Goal: Task Accomplishment & Management: Manage account settings

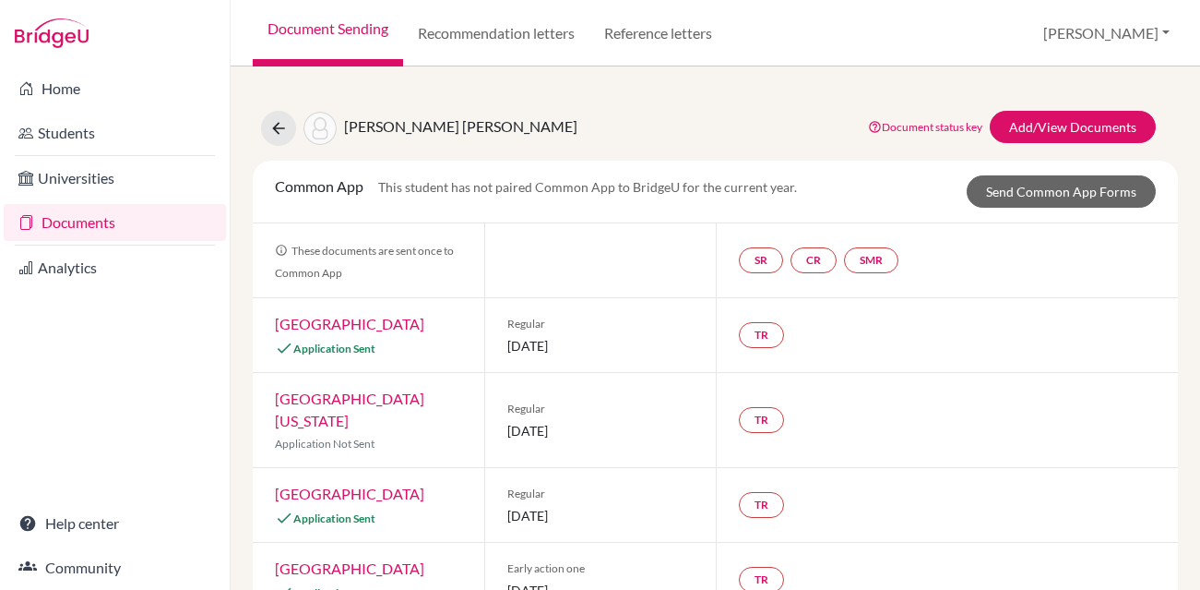
click at [113, 223] on link "Documents" at bounding box center [115, 222] width 222 height 37
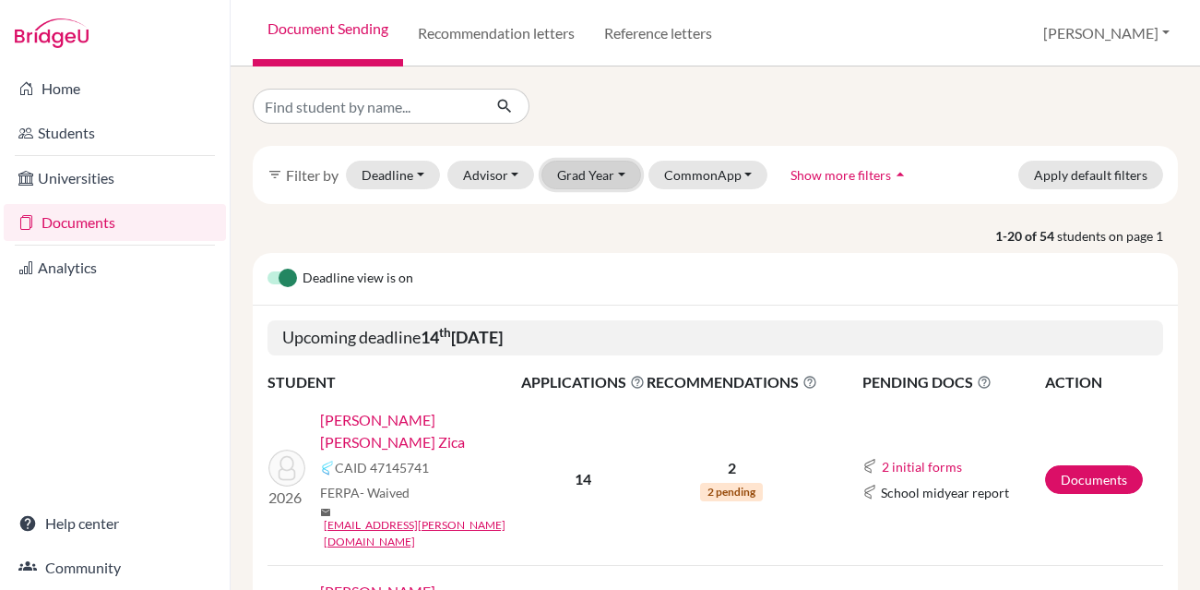
click at [576, 179] on button "Grad Year" at bounding box center [592, 175] width 100 height 29
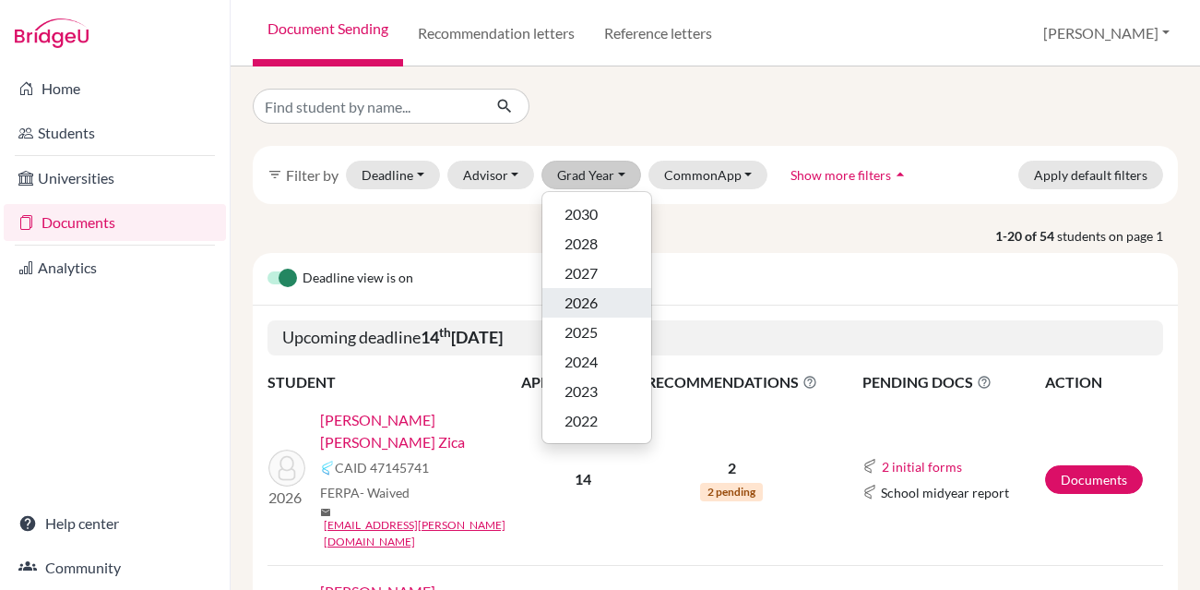
click at [583, 299] on span "2026" at bounding box center [581, 303] width 33 height 22
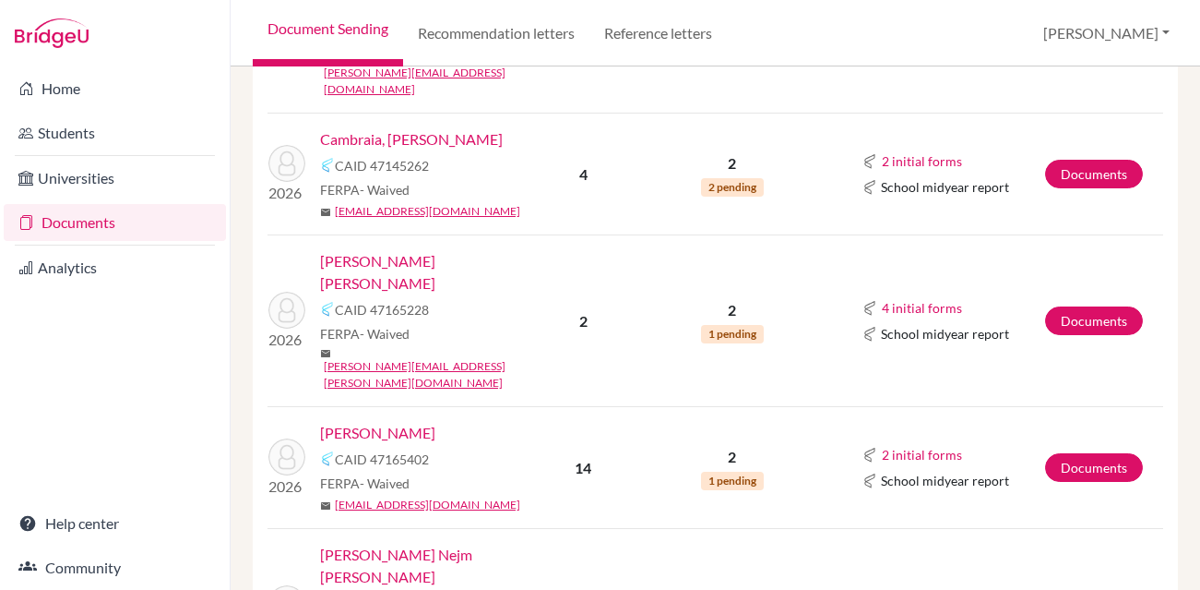
scroll to position [1156, 0]
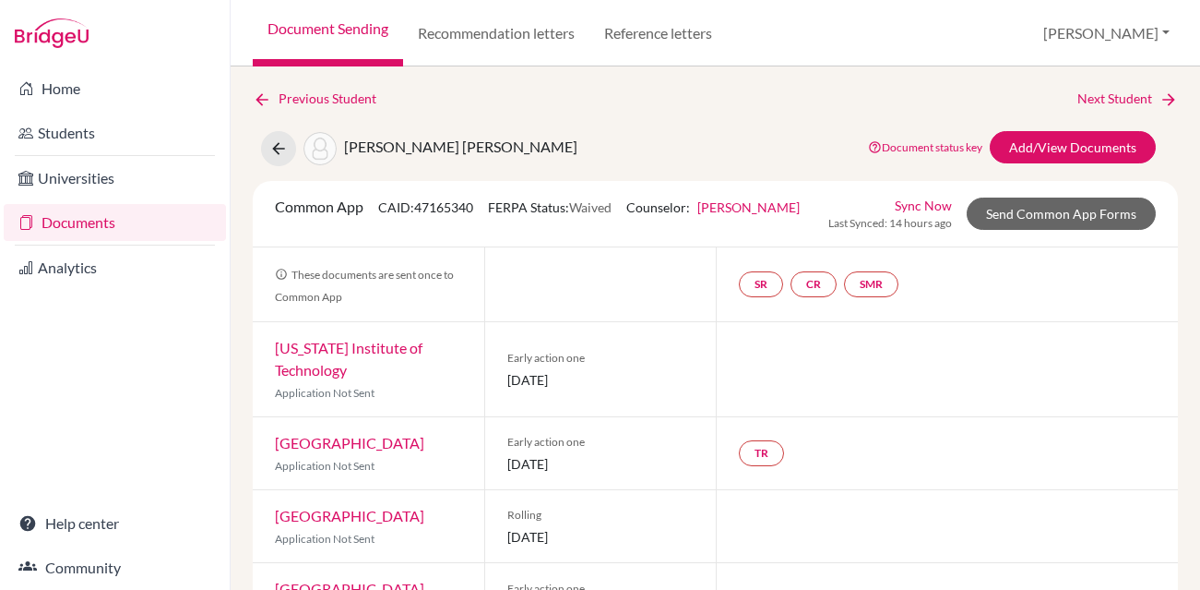
scroll to position [20, 0]
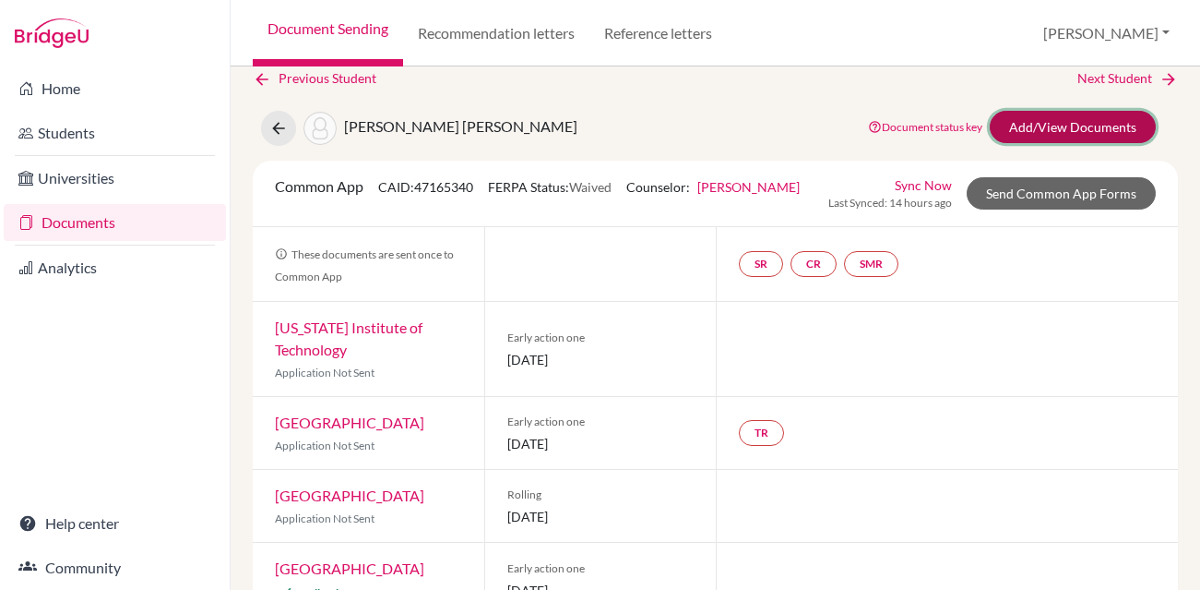
click at [1032, 126] on link "Add/View Documents" at bounding box center [1073, 127] width 166 height 32
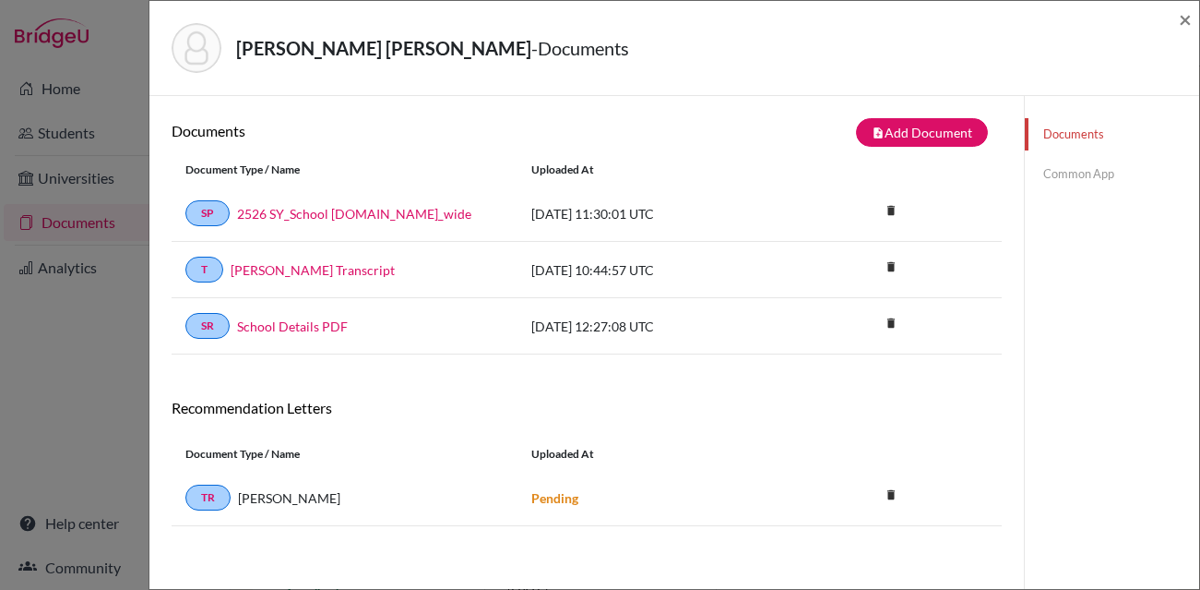
scroll to position [12, 0]
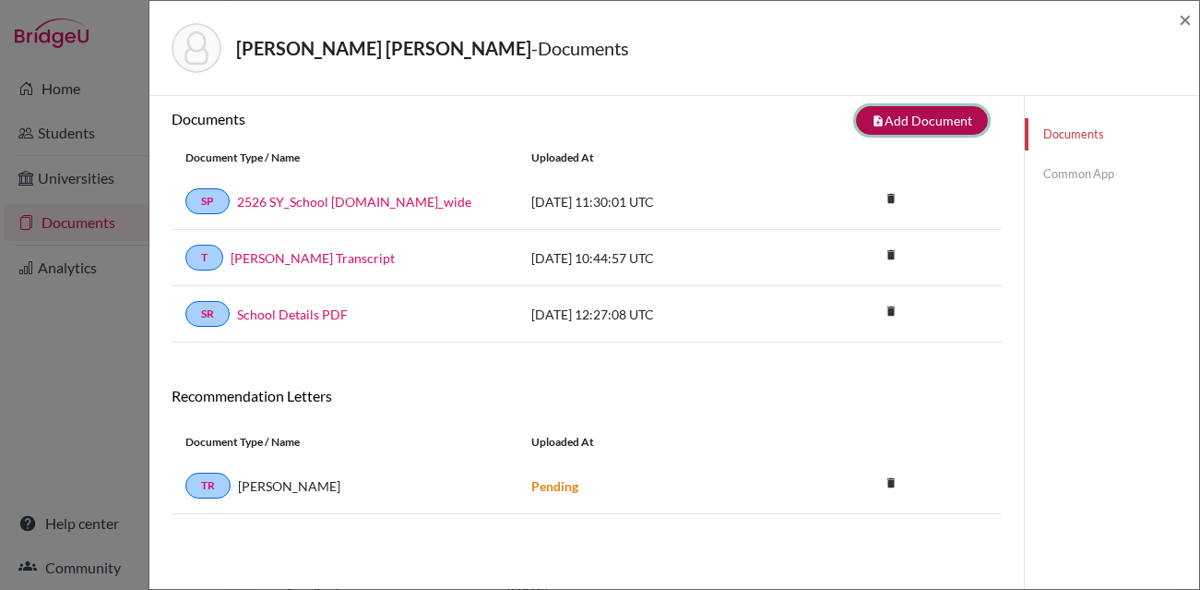
click at [895, 112] on button "note_add Add Document" at bounding box center [922, 120] width 132 height 29
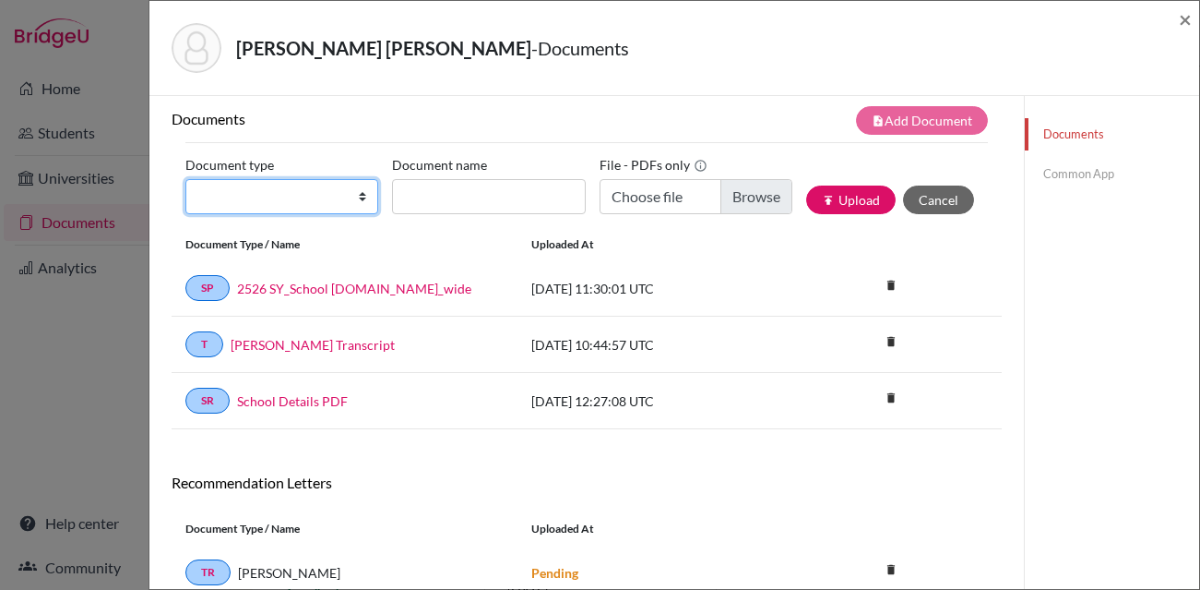
click at [300, 198] on select "Change explanation for Common App reports Counselor recommendation Internationa…" at bounding box center [281, 196] width 193 height 35
select select "4"
click at [185, 179] on select "Change explanation for Common App reports Counselor recommendation Internationa…" at bounding box center [281, 196] width 193 height 35
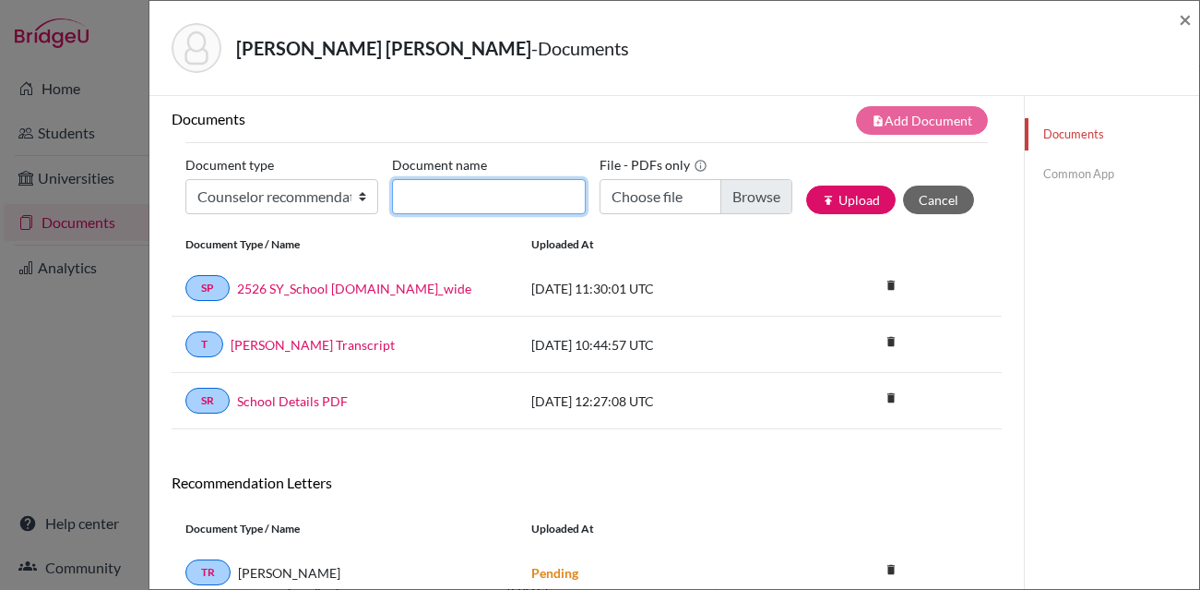
click at [428, 206] on input "Document name" at bounding box center [488, 196] width 193 height 35
drag, startPoint x: 489, startPoint y: 197, endPoint x: 608, endPoint y: 199, distance: 119.1
click at [609, 197] on div "Document type Change explanation for Common App reports Counselor recommendatio…" at bounding box center [586, 189] width 803 height 78
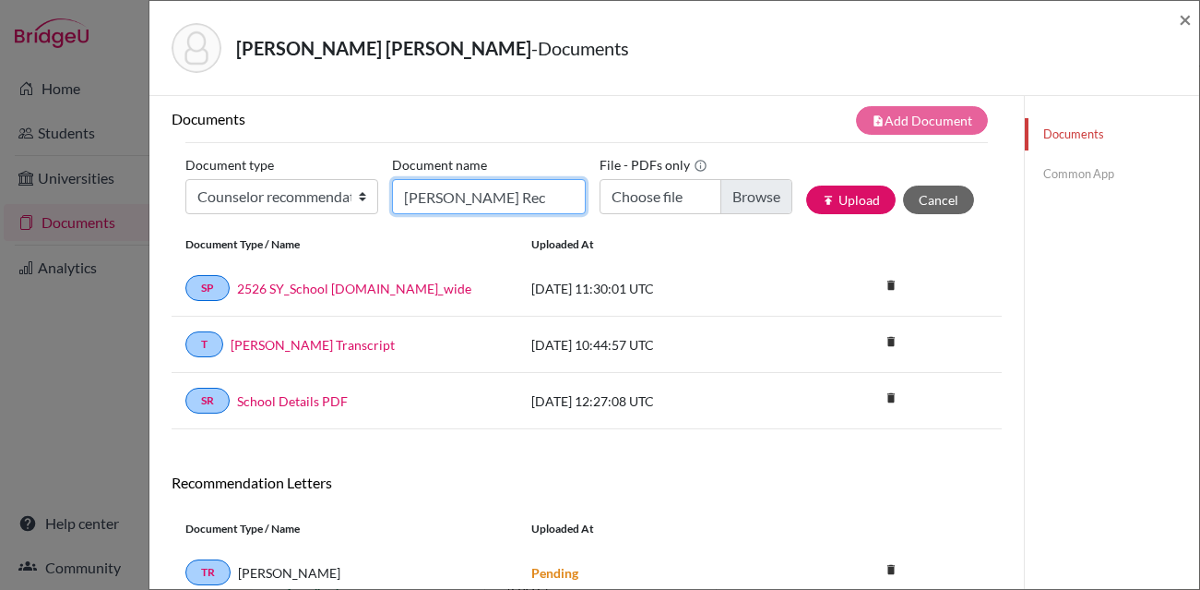
type input "Gomes, Luiz_Counselor Rec"
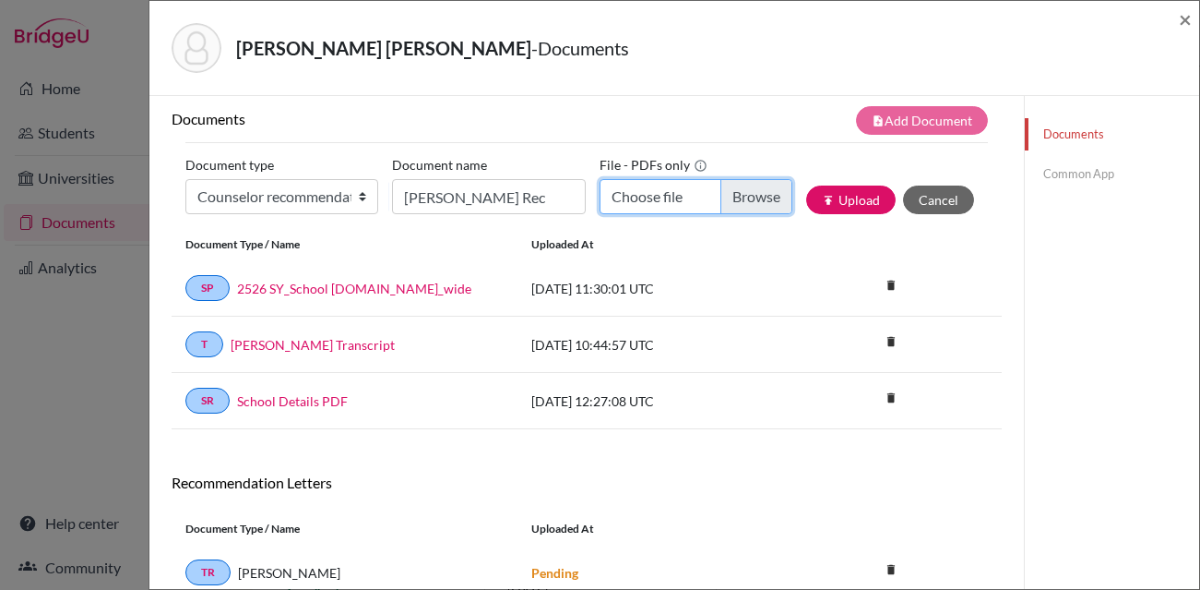
click at [758, 197] on input "Choose file" at bounding box center [696, 196] width 193 height 35
type input "C:\fakepath\Luiz Gomes_ACADEMIC_COLLEGE.pdf"
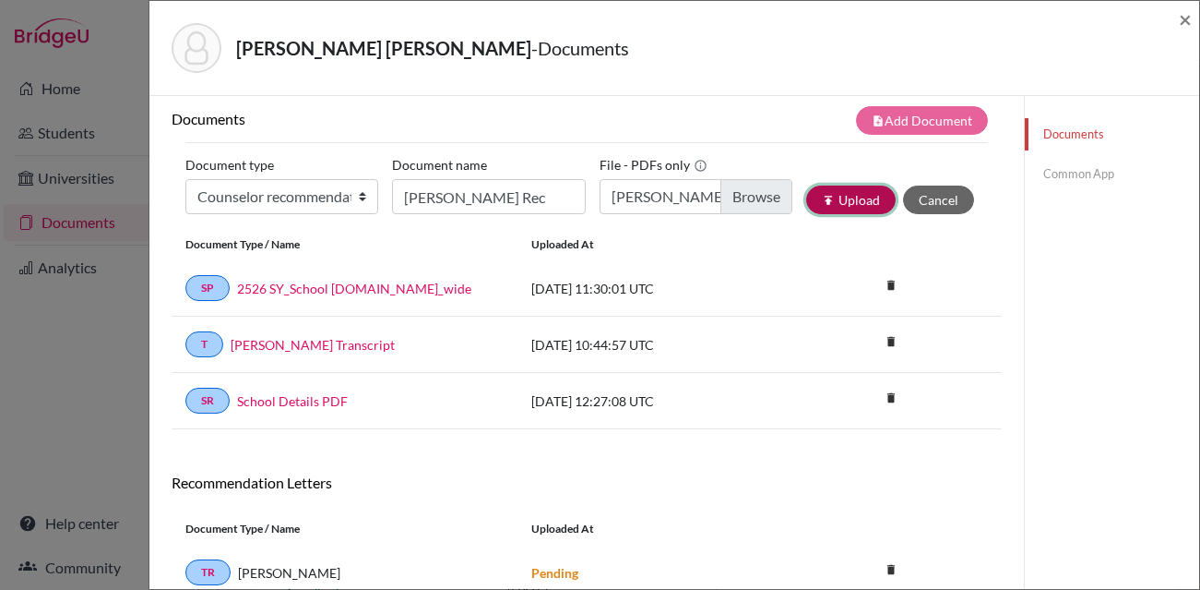
click at [845, 195] on button "publish Upload" at bounding box center [850, 199] width 89 height 29
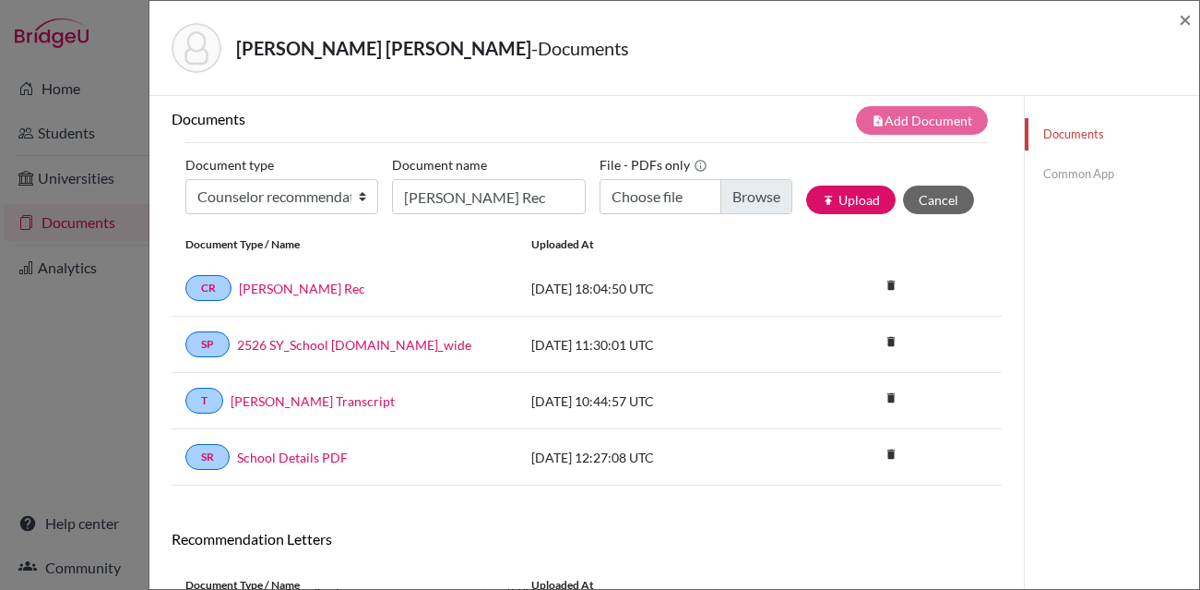
click at [1070, 165] on link "Common App" at bounding box center [1112, 174] width 174 height 32
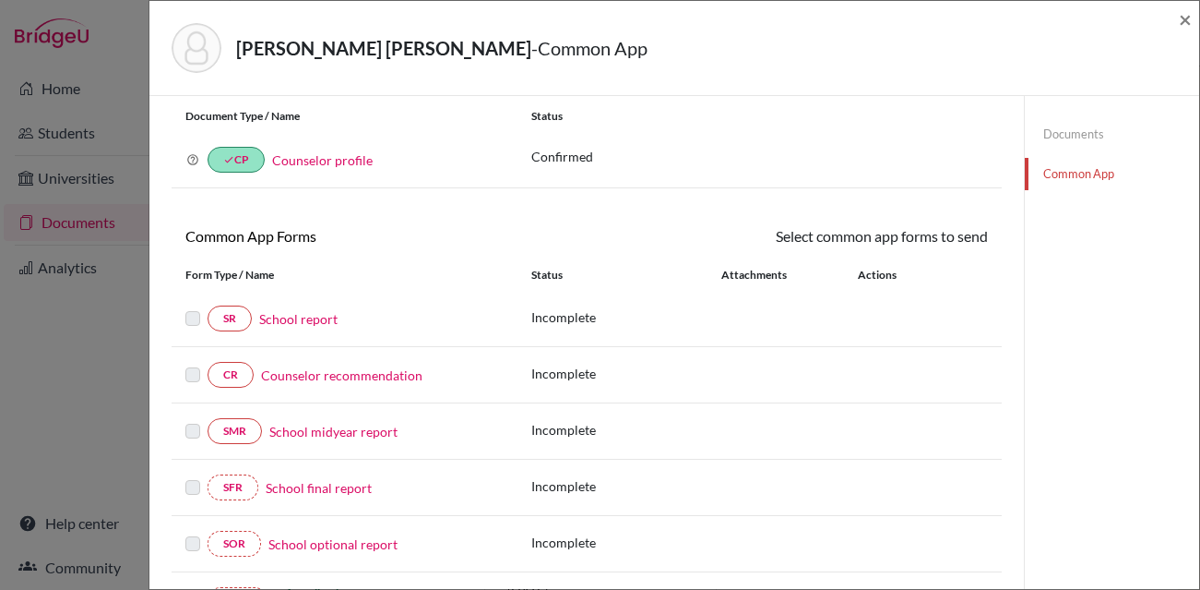
scroll to position [69, 0]
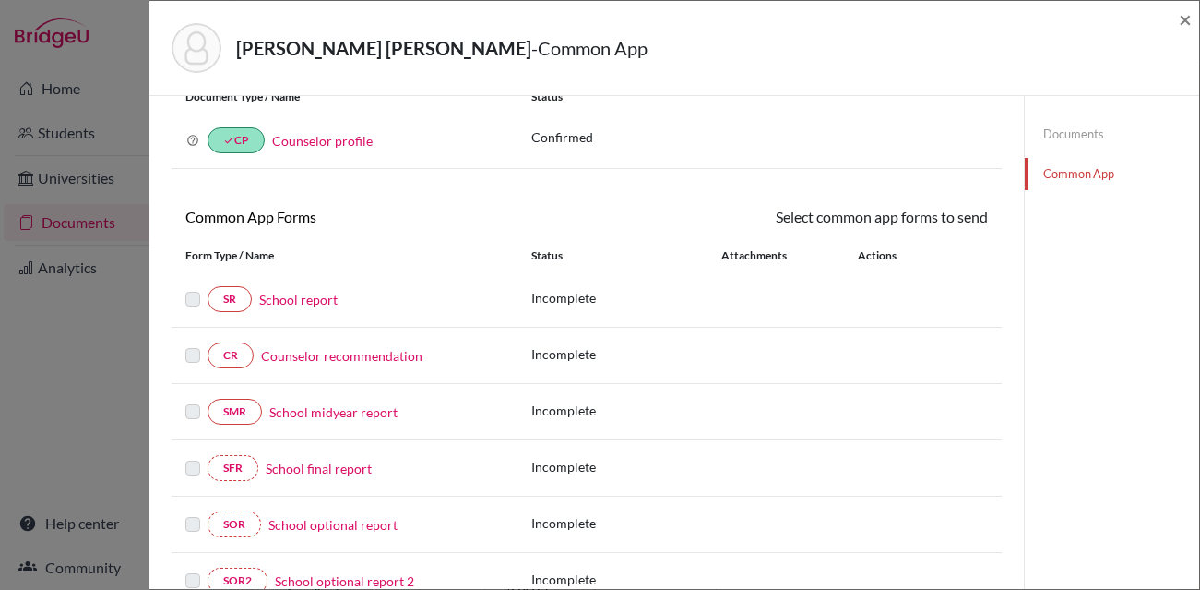
click at [303, 297] on link "School report" at bounding box center [298, 299] width 78 height 19
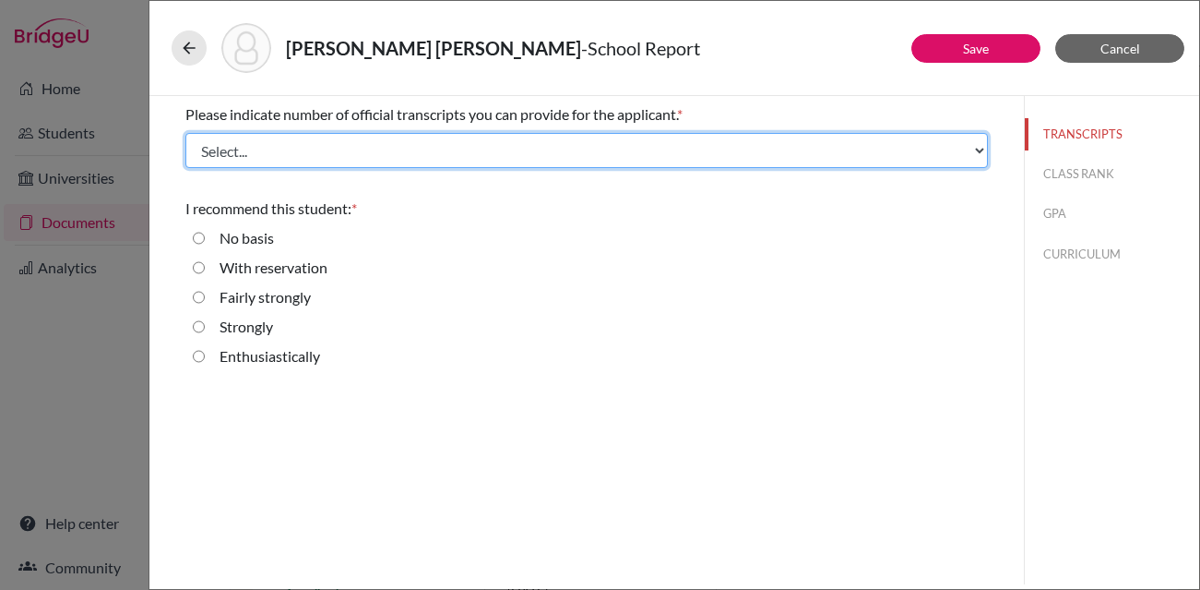
click at [354, 153] on select "Select... 1 2 3 4" at bounding box center [586, 150] width 803 height 35
select select "1"
click at [185, 133] on select "Select... 1 2 3 4" at bounding box center [586, 150] width 803 height 35
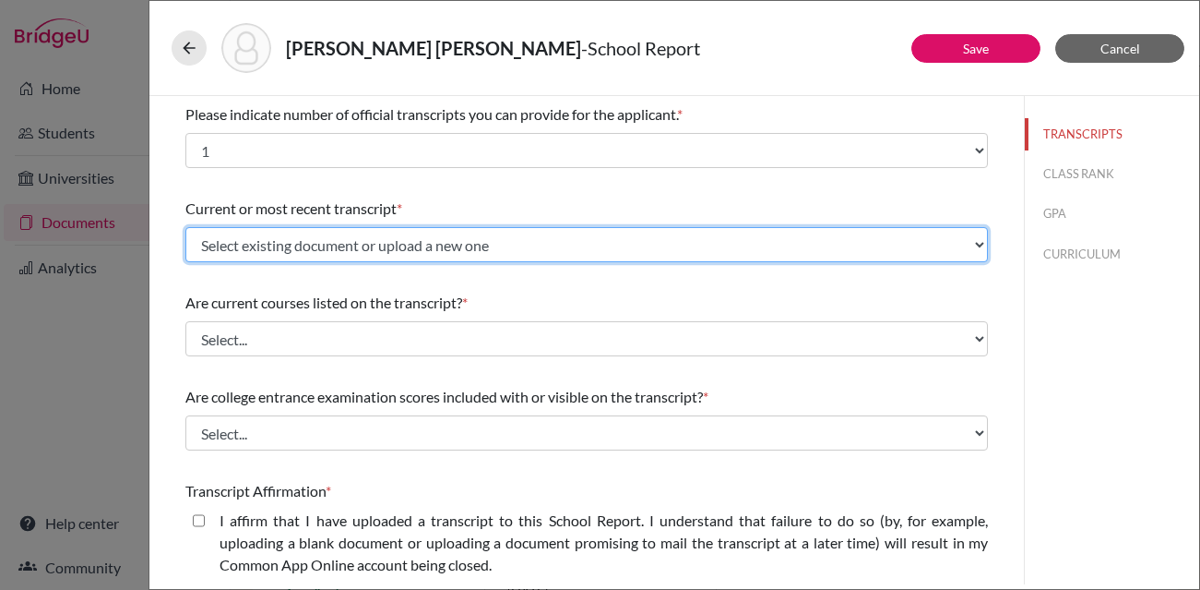
click at [347, 248] on select "Select existing document or upload a new one Gomes, Luiz_Initial Transcript Upl…" at bounding box center [586, 244] width 803 height 35
select select "657047"
click at [185, 227] on select "Select existing document or upload a new one Gomes, Luiz_Initial Transcript Upl…" at bounding box center [586, 244] width 803 height 35
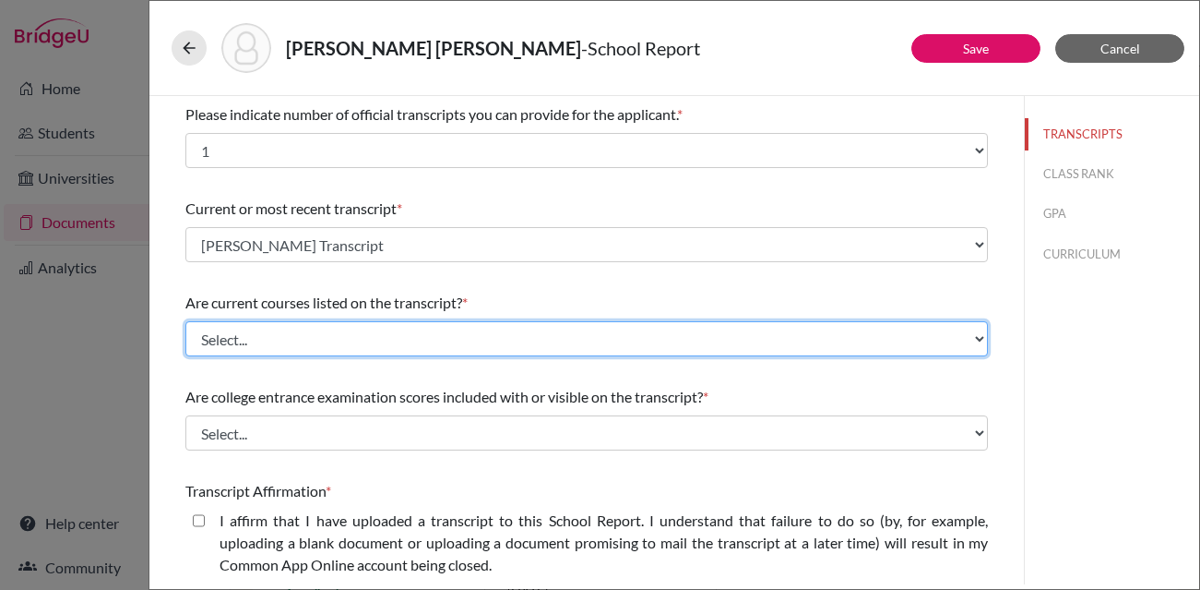
click at [315, 344] on select "Select... Yes No" at bounding box center [586, 338] width 803 height 35
select select "0"
click at [185, 321] on select "Select... Yes No" at bounding box center [586, 338] width 803 height 35
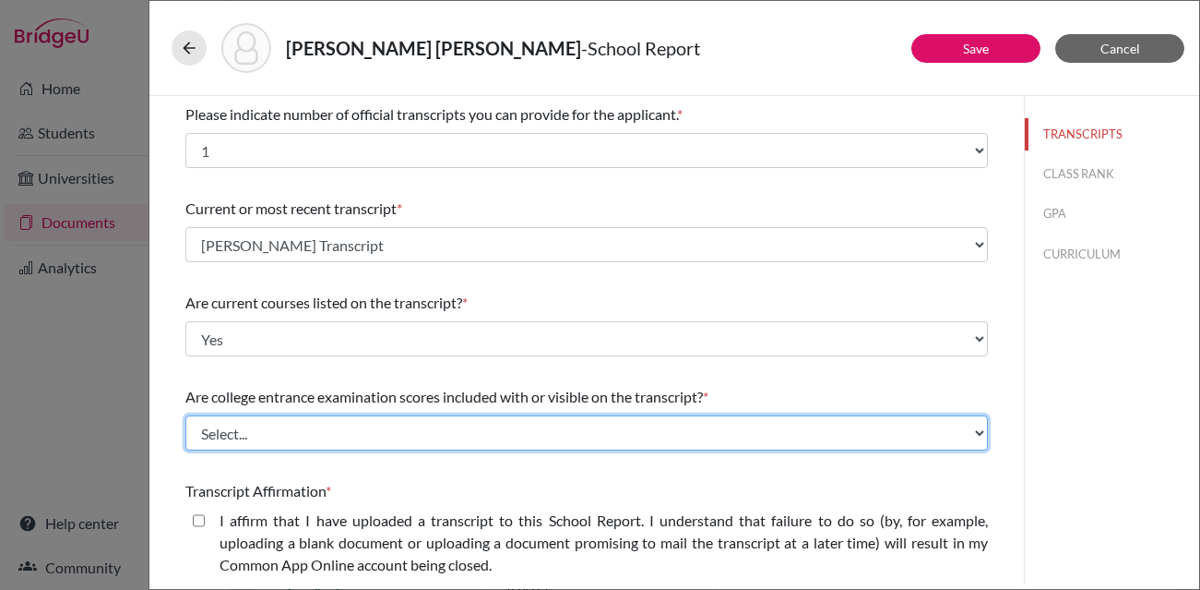
click at [295, 431] on select "Select... Yes No" at bounding box center [586, 432] width 803 height 35
select select "1"
click at [185, 415] on select "Select... Yes No" at bounding box center [586, 432] width 803 height 35
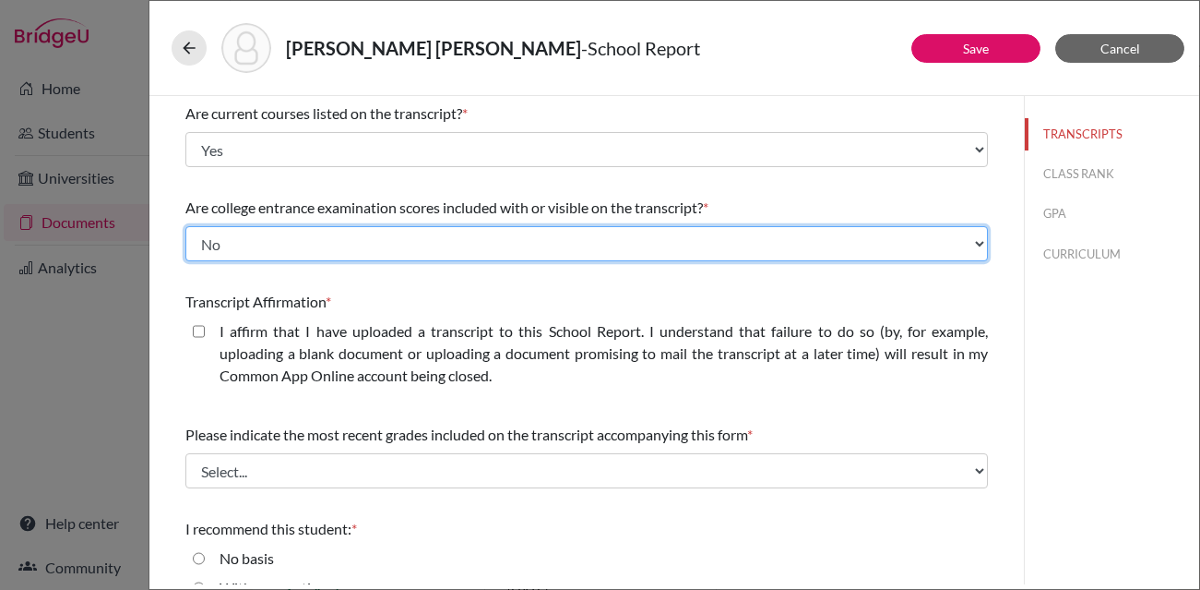
scroll to position [195, 0]
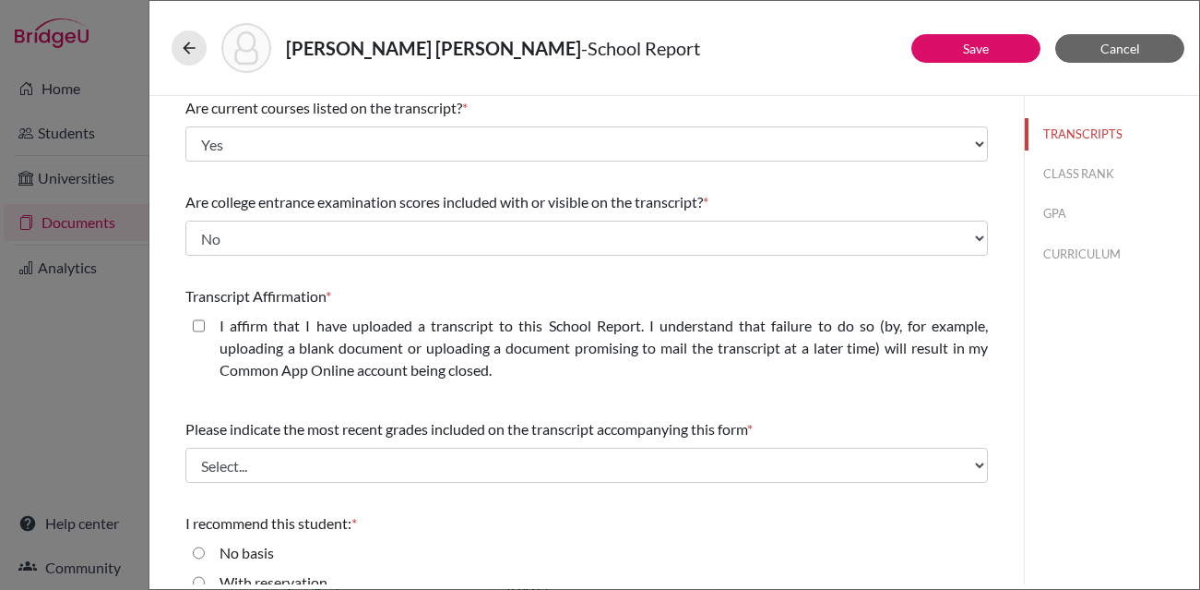
click at [196, 328] on closed\ "I affirm that I have uploaded a transcript to this School Report. I understand …" at bounding box center [199, 326] width 12 height 22
checkbox closed\ "true"
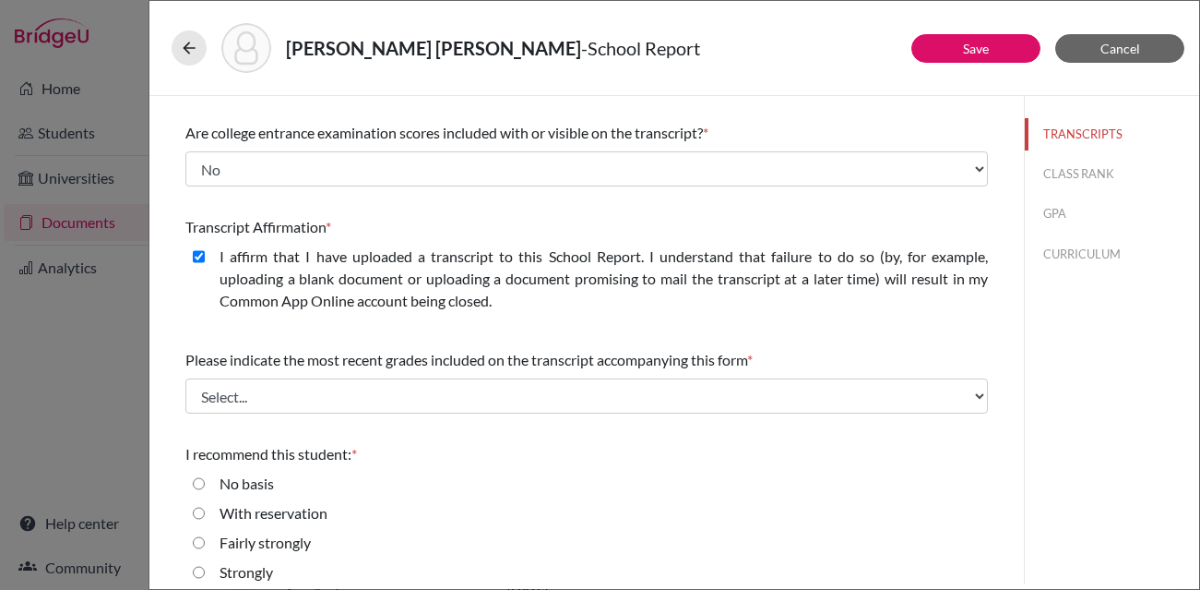
scroll to position [268, 0]
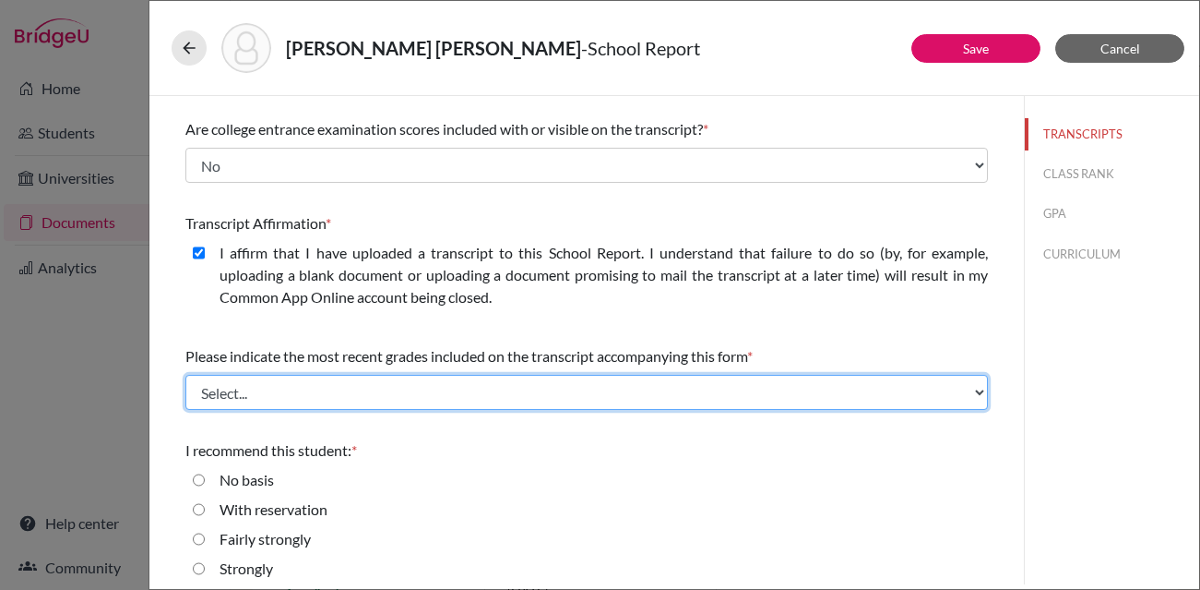
click at [331, 399] on select "Select... Final junior year grades 1st Quarter senior year grades 2nd Quarter/1…" at bounding box center [586, 392] width 803 height 35
select select "0"
click at [185, 375] on select "Select... Final junior year grades 1st Quarter senior year grades 2nd Quarter/1…" at bounding box center [586, 392] width 803 height 35
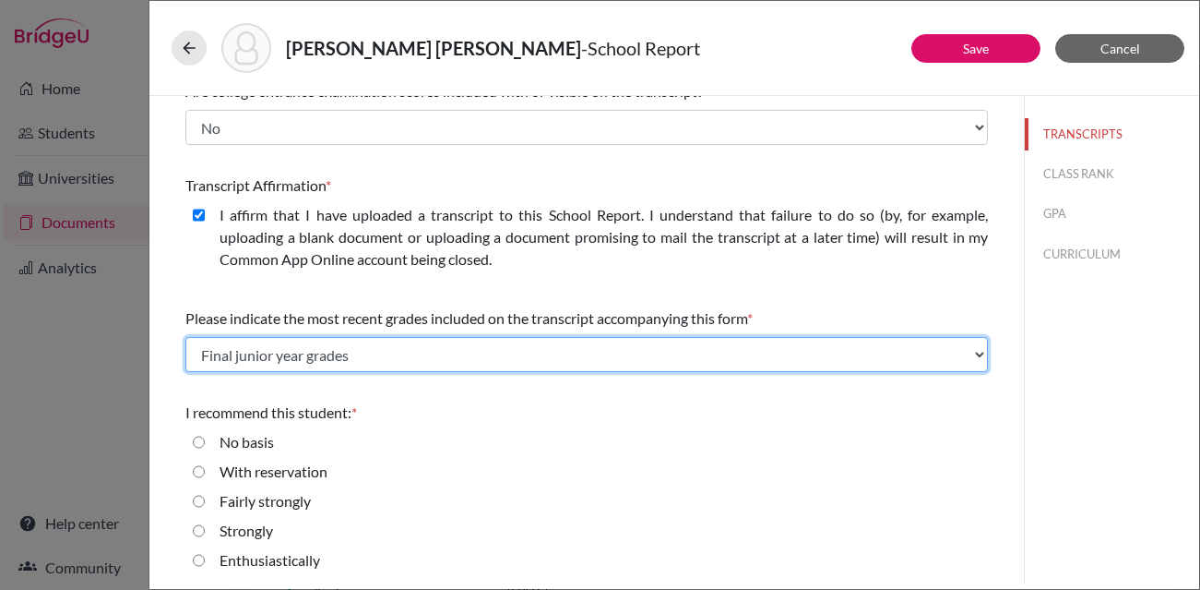
scroll to position [307, 0]
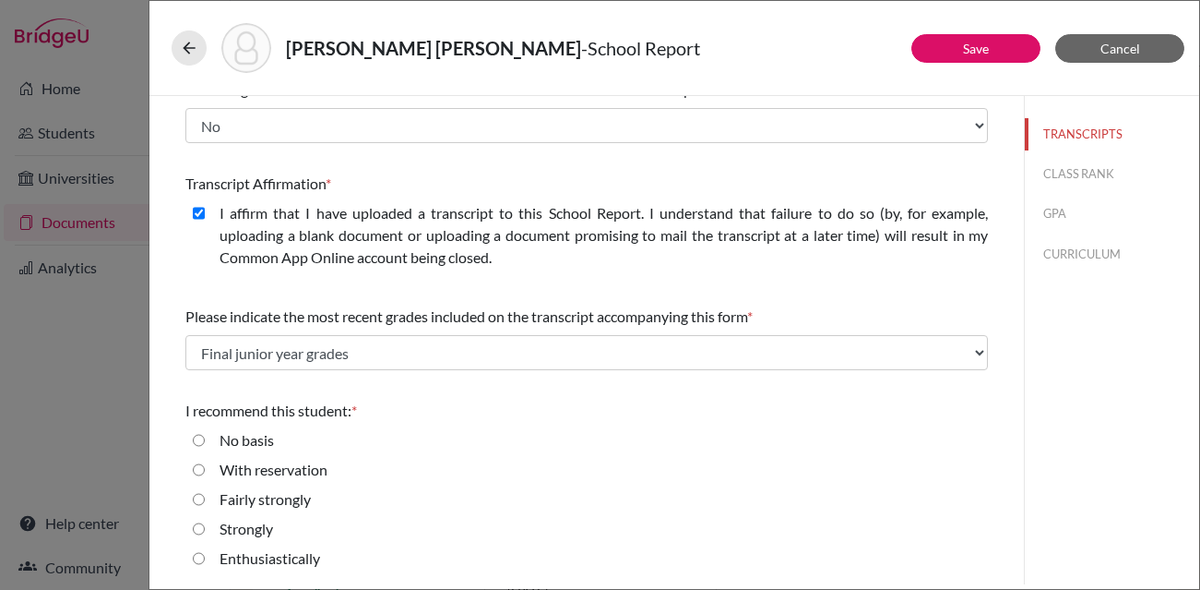
click at [241, 555] on label "Enthusiastically" at bounding box center [270, 558] width 101 height 22
click at [205, 555] on input "Enthusiastically" at bounding box center [199, 558] width 12 height 22
radio input "true"
click at [965, 47] on link "Save" at bounding box center [976, 49] width 26 height 16
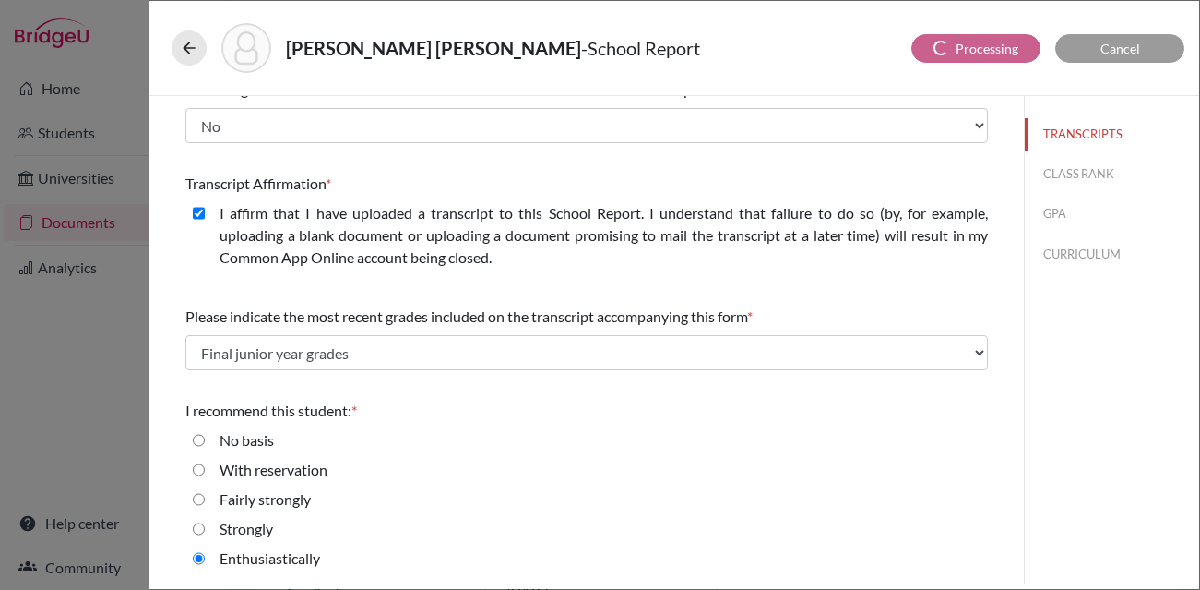
scroll to position [0, 0]
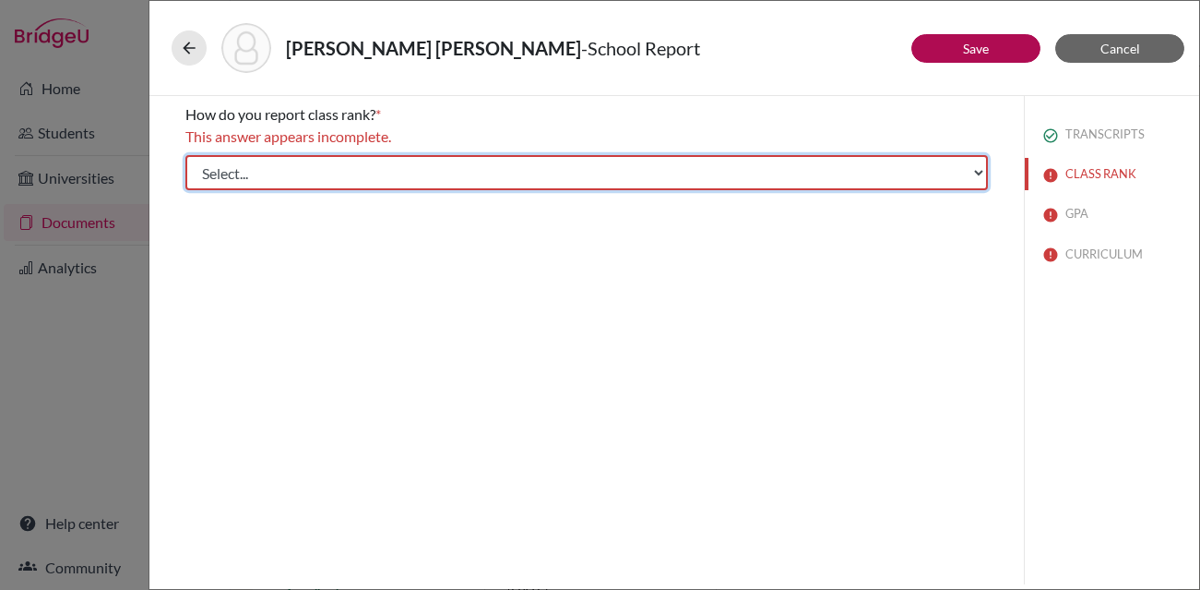
click at [436, 166] on select "Select... Exact Decile Quintile Quartile None" at bounding box center [586, 172] width 803 height 35
select select "5"
click at [185, 155] on select "Select... Exact Decile Quintile Quartile None" at bounding box center [586, 172] width 803 height 35
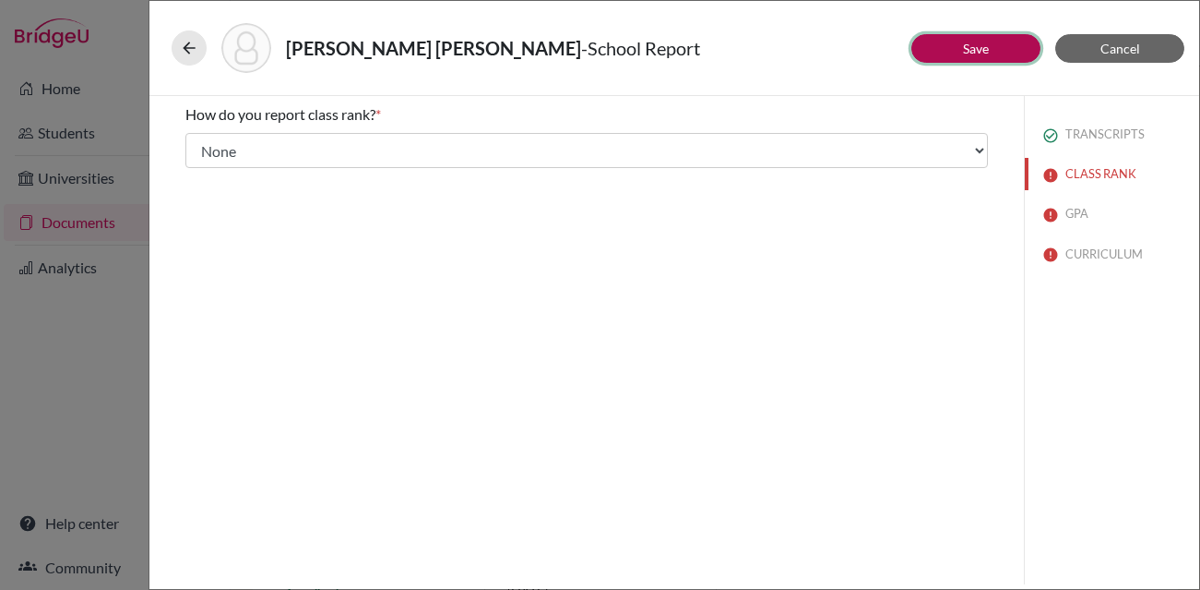
click at [945, 50] on button "Save" at bounding box center [976, 48] width 129 height 29
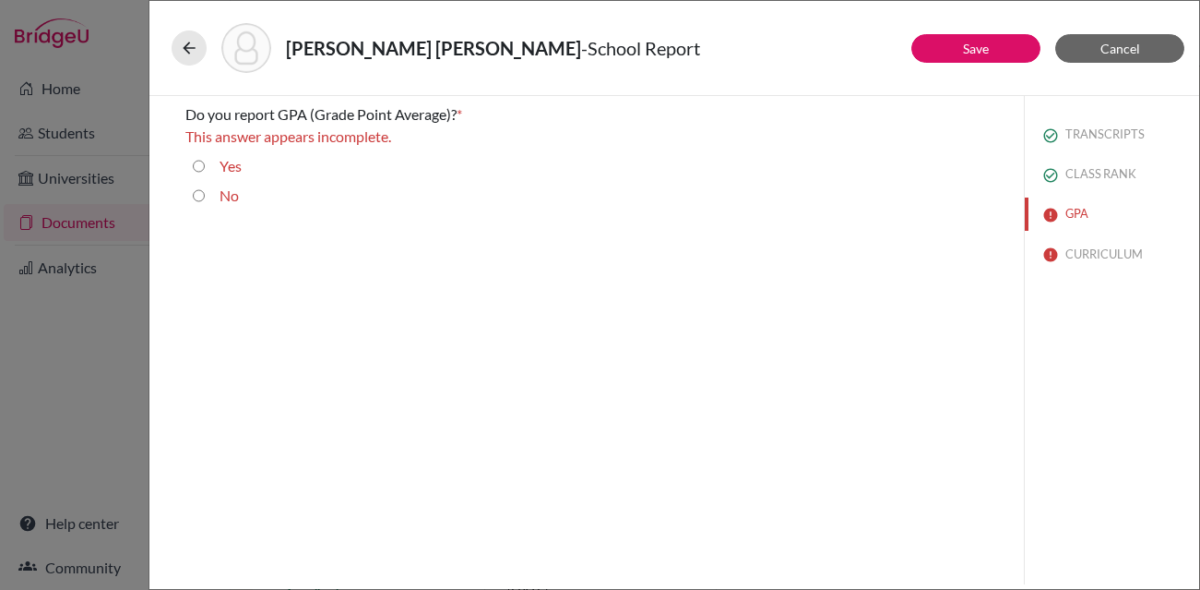
click at [200, 162] on input "Yes" at bounding box center [199, 166] width 12 height 22
radio input "true"
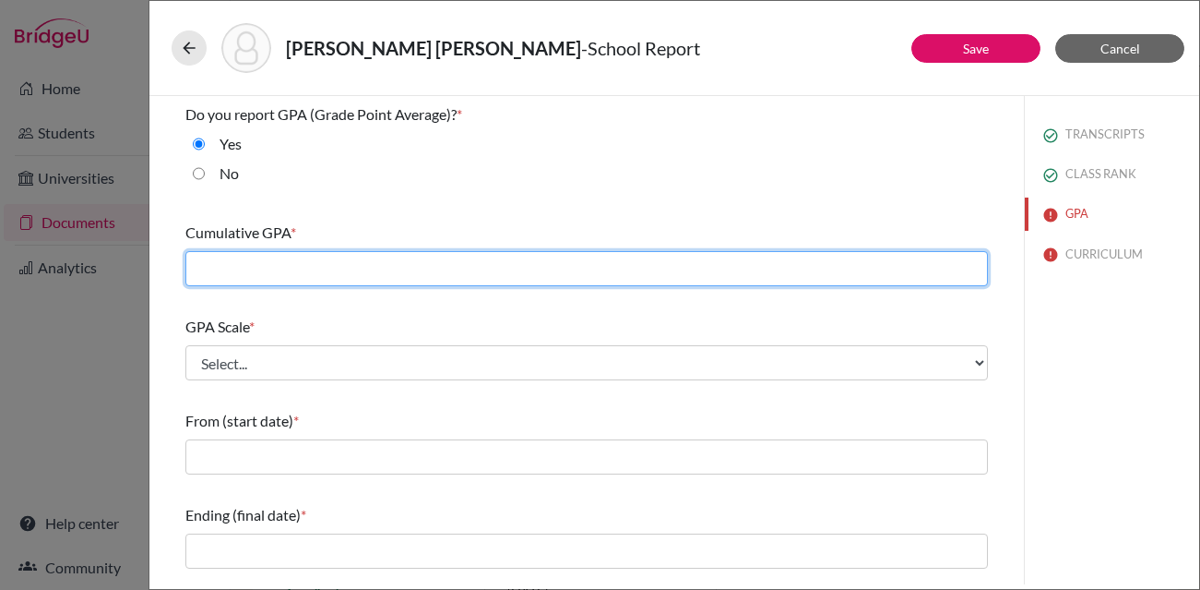
click at [269, 266] on input "text" at bounding box center [586, 268] width 803 height 35
type input "3.98"
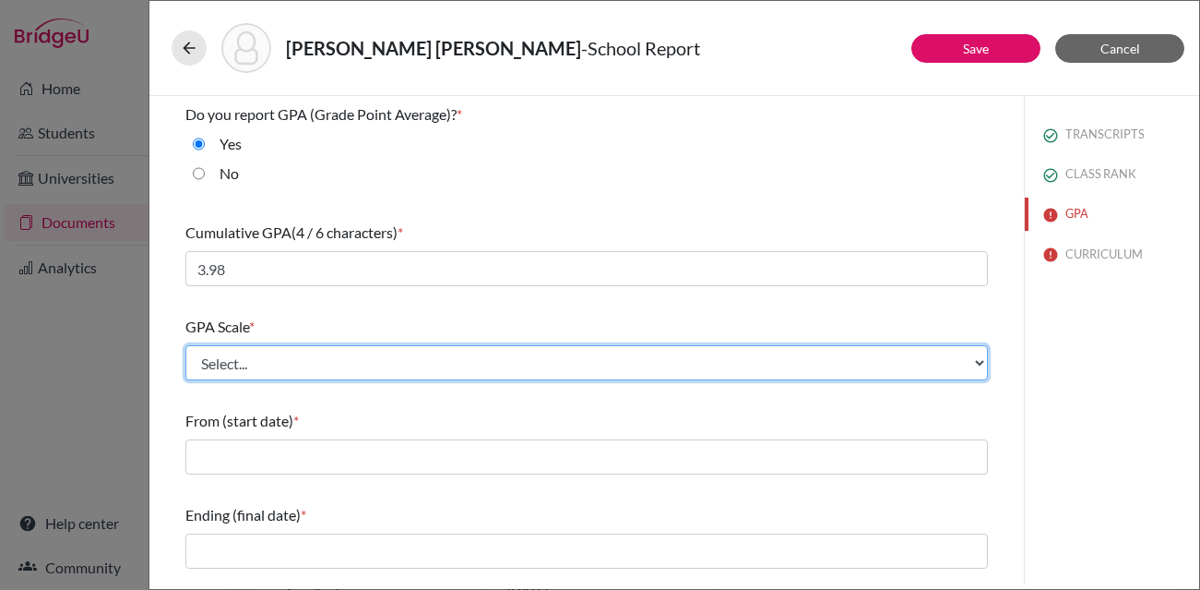
click at [263, 364] on select "Select... 4 5 6 7 8 9 10 11 12 13 14 15 16 17 18 19 20 100" at bounding box center [586, 362] width 803 height 35
select select "4"
click at [185, 345] on select "Select... 4 5 6 7 8 9 10 11 12 13 14 15 16 17 18 19 20 100" at bounding box center [586, 362] width 803 height 35
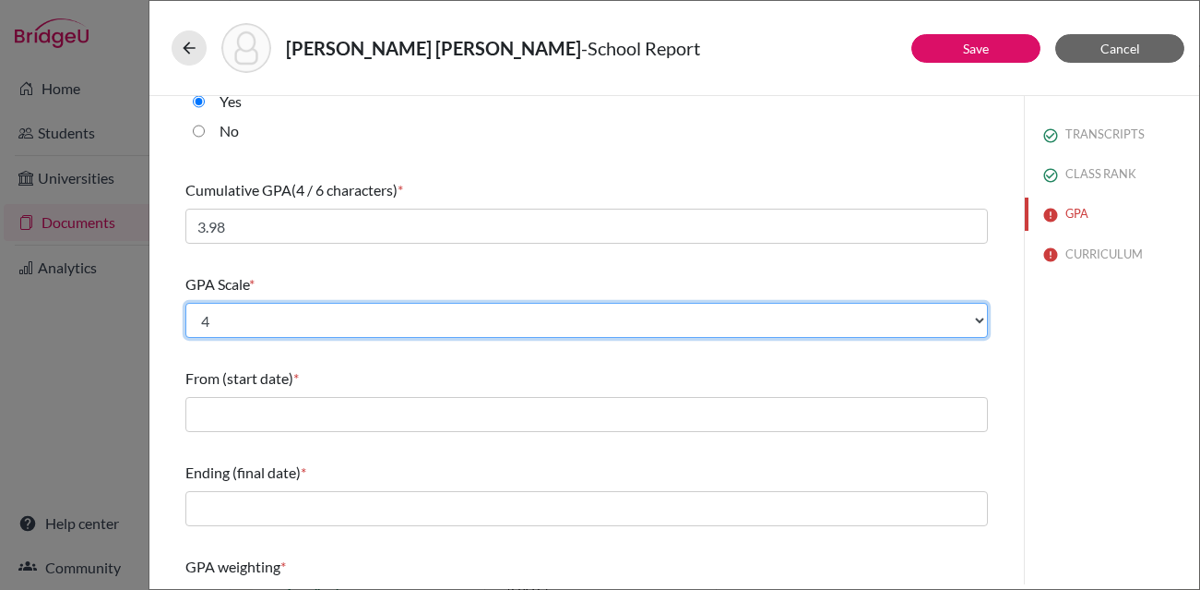
scroll to position [53, 0]
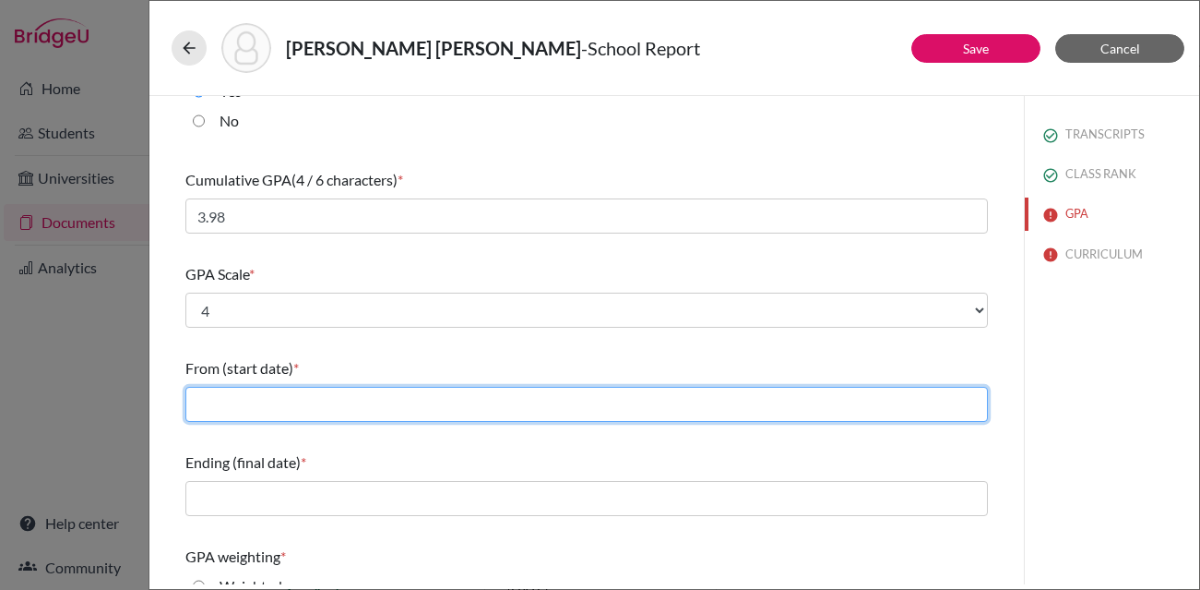
click at [340, 402] on input "text" at bounding box center [586, 404] width 803 height 35
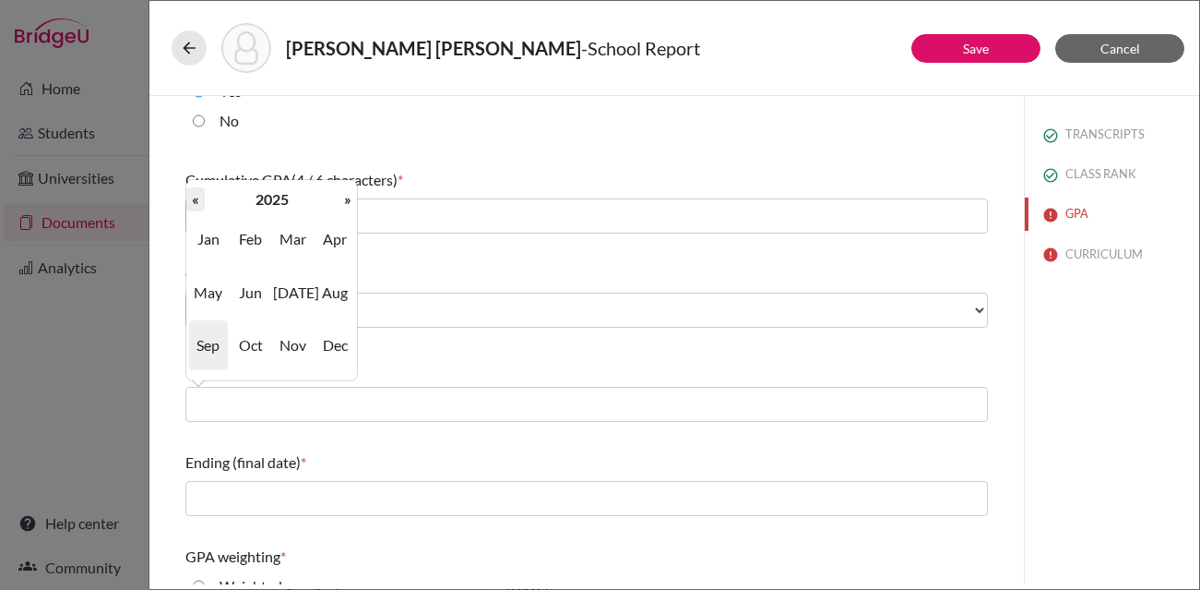
click at [203, 200] on th "«" at bounding box center [195, 199] width 18 height 24
click at [304, 289] on span "Jul" at bounding box center [292, 293] width 39 height 50
type input "07/2022"
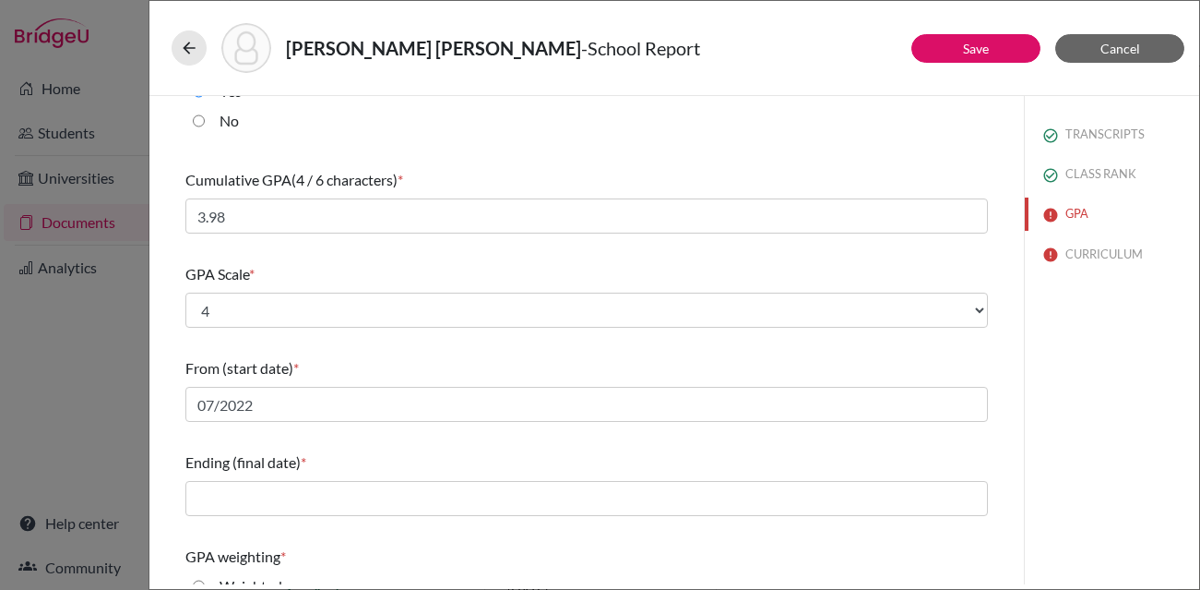
scroll to position [127, 0]
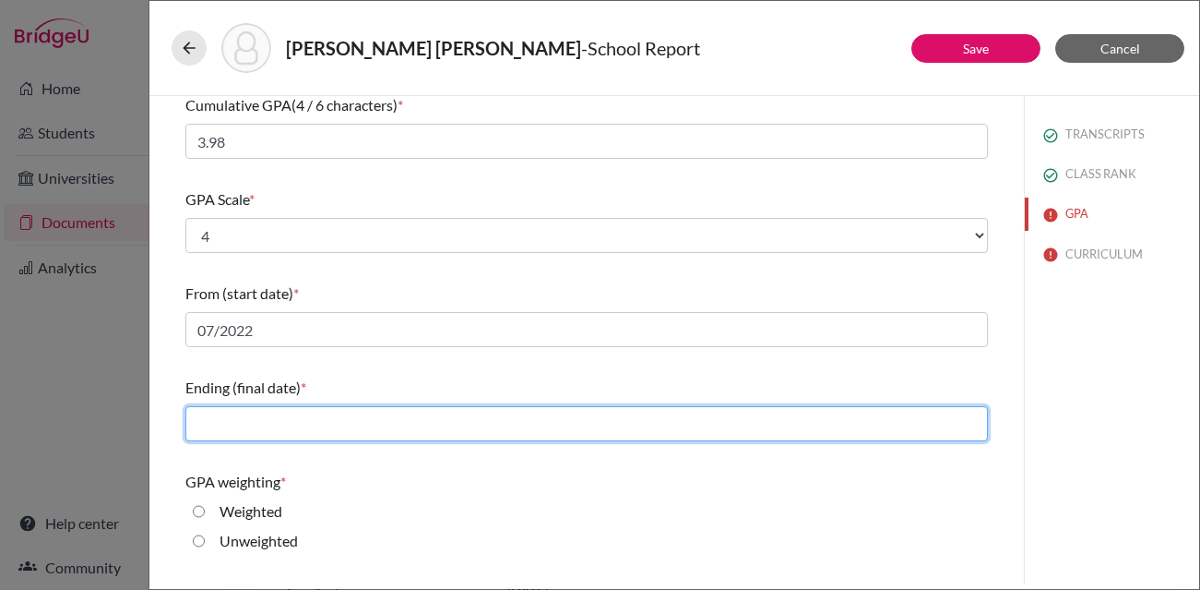
click at [274, 424] on input "text" at bounding box center [586, 423] width 803 height 35
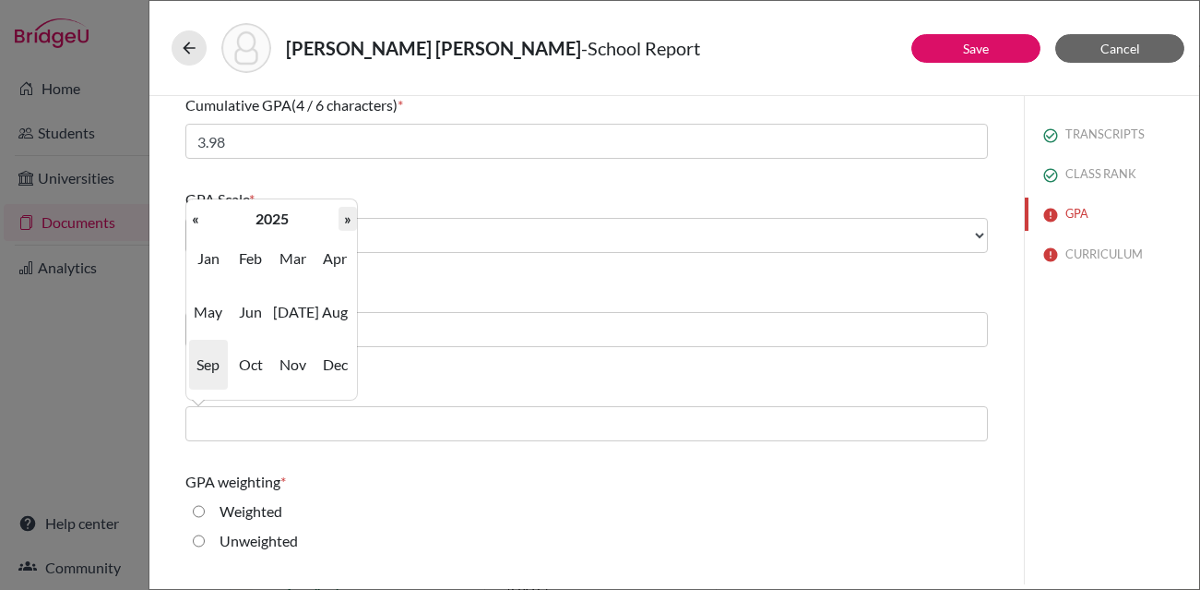
click at [351, 213] on th "»" at bounding box center [348, 219] width 18 height 24
click at [255, 310] on span "Jun" at bounding box center [251, 312] width 39 height 50
type input "06/2026"
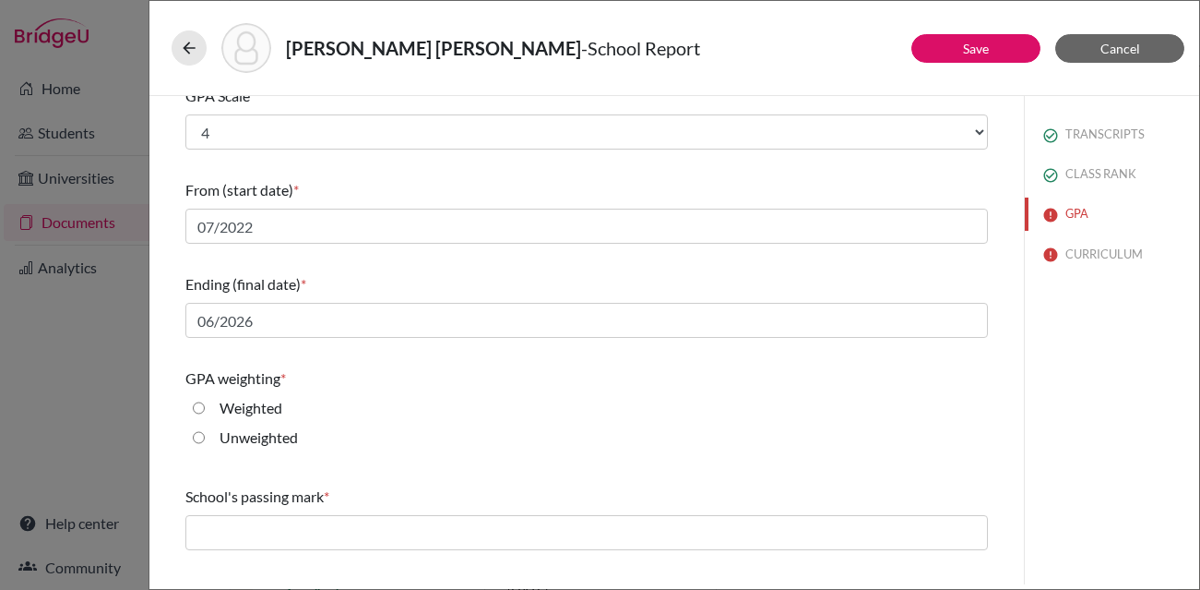
scroll to position [256, 0]
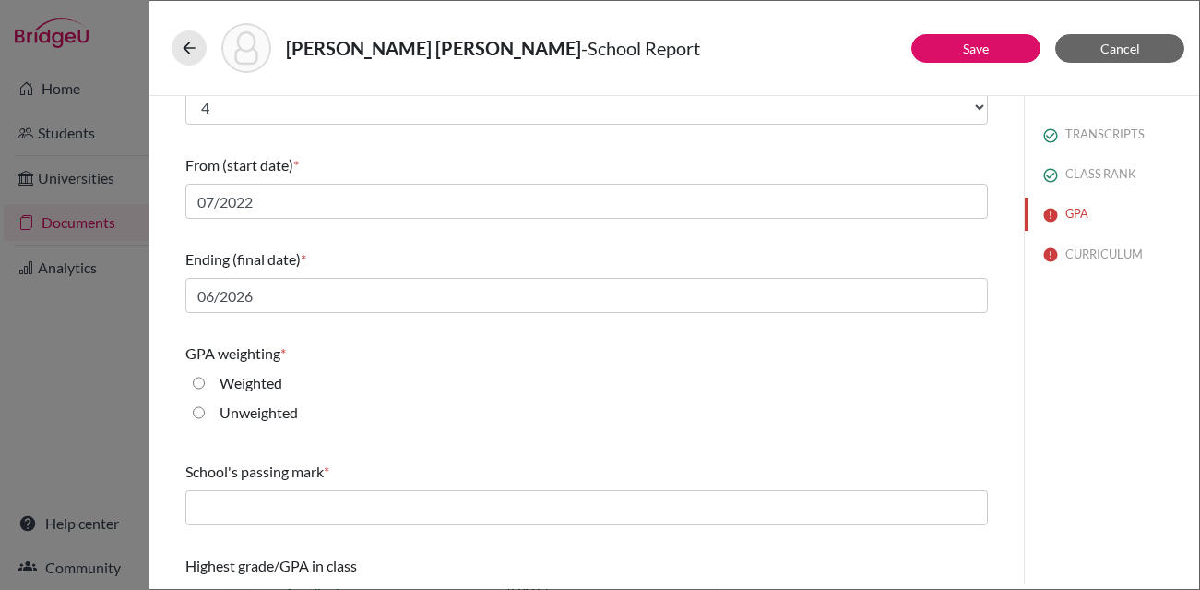
click at [199, 384] on input "Weighted" at bounding box center [199, 383] width 12 height 22
radio input "true"
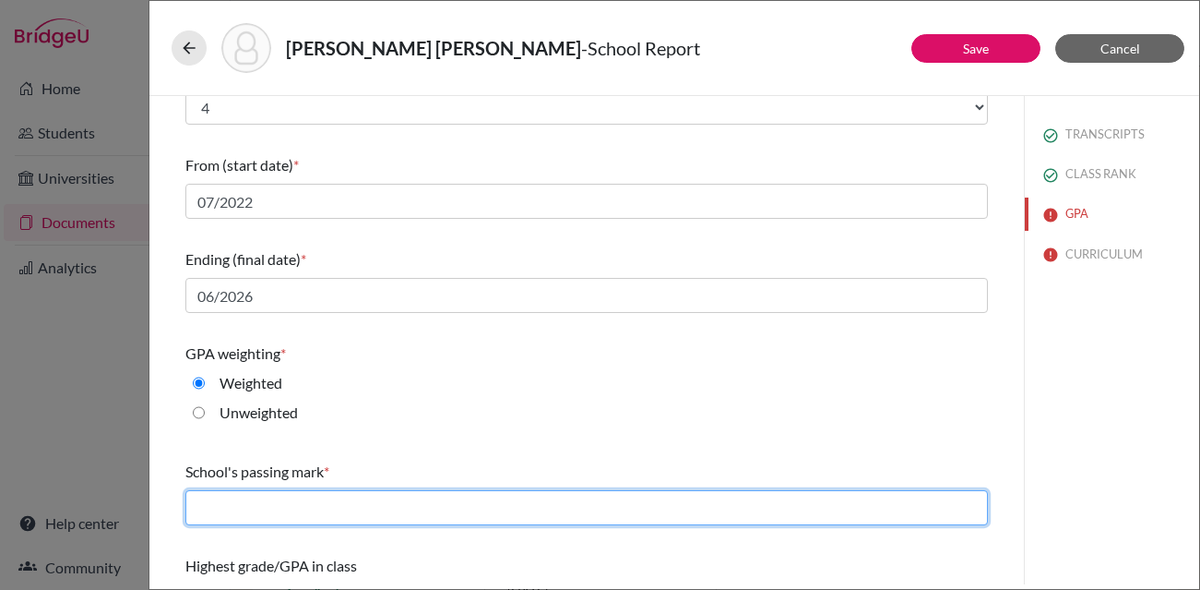
click at [228, 508] on input "text" at bounding box center [586, 507] width 803 height 35
type input "60"
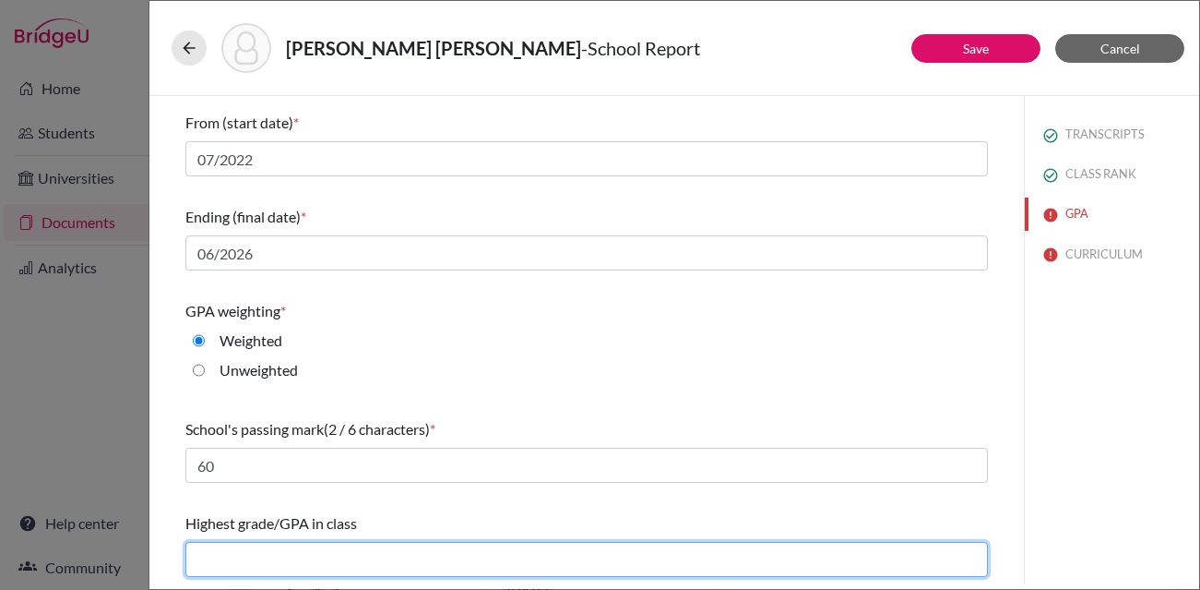
click at [328, 555] on input "text" at bounding box center [586, 559] width 803 height 35
type input "4.39"
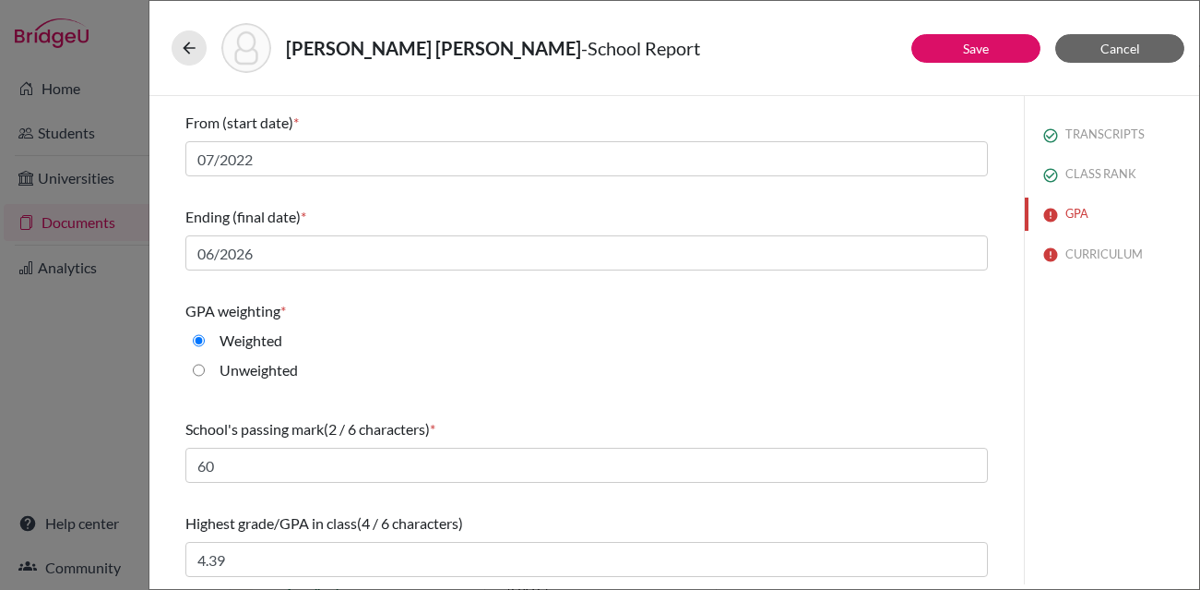
click at [518, 513] on div "Highest grade/GPA in class (4 / 6 characters)" at bounding box center [586, 523] width 803 height 22
click at [946, 50] on button "Save" at bounding box center [976, 48] width 129 height 29
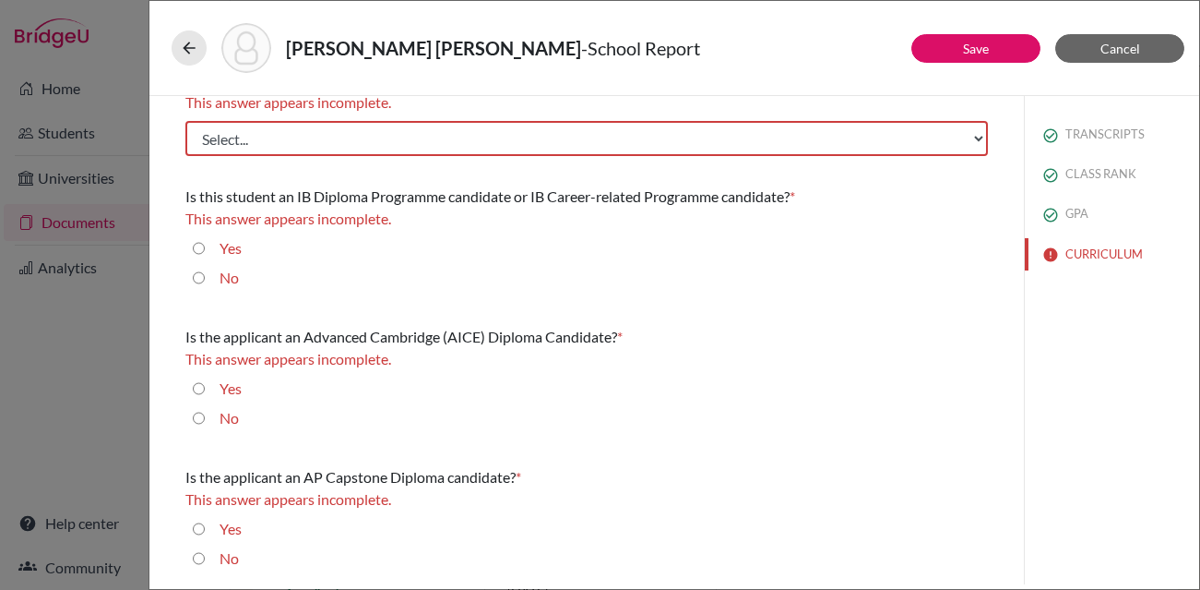
scroll to position [0, 0]
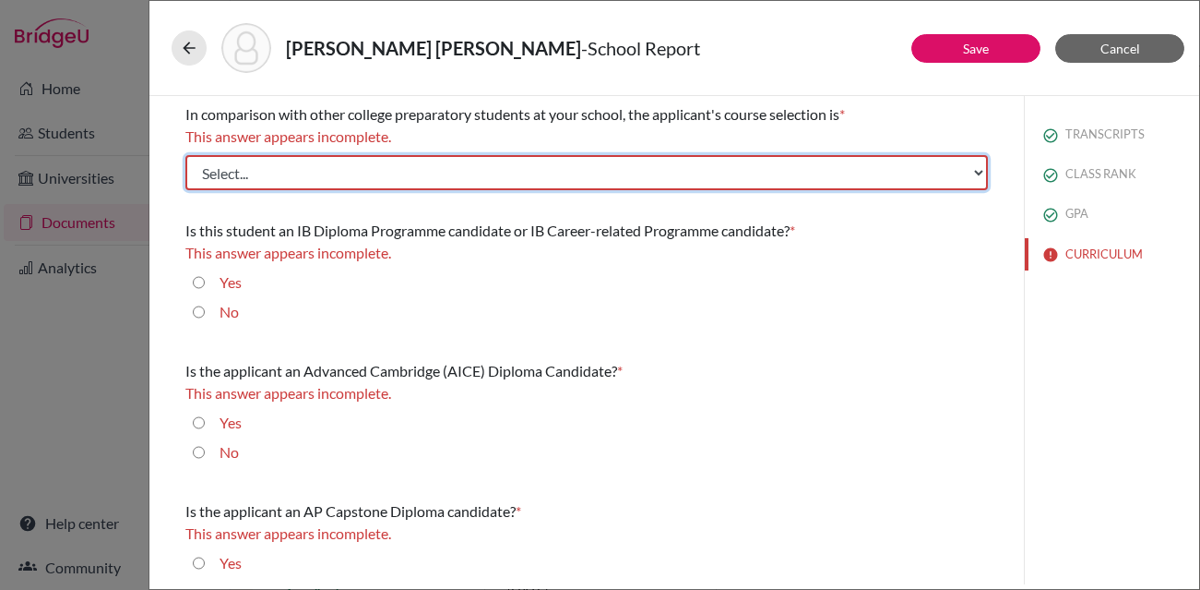
click at [330, 177] on select "Select... Less than demanding Average Demanding Very demanding Most demanding P…" at bounding box center [586, 172] width 803 height 35
select select "3"
click at [185, 155] on select "Select... Less than demanding Average Demanding Very demanding Most demanding P…" at bounding box center [586, 172] width 803 height 35
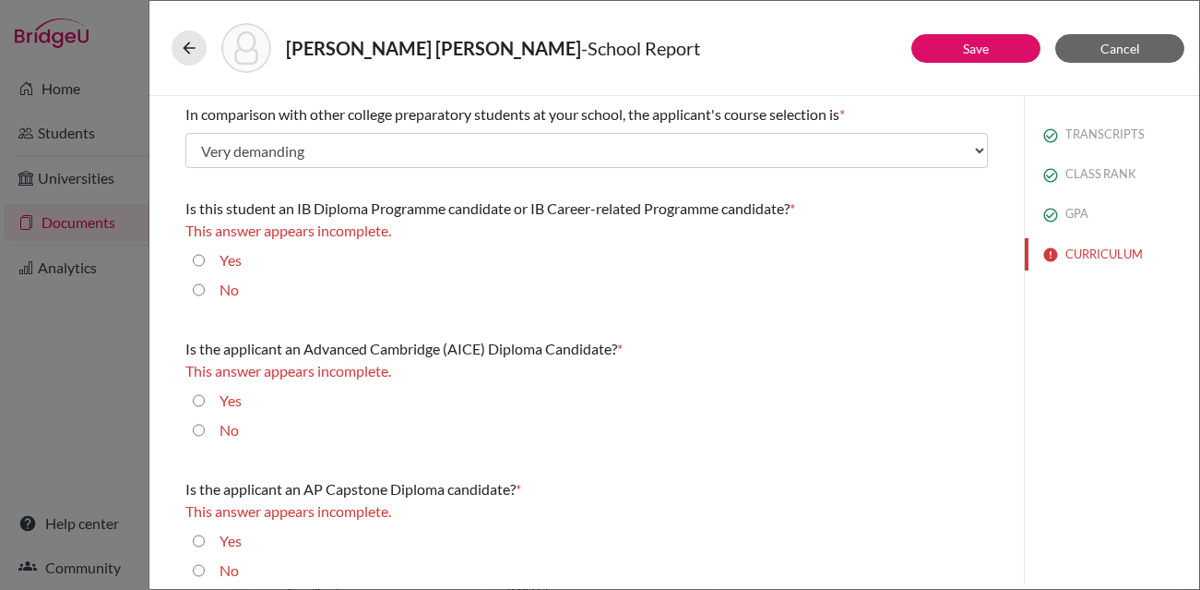
click at [200, 290] on input "No" at bounding box center [199, 290] width 12 height 22
radio input "true"
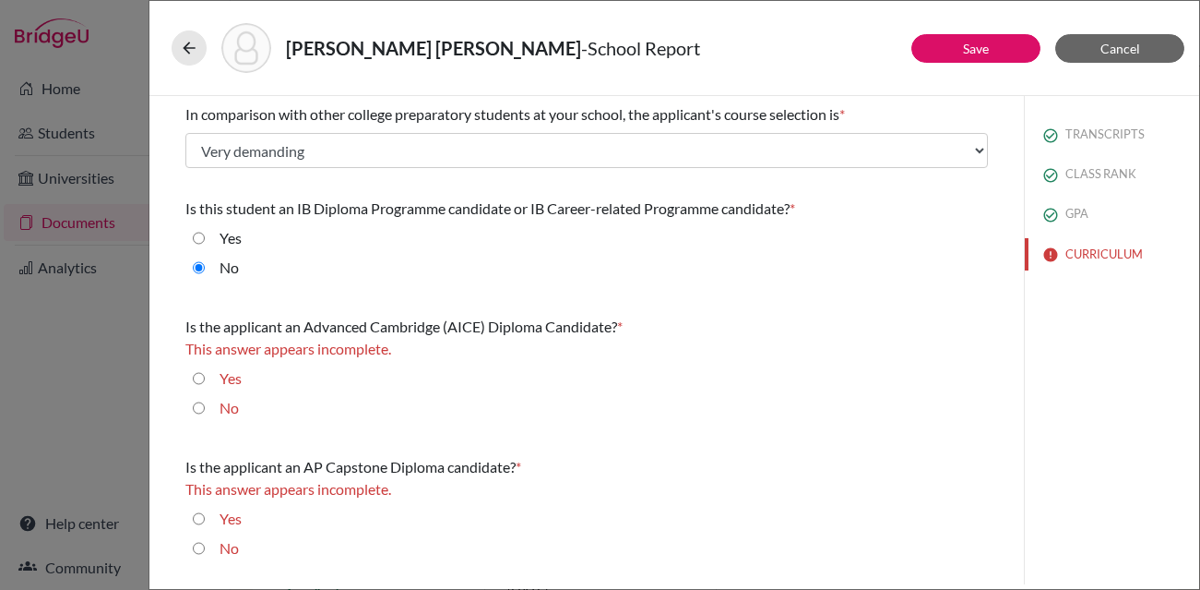
click at [200, 405] on input "No" at bounding box center [199, 408] width 12 height 22
radio input "true"
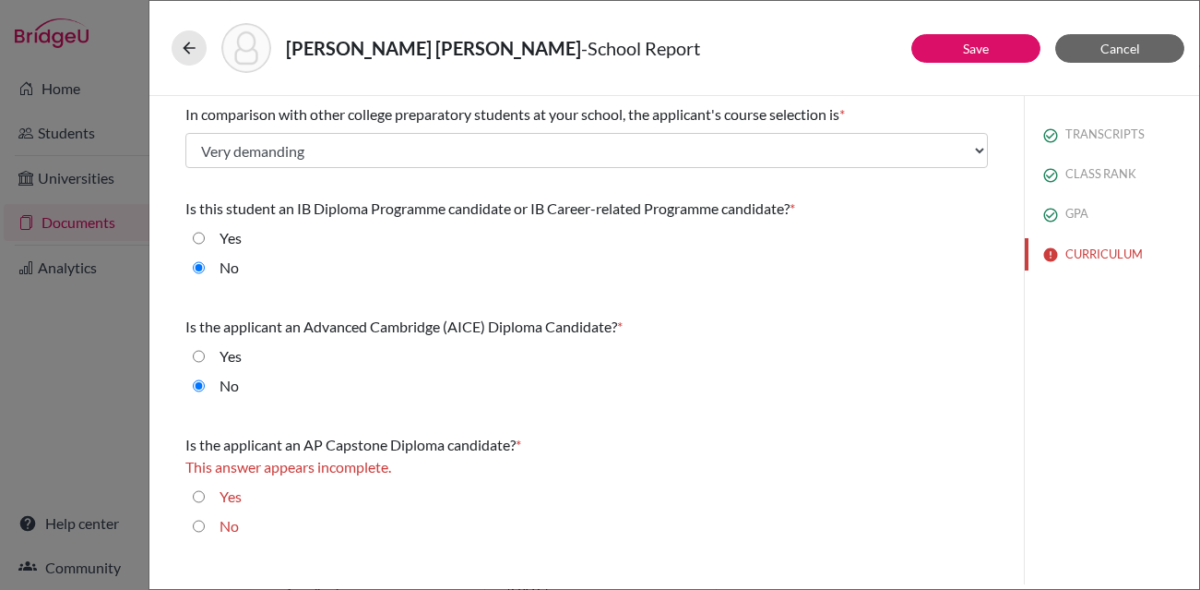
click at [203, 525] on input "No" at bounding box center [199, 526] width 12 height 22
radio input "true"
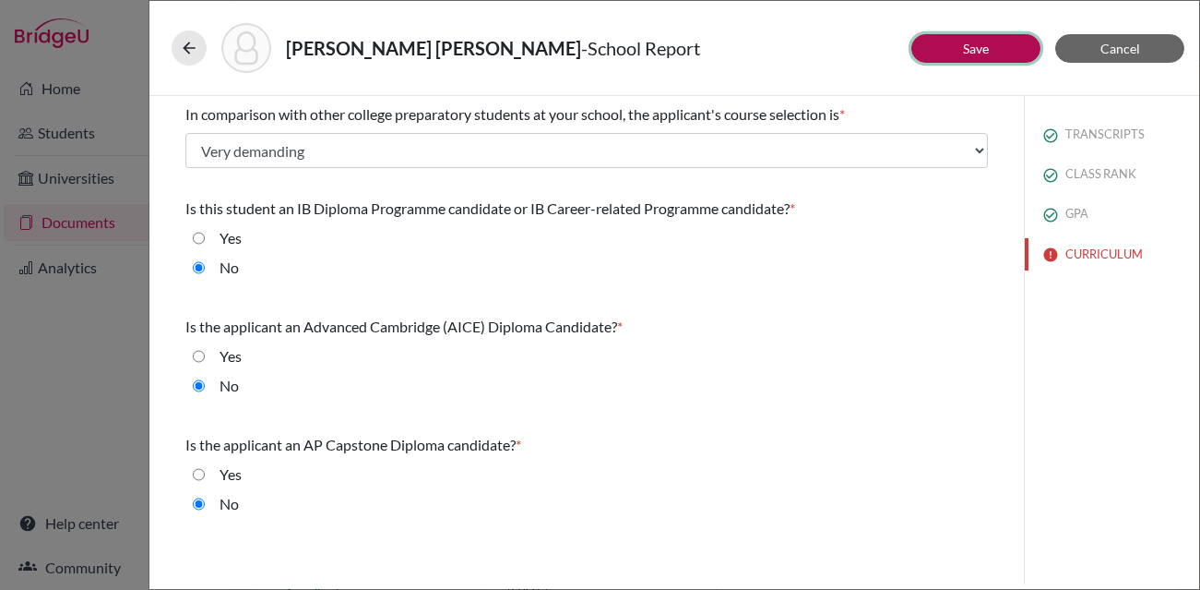
click at [988, 45] on link "Save" at bounding box center [976, 49] width 26 height 16
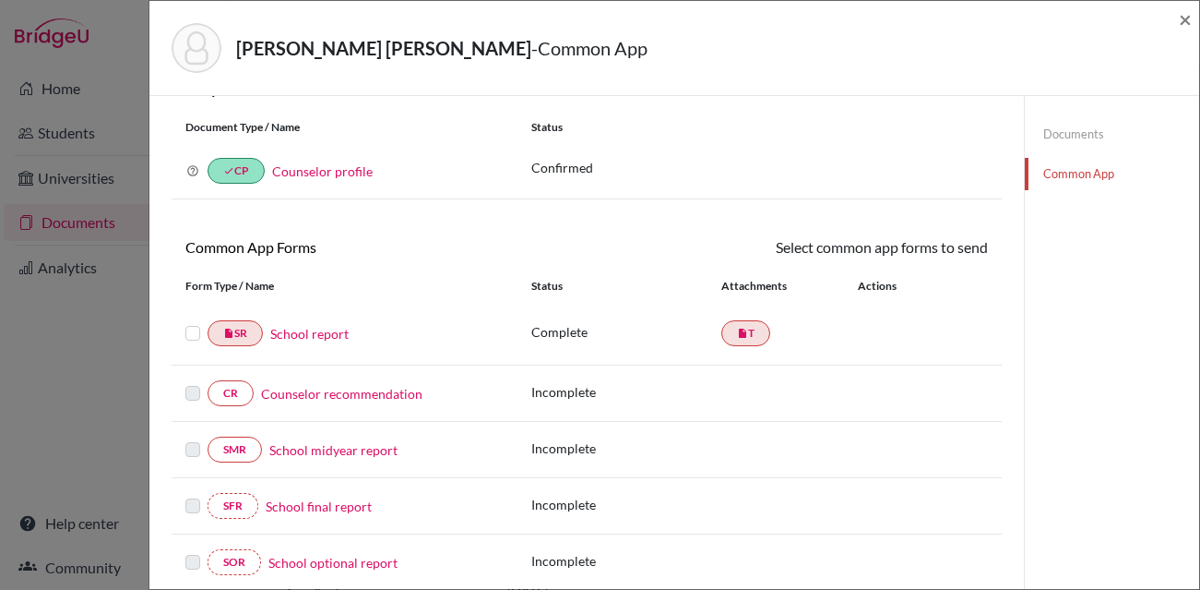
scroll to position [51, 0]
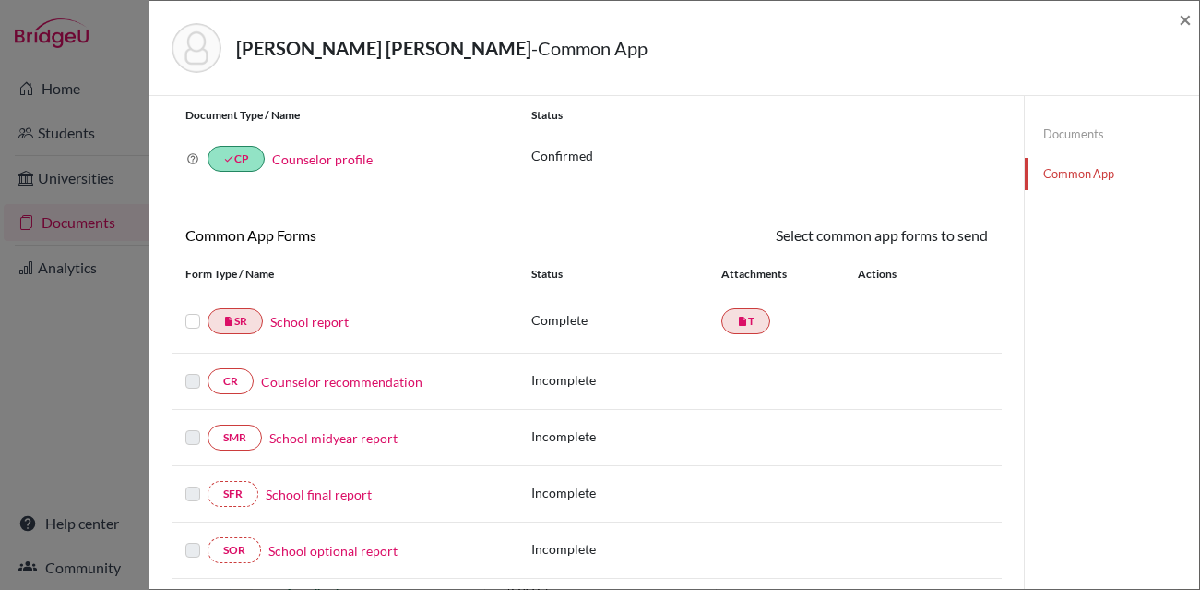
click at [190, 310] on label at bounding box center [192, 310] width 15 height 0
click at [0, 0] on input "checkbox" at bounding box center [0, 0] width 0 height 0
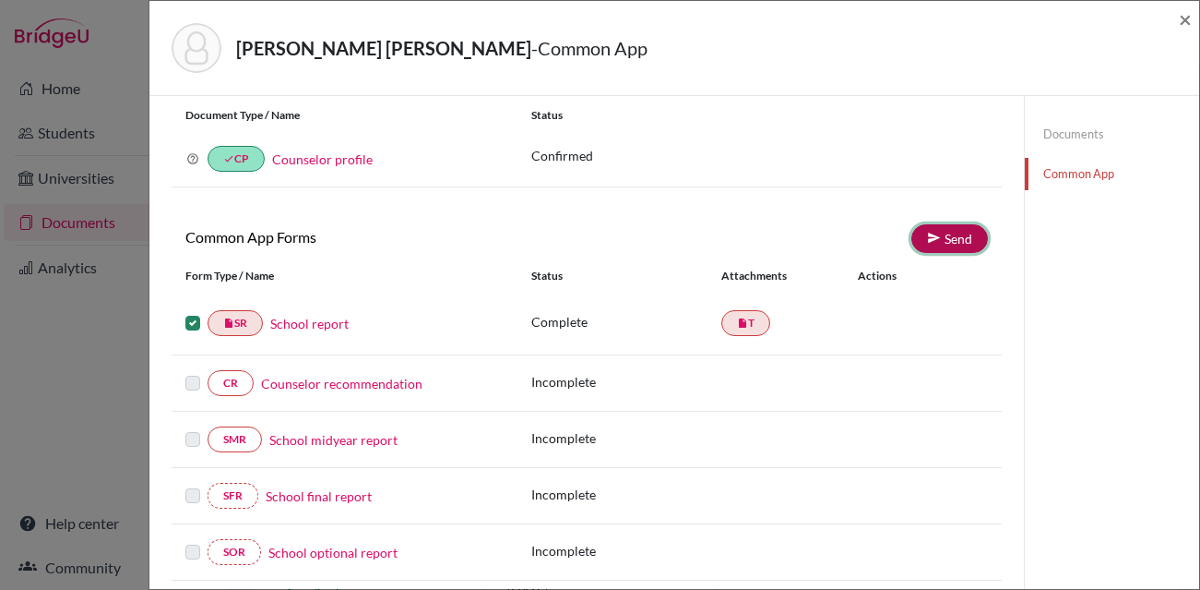
click at [964, 237] on link "Send" at bounding box center [950, 238] width 77 height 29
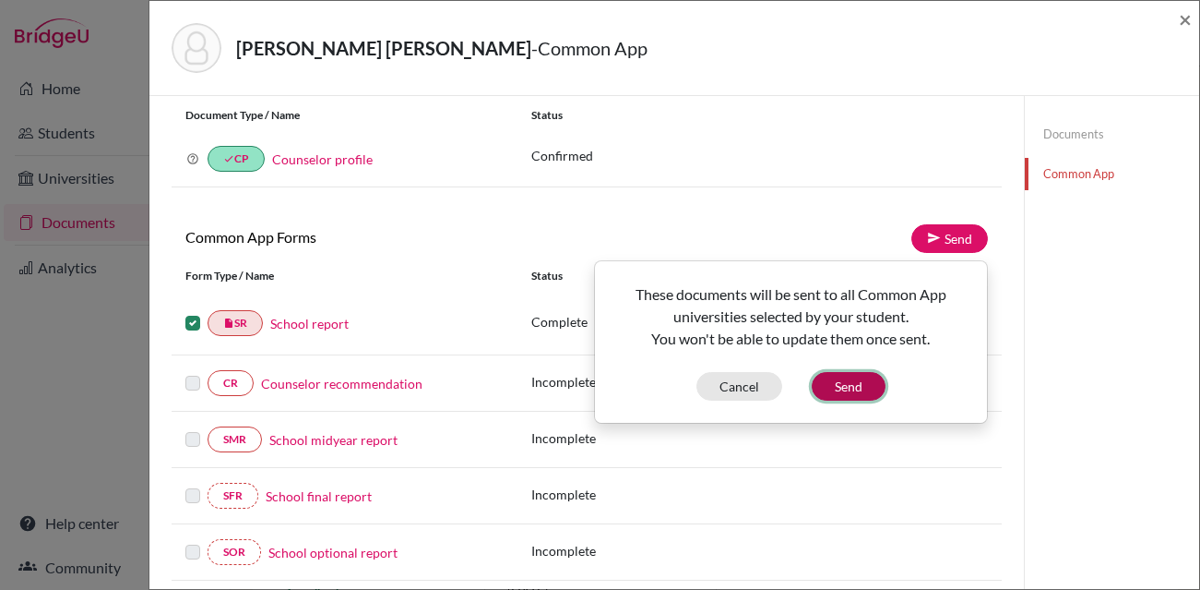
click at [864, 388] on button "Send" at bounding box center [849, 386] width 74 height 29
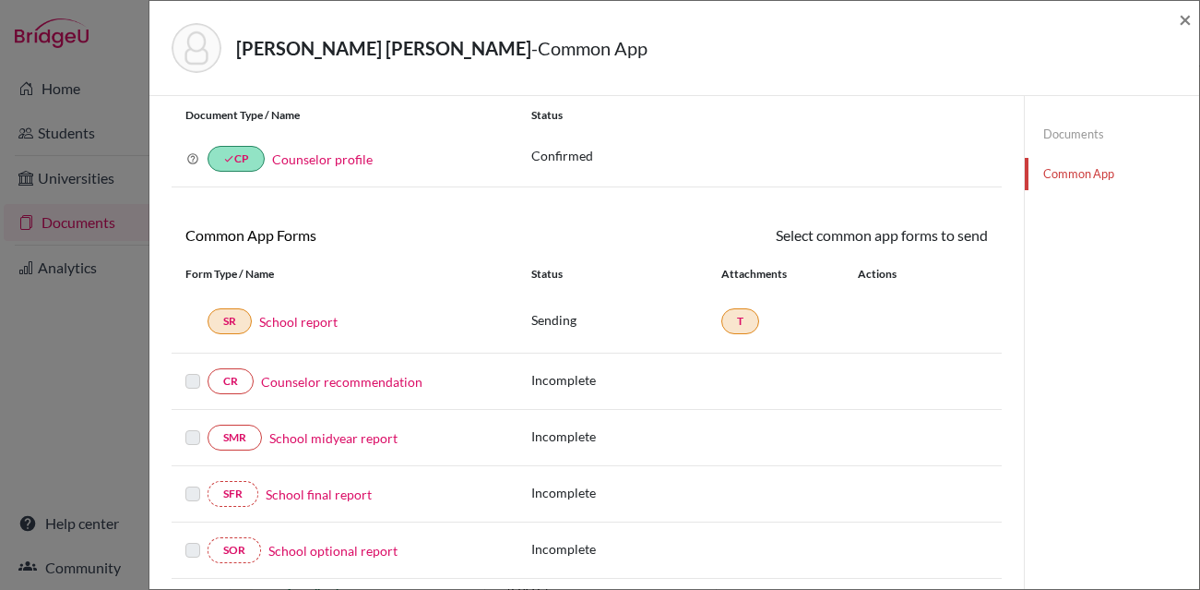
click at [189, 370] on label at bounding box center [192, 370] width 15 height 0
click at [304, 389] on link "Counselor recommendation" at bounding box center [341, 381] width 161 height 19
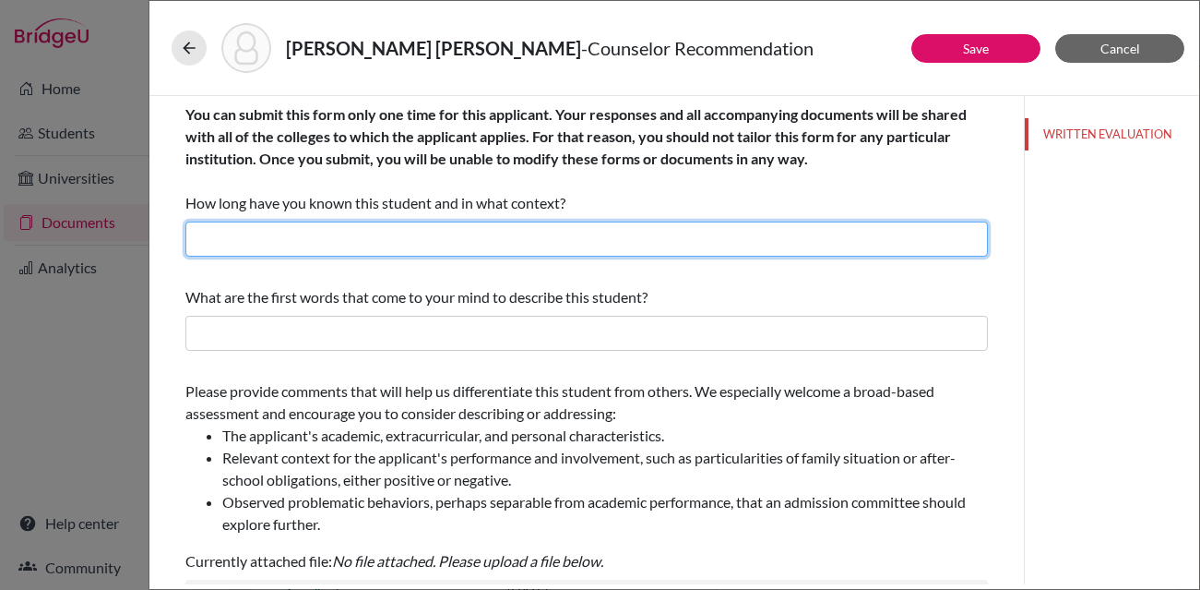
click at [304, 238] on input "text" at bounding box center [586, 238] width 803 height 35
click at [207, 241] on input "3 years as the high school counselor" at bounding box center [586, 238] width 803 height 35
type input "4 years as the high school counselor"
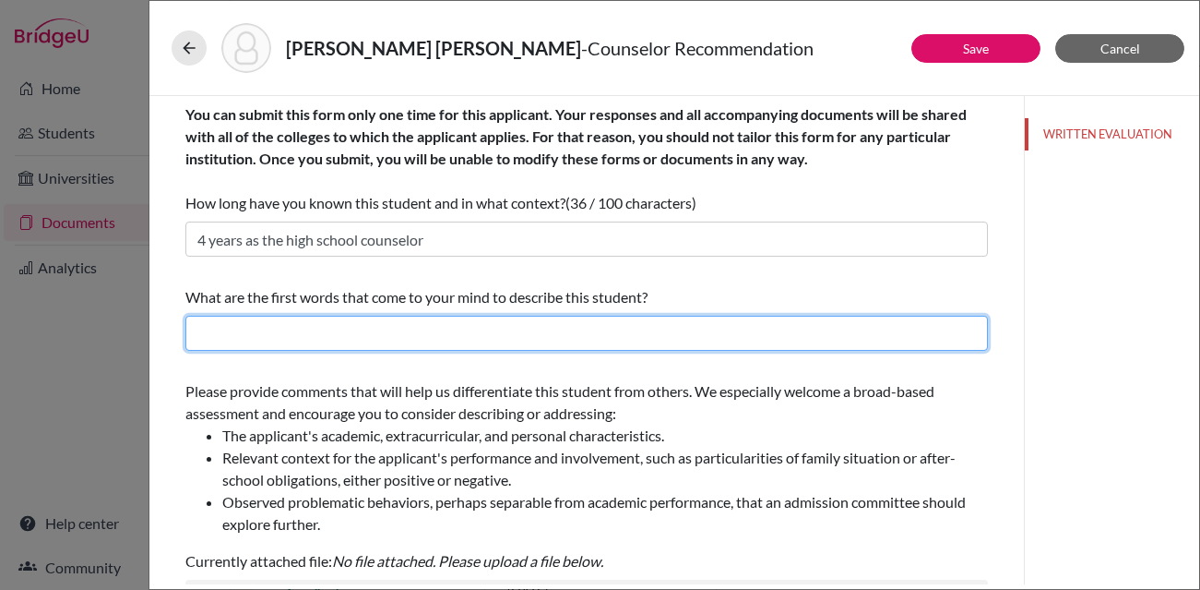
click at [275, 332] on input "text" at bounding box center [586, 333] width 803 height 35
click at [287, 335] on input "Energetic, Empathetic, Funny" at bounding box center [586, 333] width 803 height 35
click at [418, 333] on input "Energetic, Empathetic, Funny" at bounding box center [586, 333] width 803 height 35
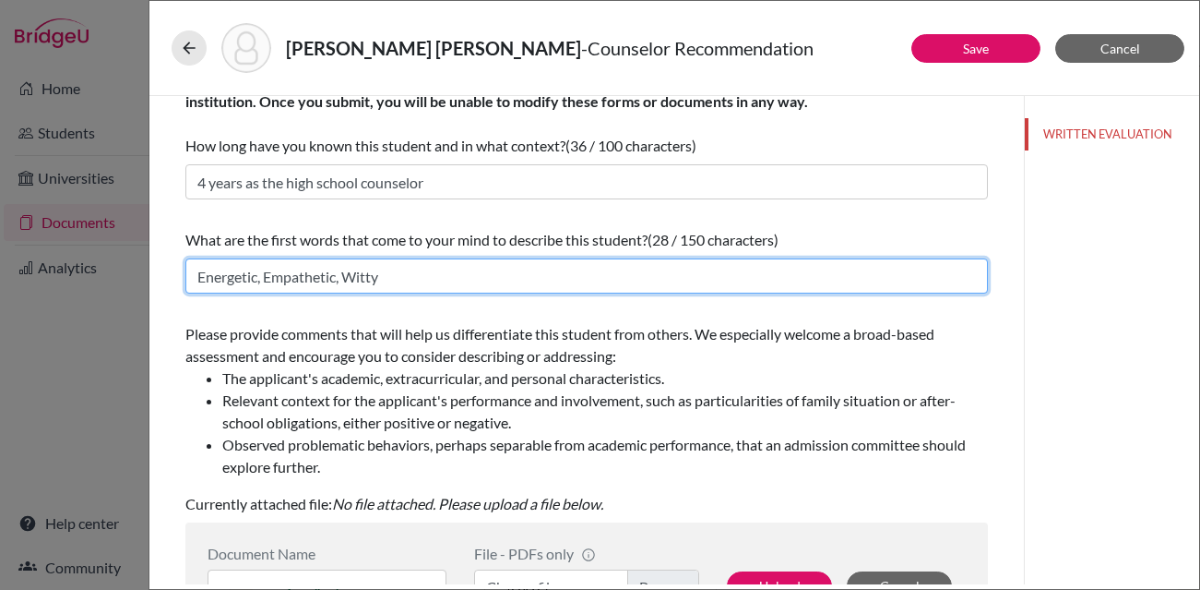
scroll to position [70, 0]
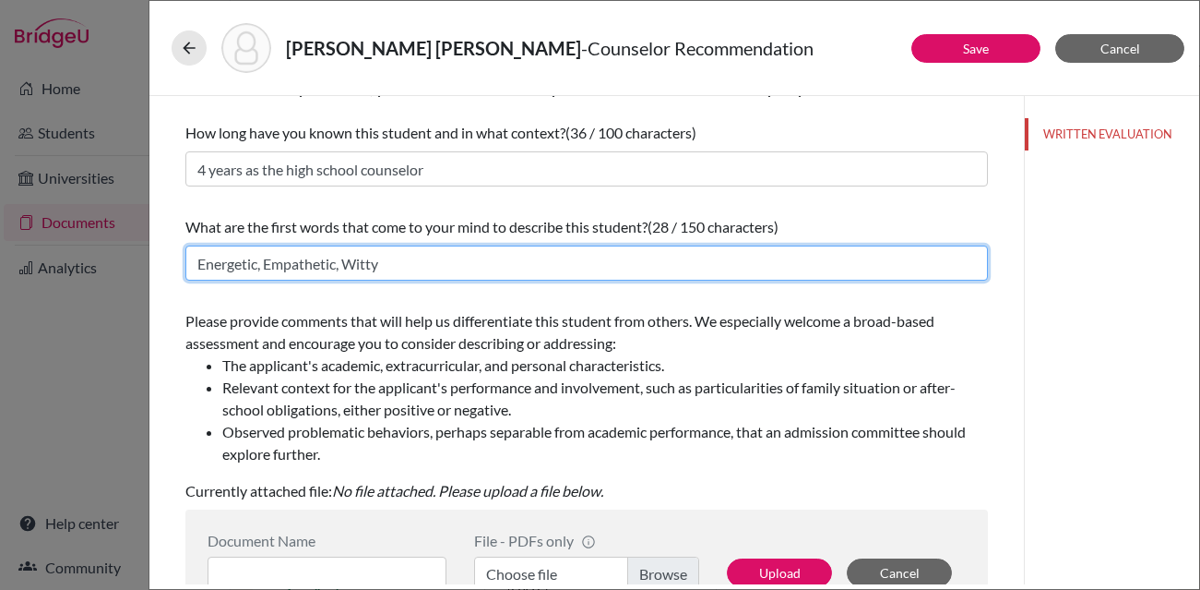
click at [301, 268] on input "Energetic, Empathetic, Witty" at bounding box center [586, 262] width 803 height 35
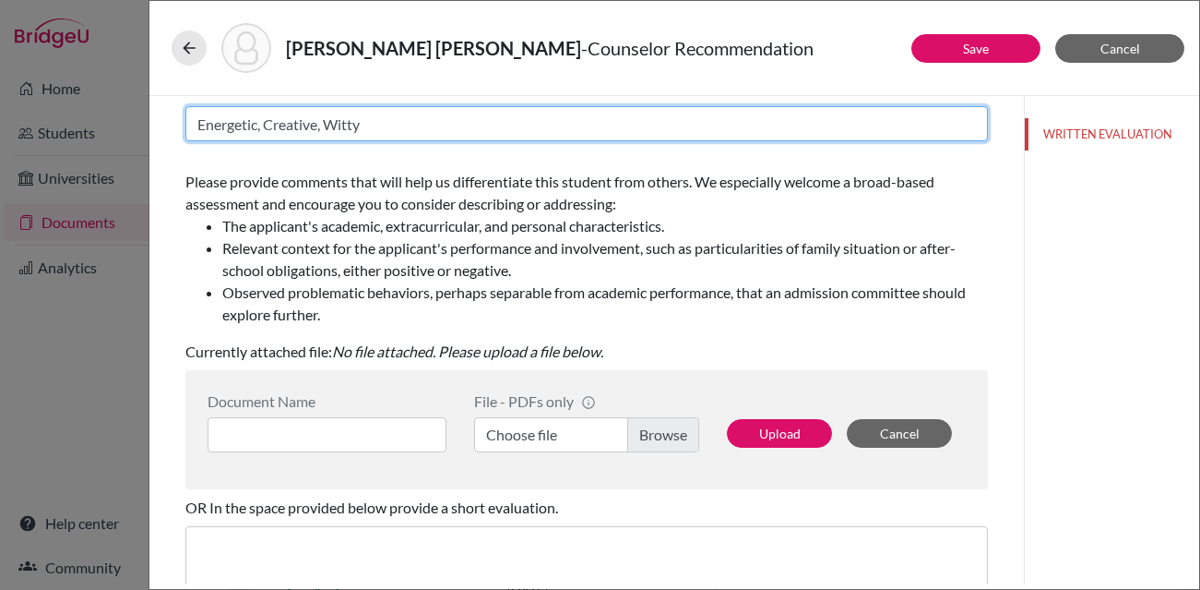
scroll to position [211, 0]
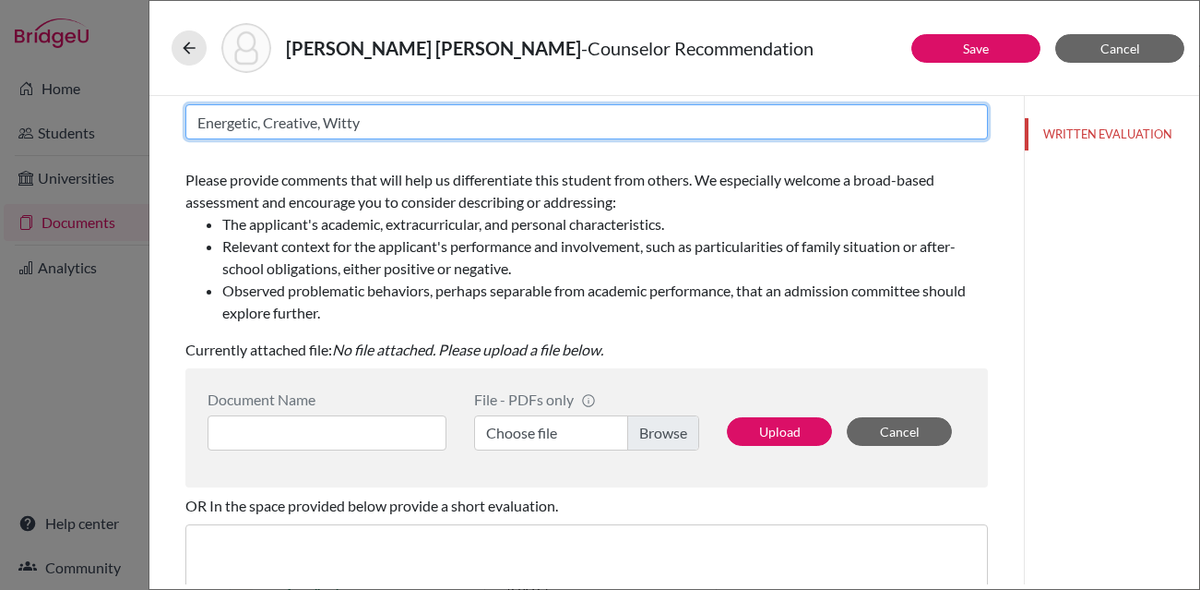
type input "Energetic, Creative, Witty"
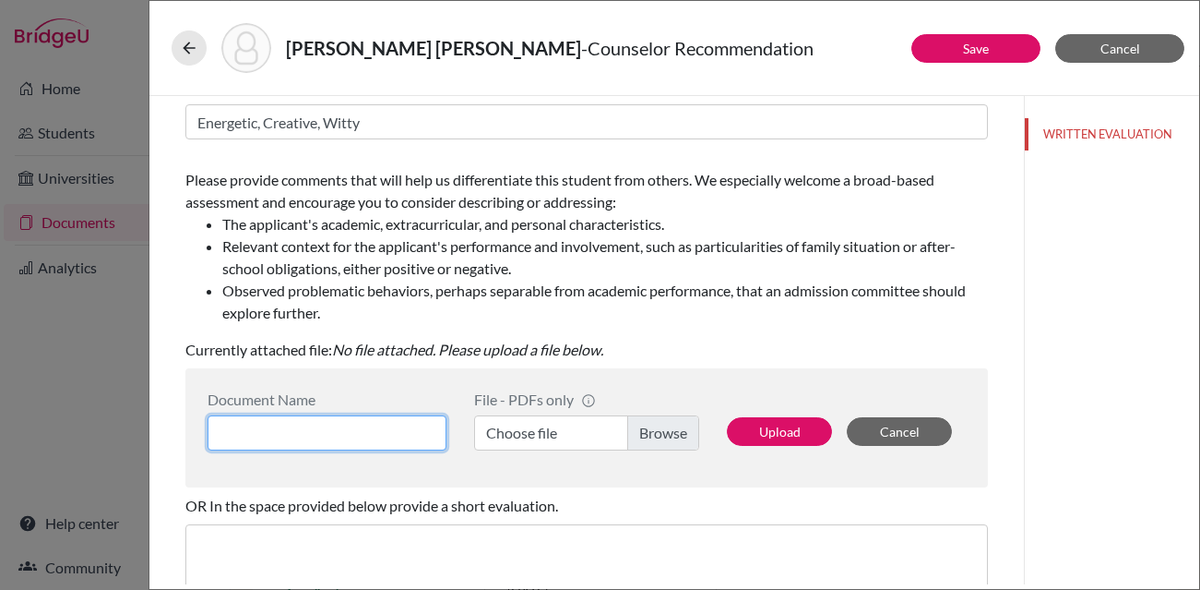
click at [353, 429] on input at bounding box center [327, 432] width 239 height 35
paste input "logo PAULINA BULA COLLEGE COUNSELOR / ORIENTADORA EDUCACIONAL +55 31 3319 8300 …"
type input "logo PAULINA BULA COLLEGE COUNSELOR / ORIENTADORA EDUCACIONAL +55 31 3319 8300 …"
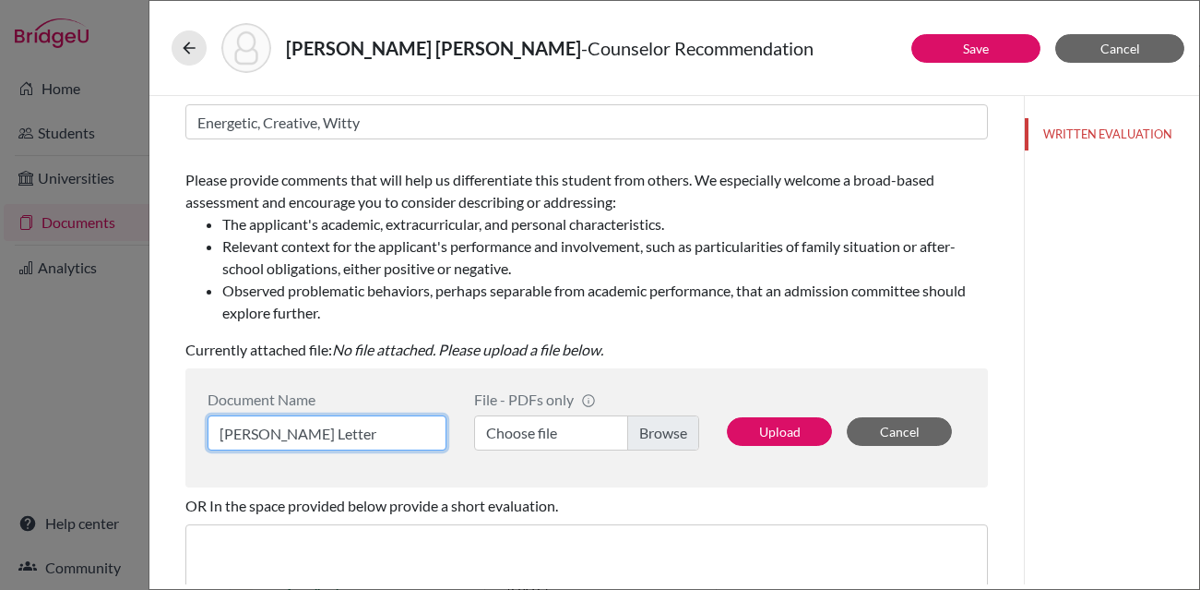
type input "Luiz Gomes_Counselor Letter"
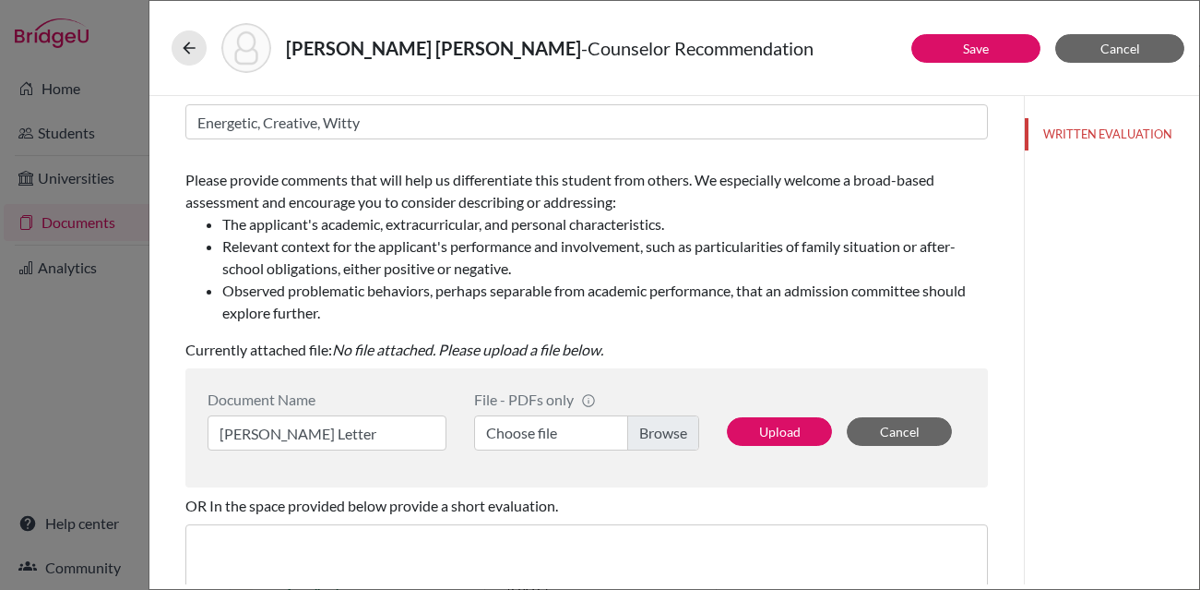
click at [649, 437] on label "Choose file" at bounding box center [586, 432] width 225 height 35
click at [649, 437] on input "Choose file" at bounding box center [586, 432] width 225 height 35
click at [793, 435] on button "Upload" at bounding box center [779, 431] width 105 height 29
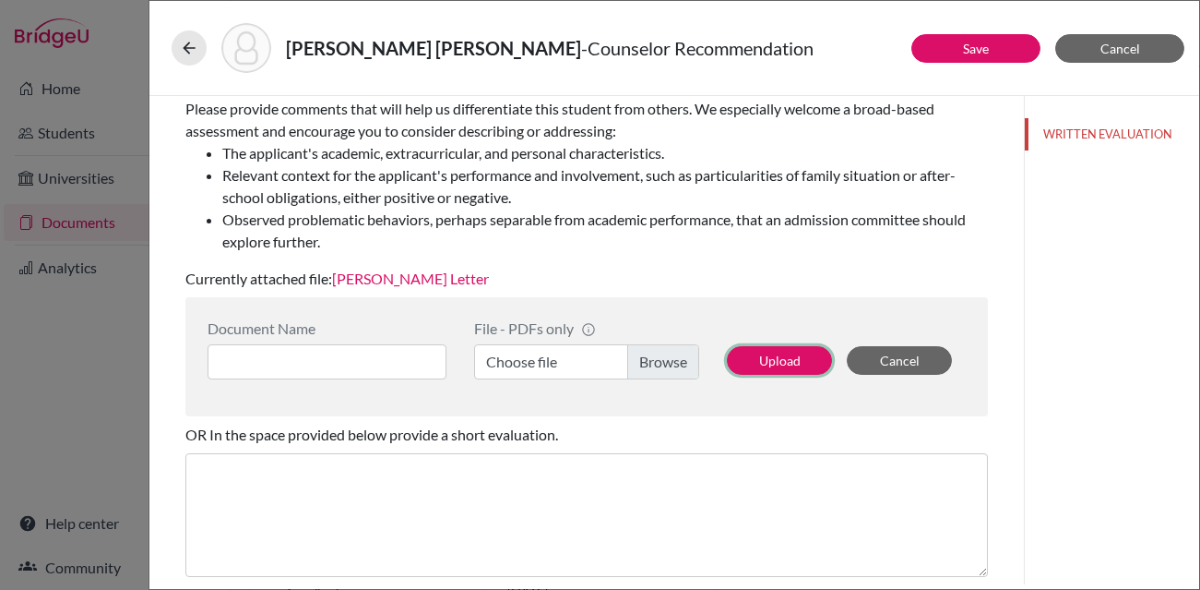
scroll to position [283, 0]
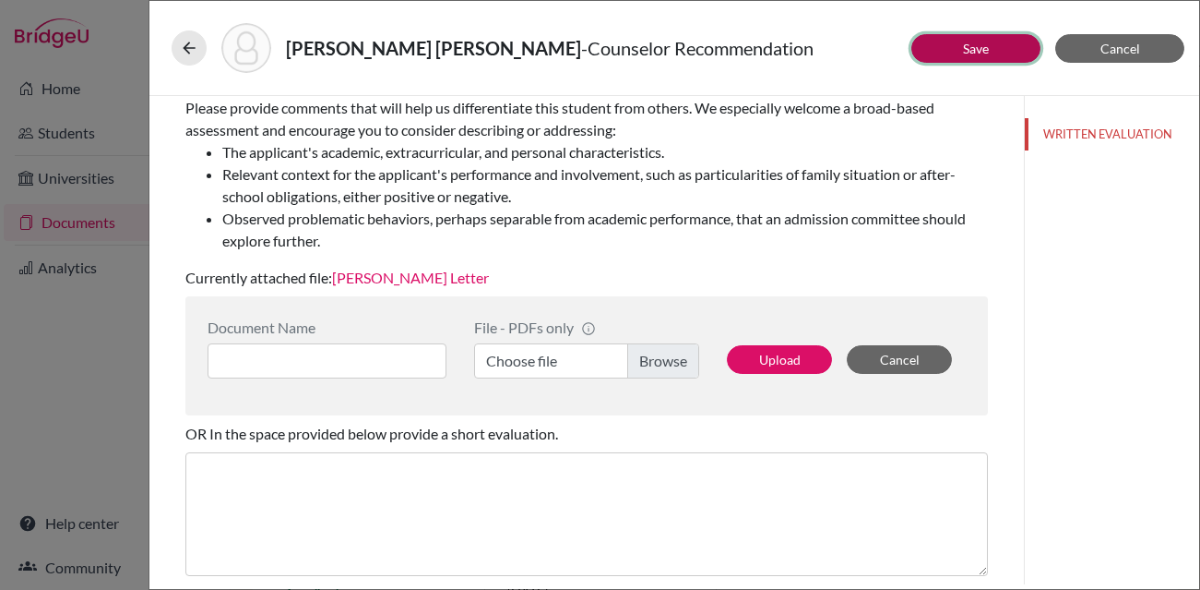
click at [946, 42] on button "Save" at bounding box center [976, 48] width 129 height 29
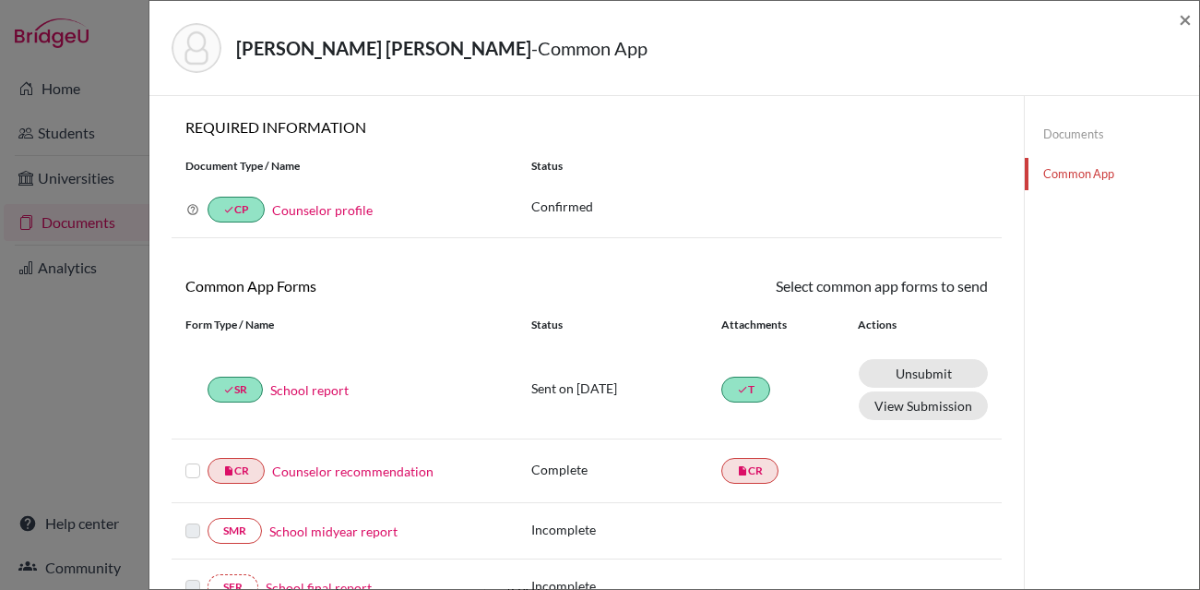
click at [195, 459] on label at bounding box center [192, 459] width 15 height 0
click at [0, 0] on input "checkbox" at bounding box center [0, 0] width 0 height 0
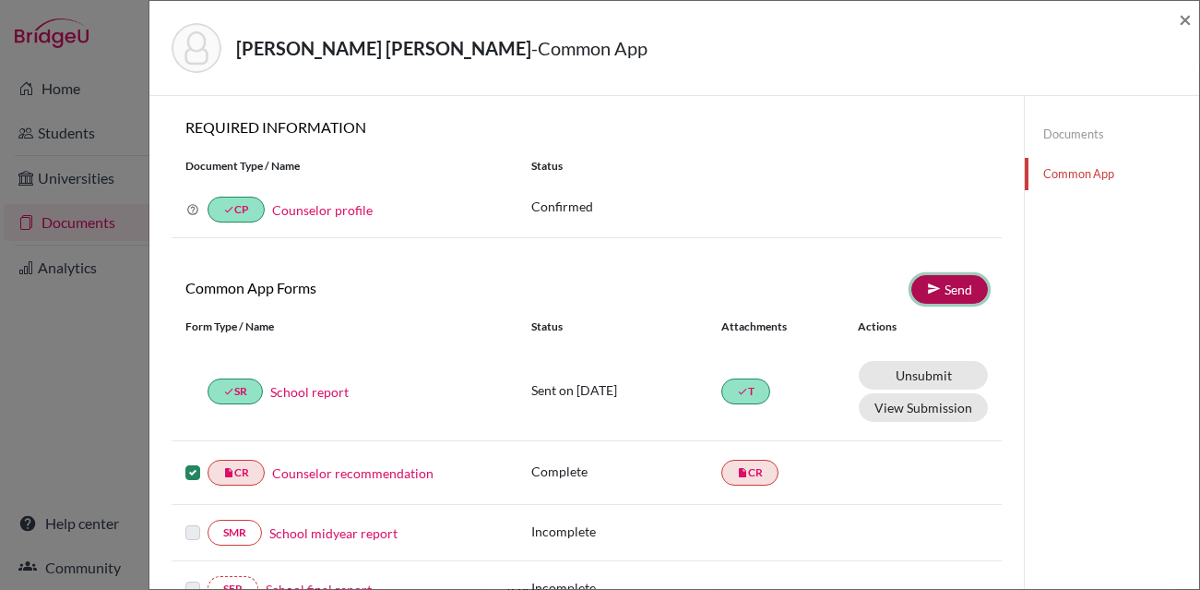
click at [962, 278] on link "Send" at bounding box center [950, 289] width 77 height 29
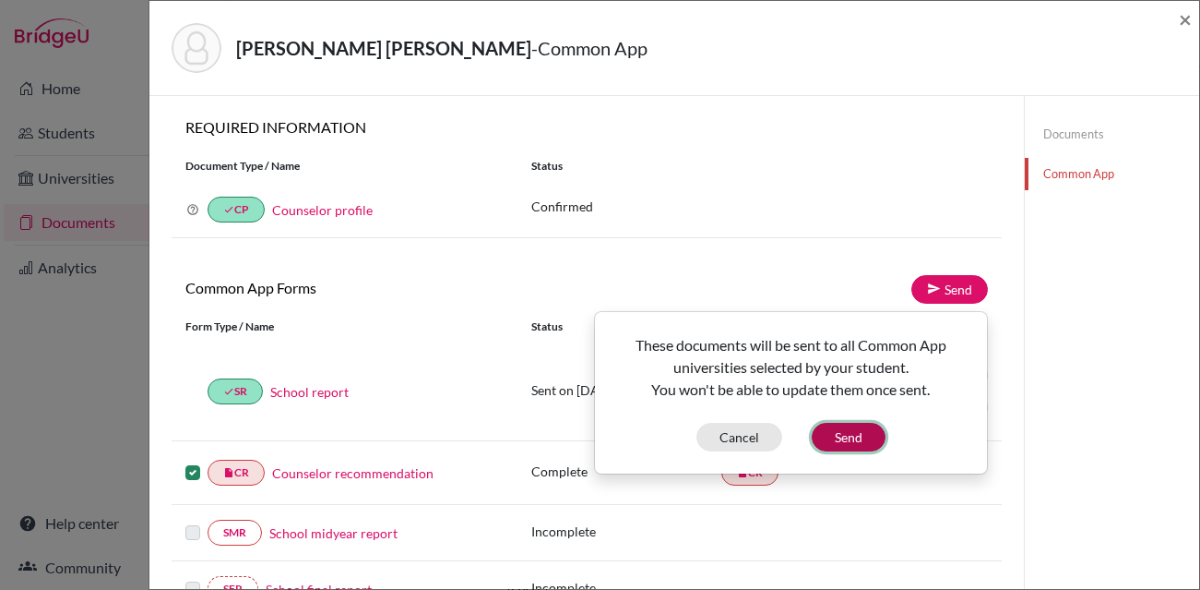
click at [840, 445] on button "Send" at bounding box center [849, 437] width 74 height 29
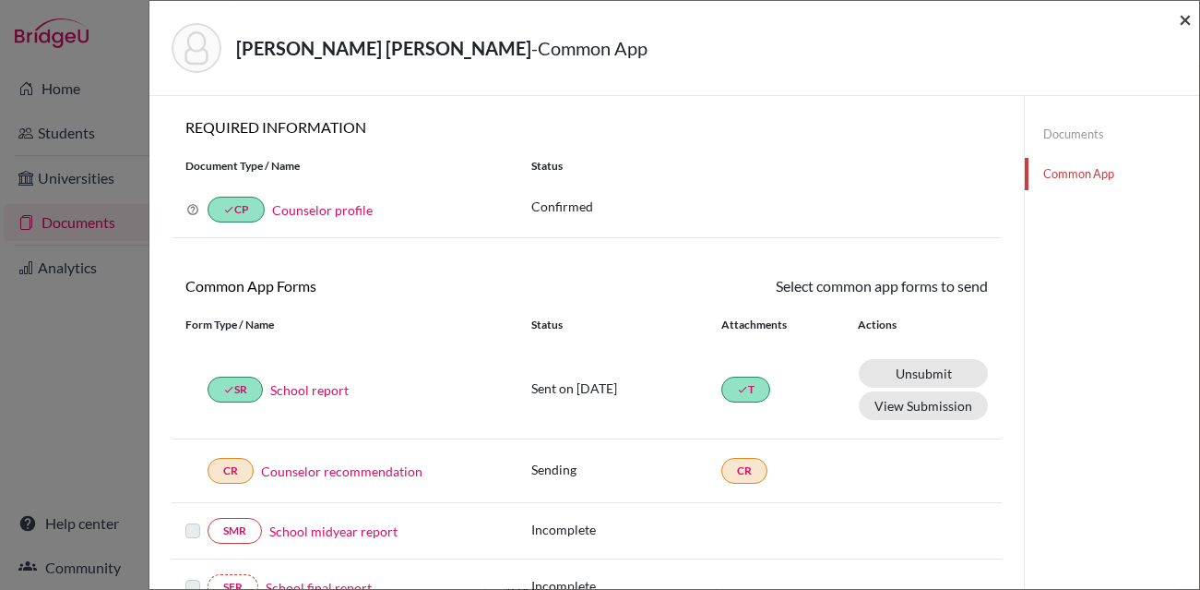
click at [1186, 10] on span "×" at bounding box center [1185, 19] width 13 height 27
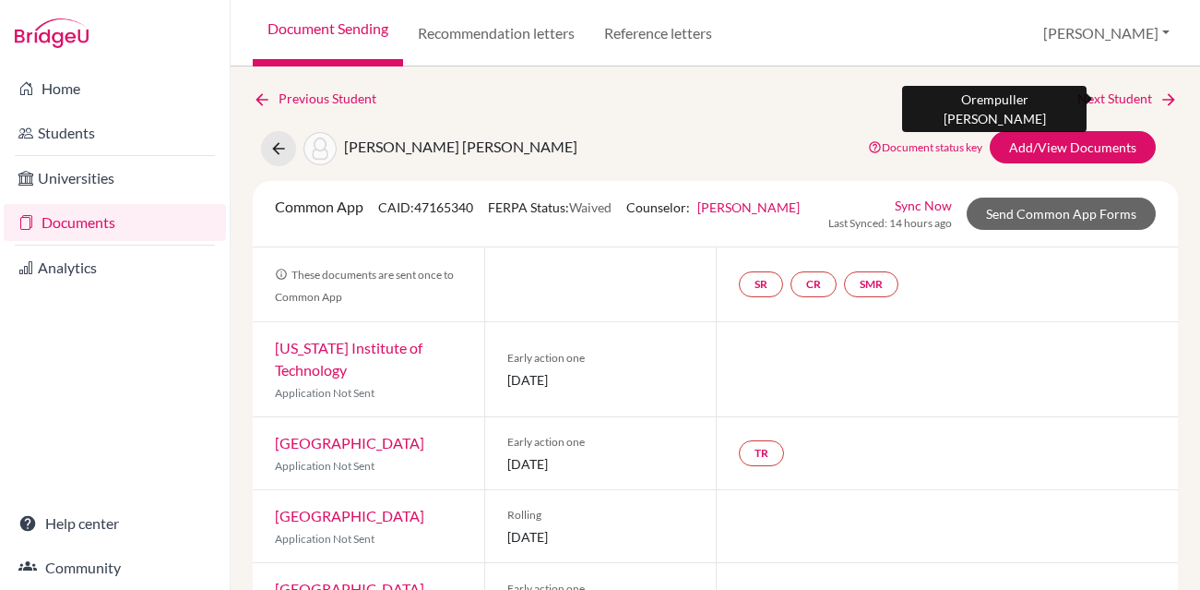
click at [1097, 100] on link "Next Student" at bounding box center [1128, 99] width 101 height 20
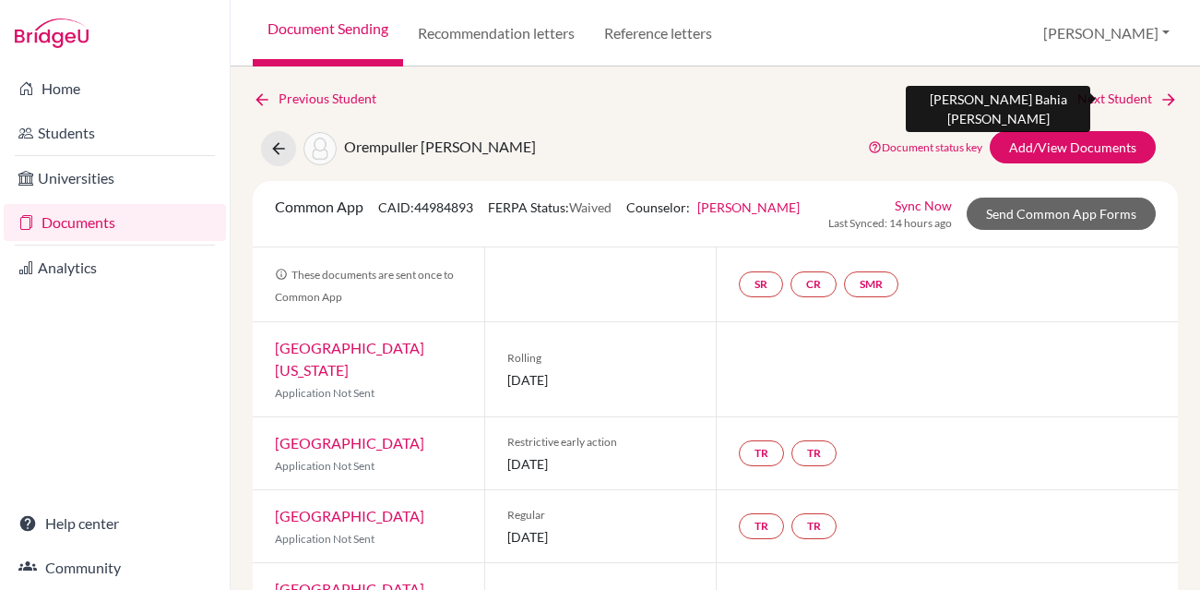
click at [1096, 92] on link "Next Student" at bounding box center [1128, 99] width 101 height 20
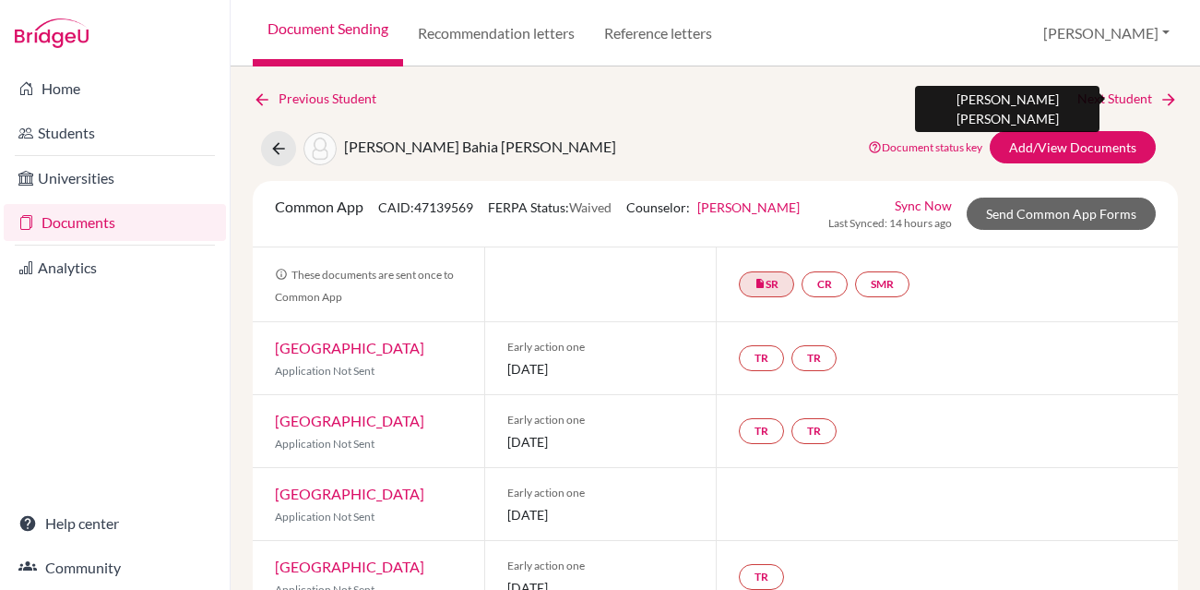
click at [1095, 98] on link "Next Student" at bounding box center [1128, 99] width 101 height 20
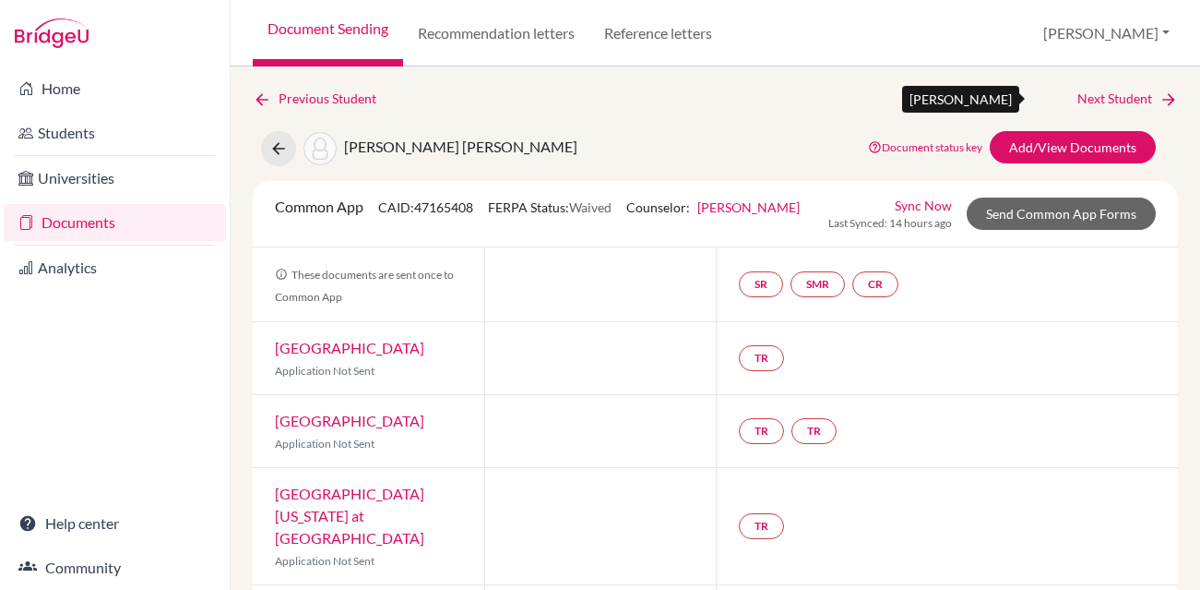
click at [1132, 97] on link "Next Student" at bounding box center [1128, 99] width 101 height 20
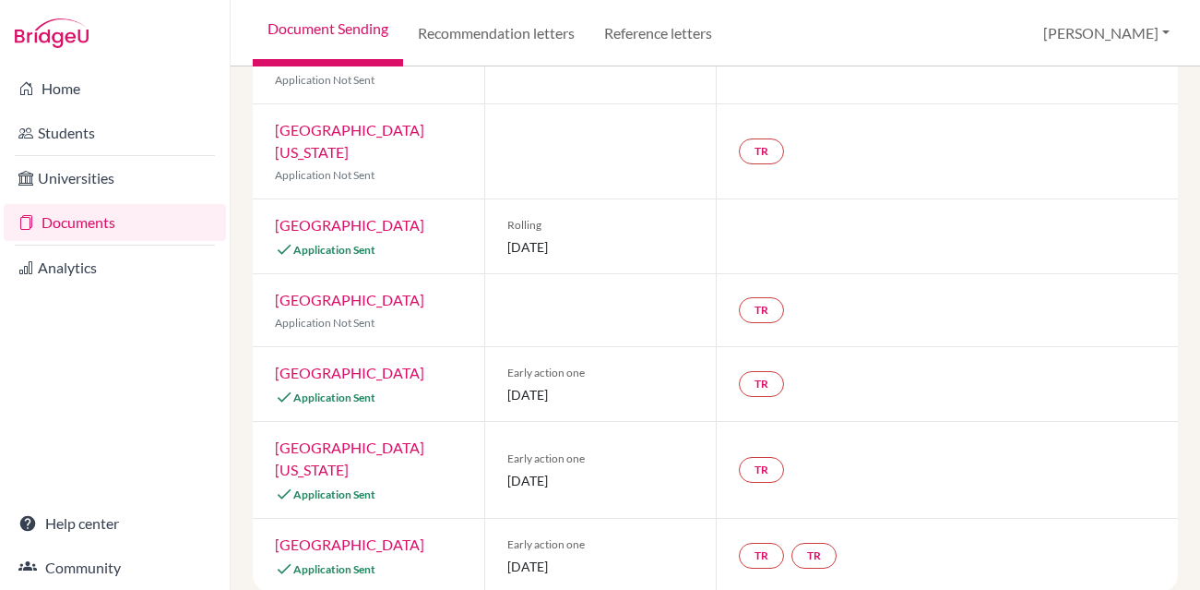
scroll to position [720, 0]
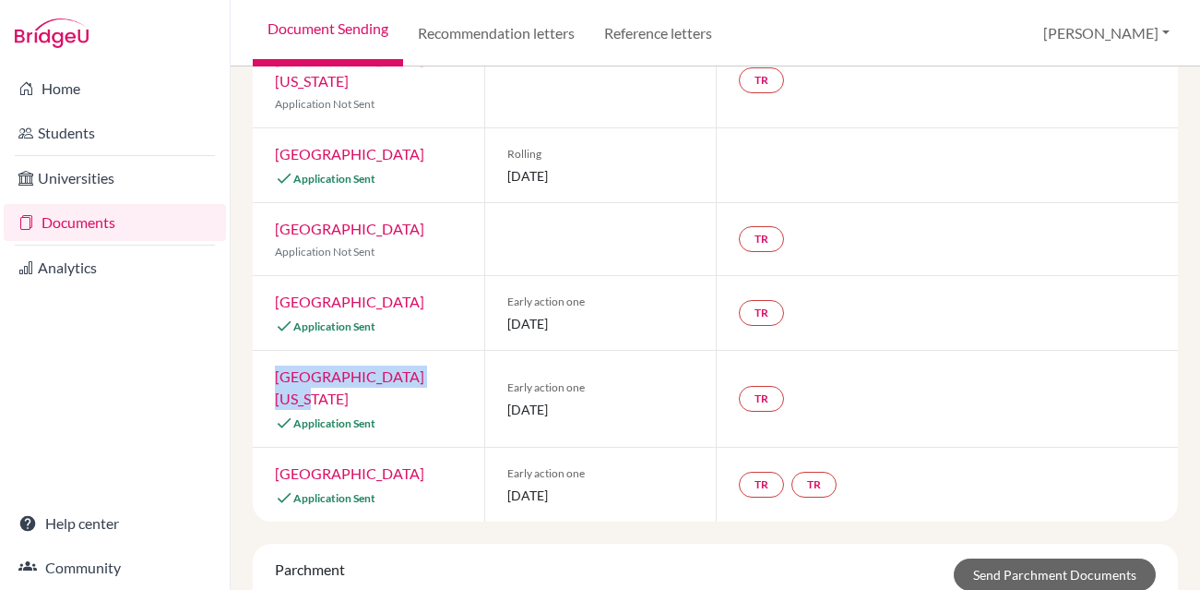
drag, startPoint x: 420, startPoint y: 358, endPoint x: 270, endPoint y: 354, distance: 149.5
click at [270, 354] on div "University of Virginia Application Sent" at bounding box center [369, 399] width 232 height 96
copy link "University of Virginia"
drag, startPoint x: 358, startPoint y: 452, endPoint x: 274, endPoint y: 435, distance: 85.6
click at [275, 447] on div "Case Western Reserve University Application Sent" at bounding box center [369, 484] width 232 height 74
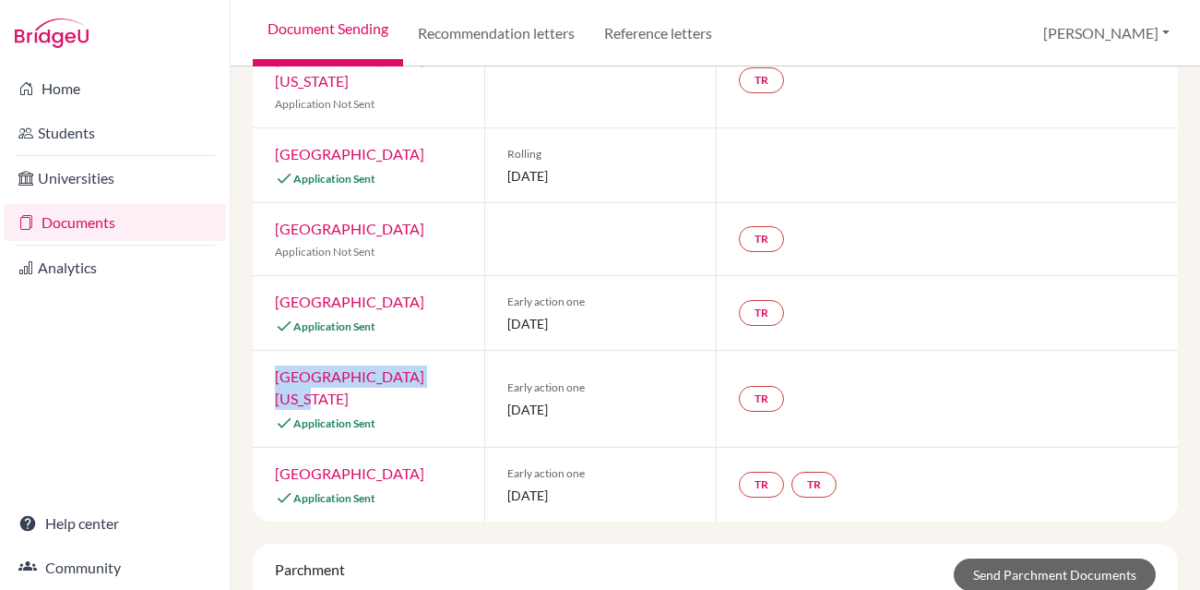
copy link "Case Western Reserve University"
drag, startPoint x: 434, startPoint y: 137, endPoint x: 266, endPoint y: 143, distance: 168.0
click at [265, 143] on div "University of Pittsburgh Application Sent" at bounding box center [369, 165] width 232 height 74
copy link
click at [454, 128] on div "University of Pittsburgh Application Sent" at bounding box center [369, 165] width 232 height 74
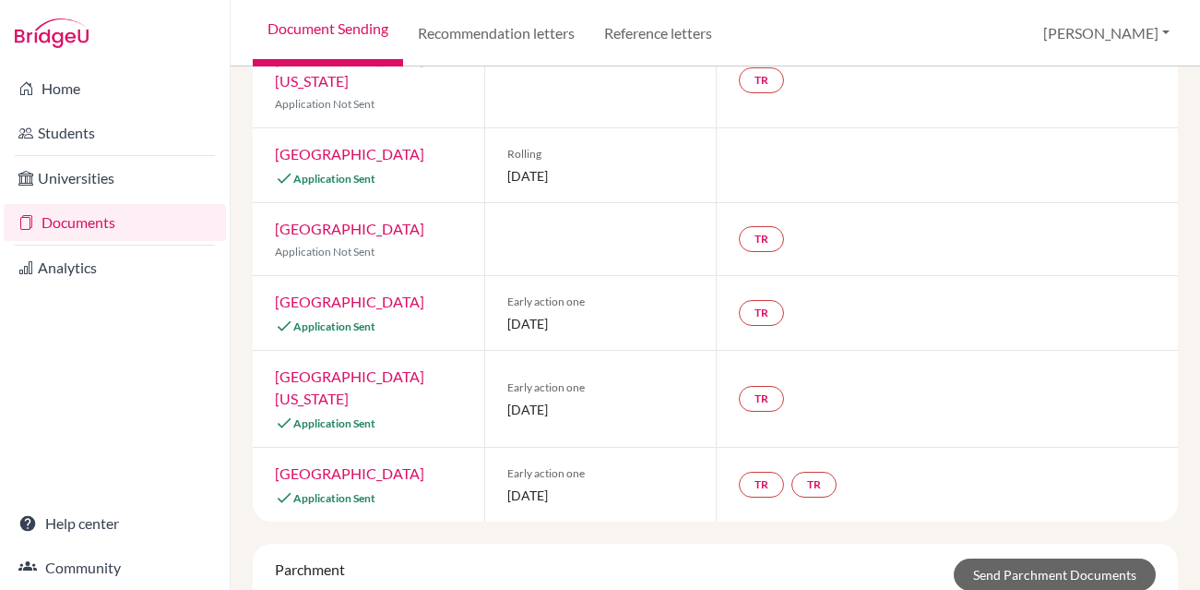
drag, startPoint x: 437, startPoint y: 128, endPoint x: 278, endPoint y: 139, distance: 160.0
click at [278, 139] on div "University of Pittsburgh Application Sent" at bounding box center [369, 165] width 232 height 74
copy link "University of Pittsburgh"
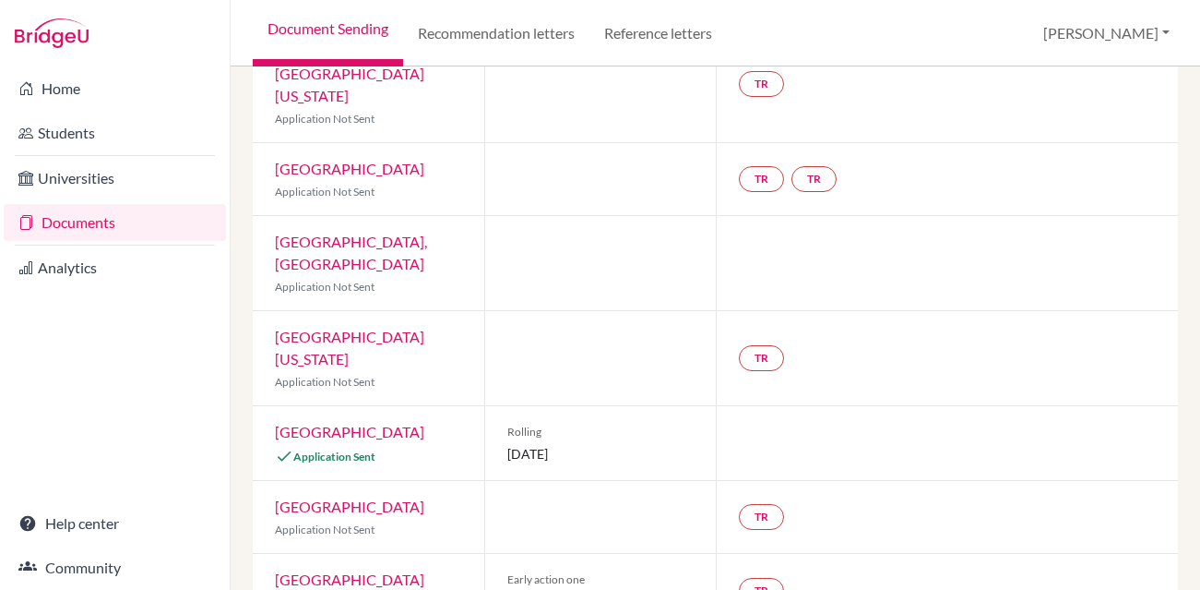
scroll to position [0, 0]
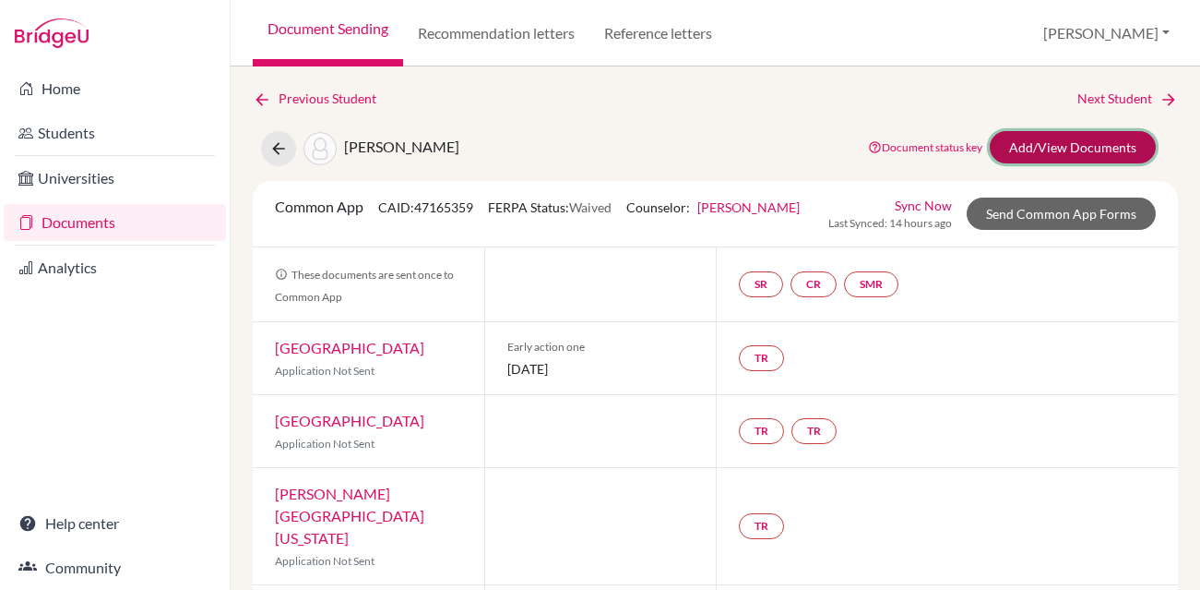
click at [1027, 149] on link "Add/View Documents" at bounding box center [1073, 147] width 166 height 32
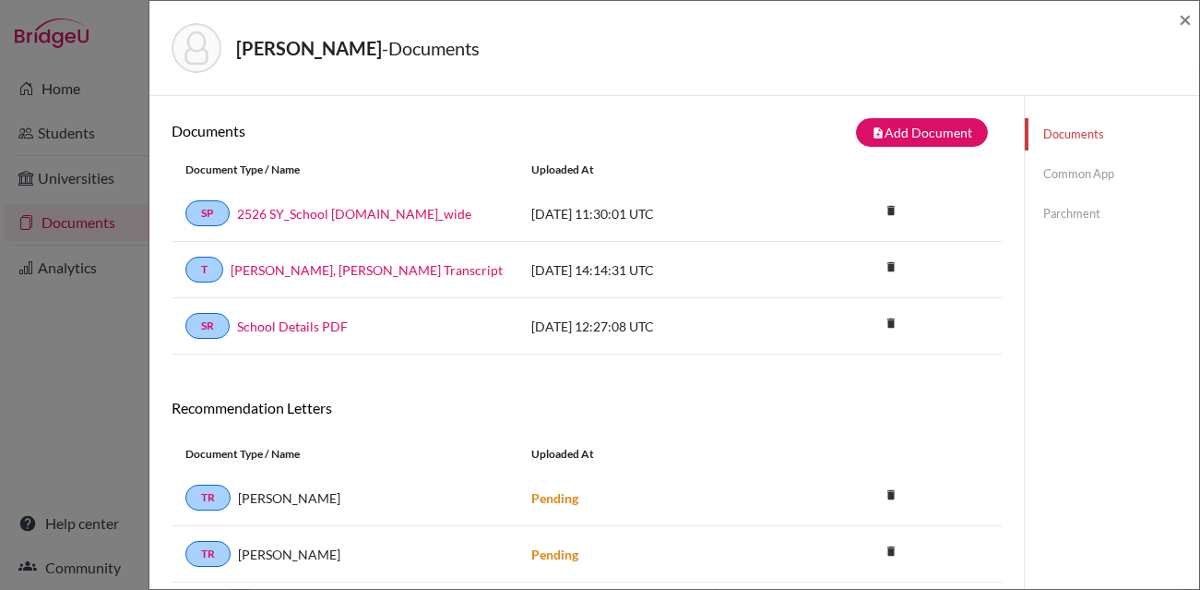
click at [1096, 173] on link "Common App" at bounding box center [1112, 174] width 174 height 32
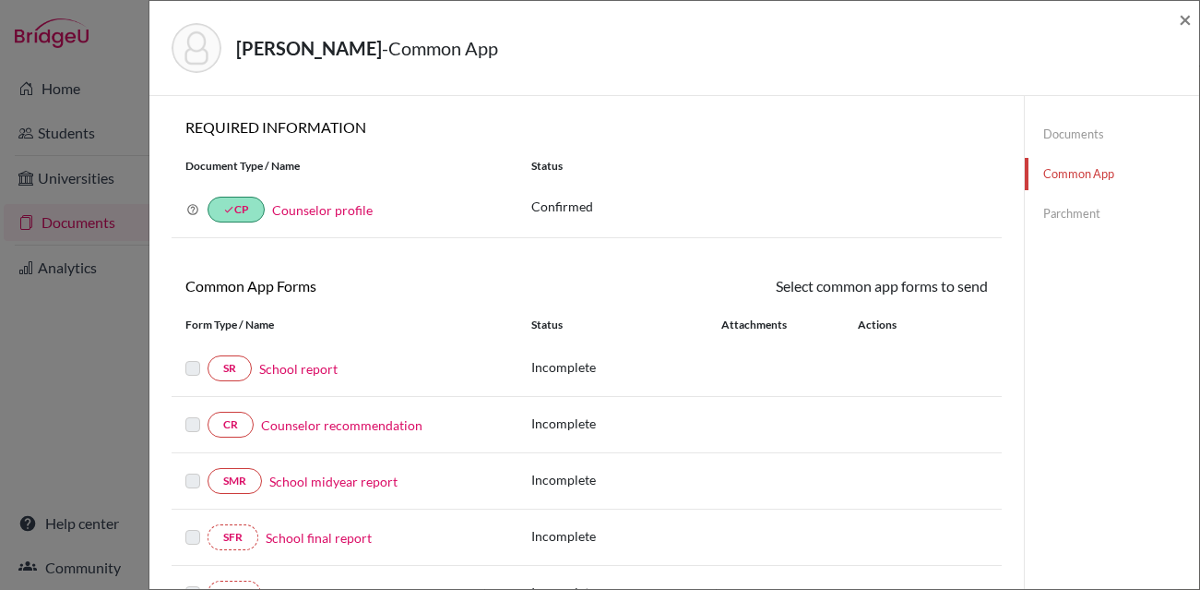
click at [314, 368] on link "School report" at bounding box center [298, 368] width 78 height 19
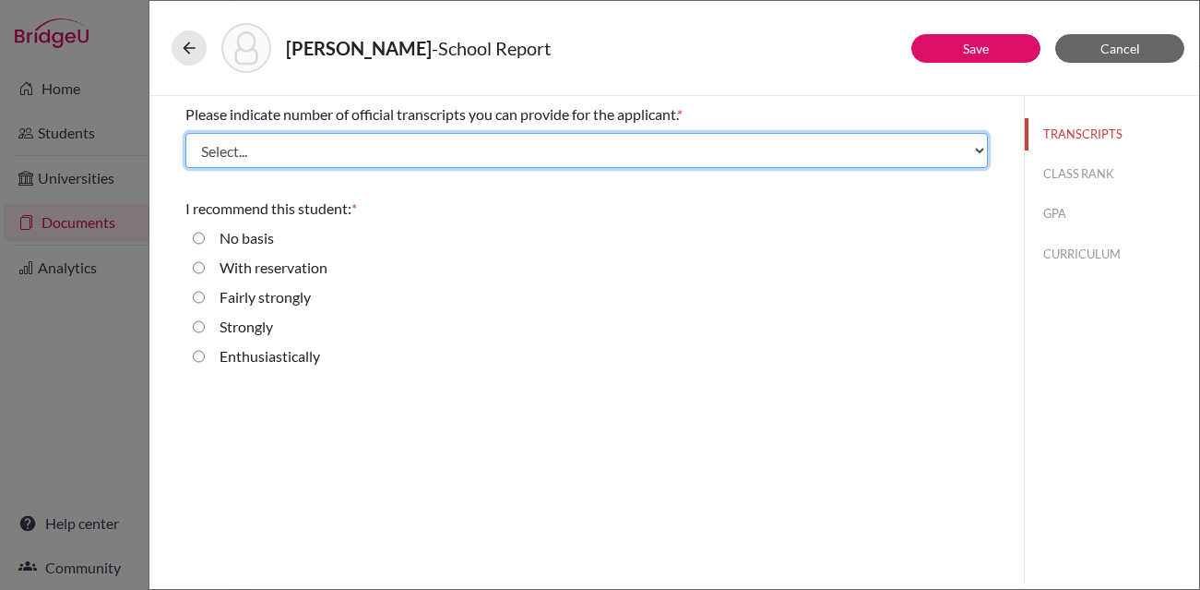
click at [273, 151] on select "Select... 1 2 3 4" at bounding box center [586, 150] width 803 height 35
select select "1"
click at [185, 133] on select "Select... 1 2 3 4" at bounding box center [586, 150] width 803 height 35
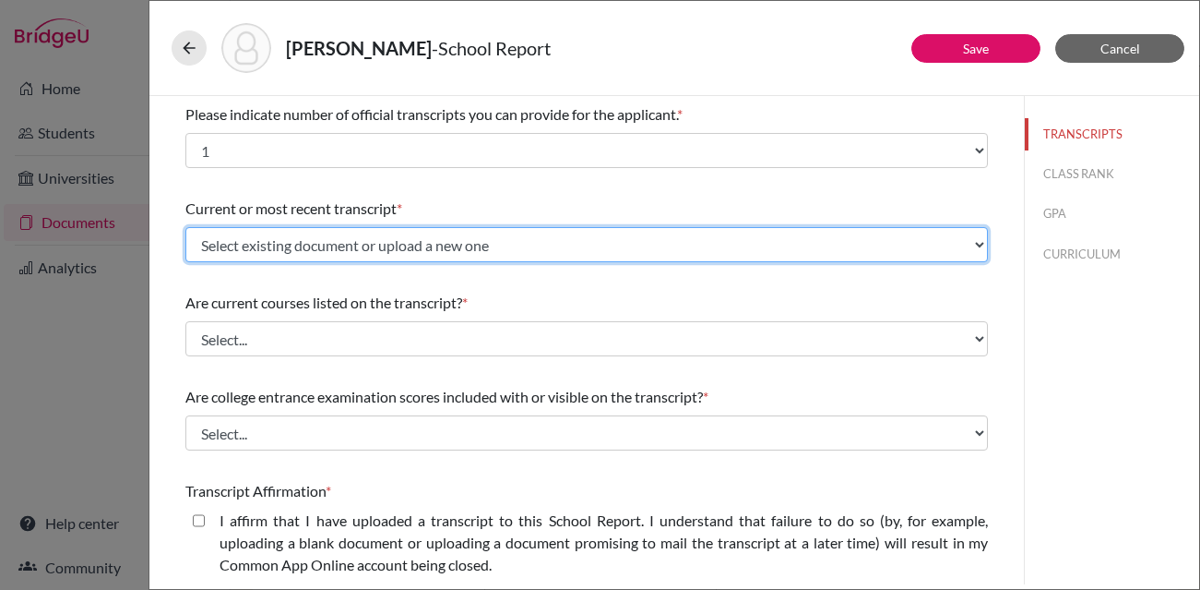
click at [291, 250] on select "Select existing document or upload a new one Timmerman, Jakob_Initial Transcrip…" at bounding box center [586, 244] width 803 height 35
select select "656719"
click at [185, 227] on select "Select existing document or upload a new one Timmerman, Jakob_Initial Transcrip…" at bounding box center [586, 244] width 803 height 35
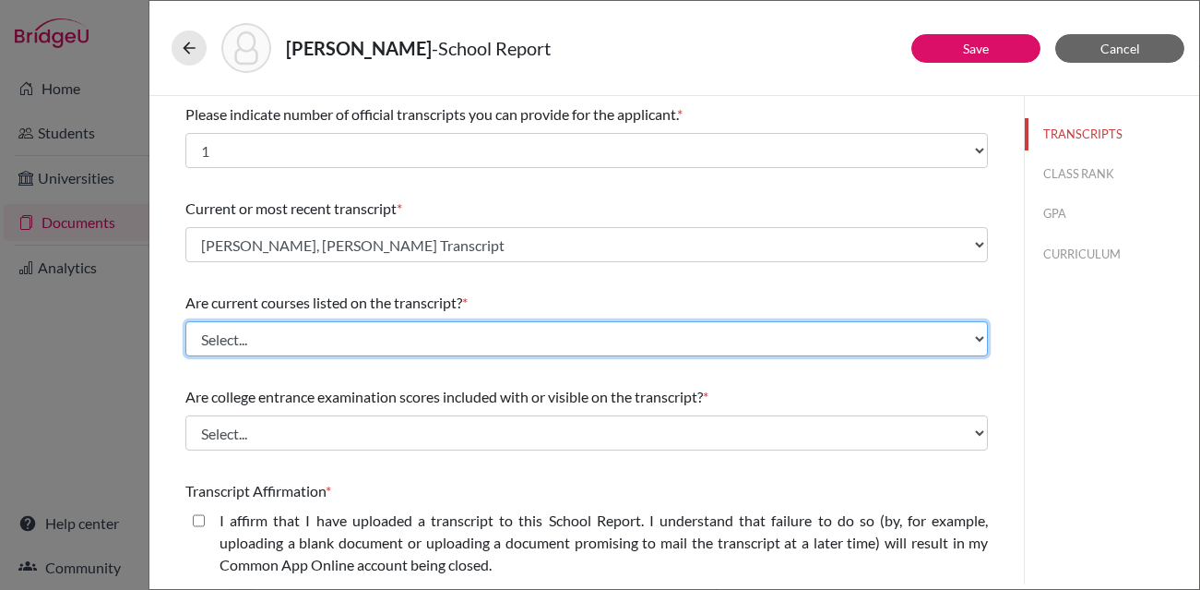
click at [276, 334] on select "Select... Yes No" at bounding box center [586, 338] width 803 height 35
select select "0"
click at [185, 321] on select "Select... Yes No" at bounding box center [586, 338] width 803 height 35
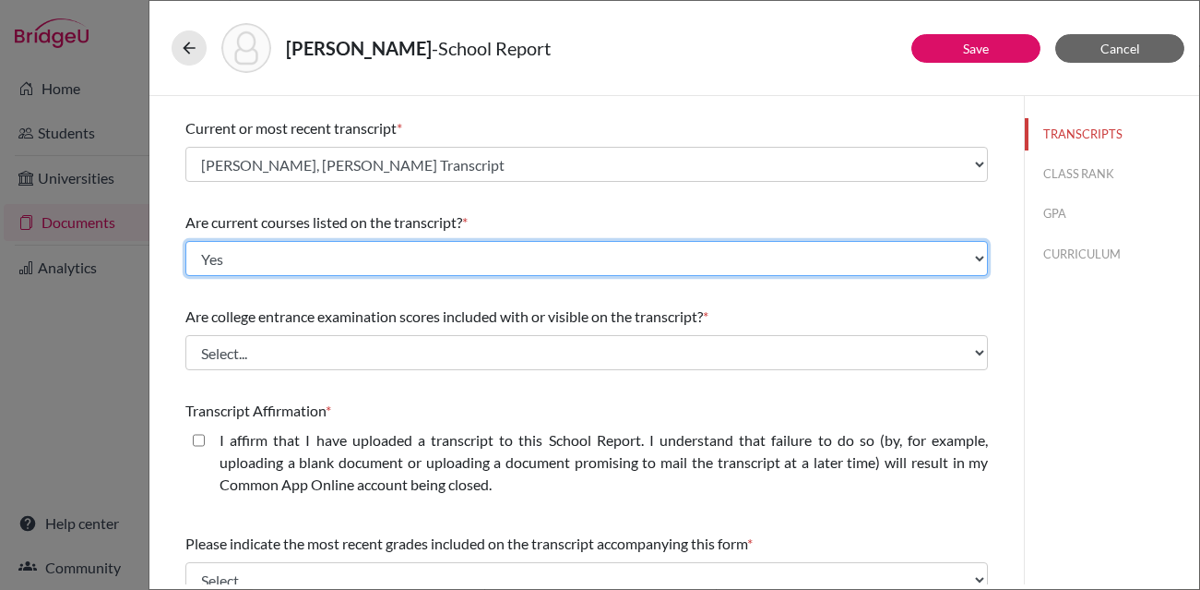
scroll to position [105, 0]
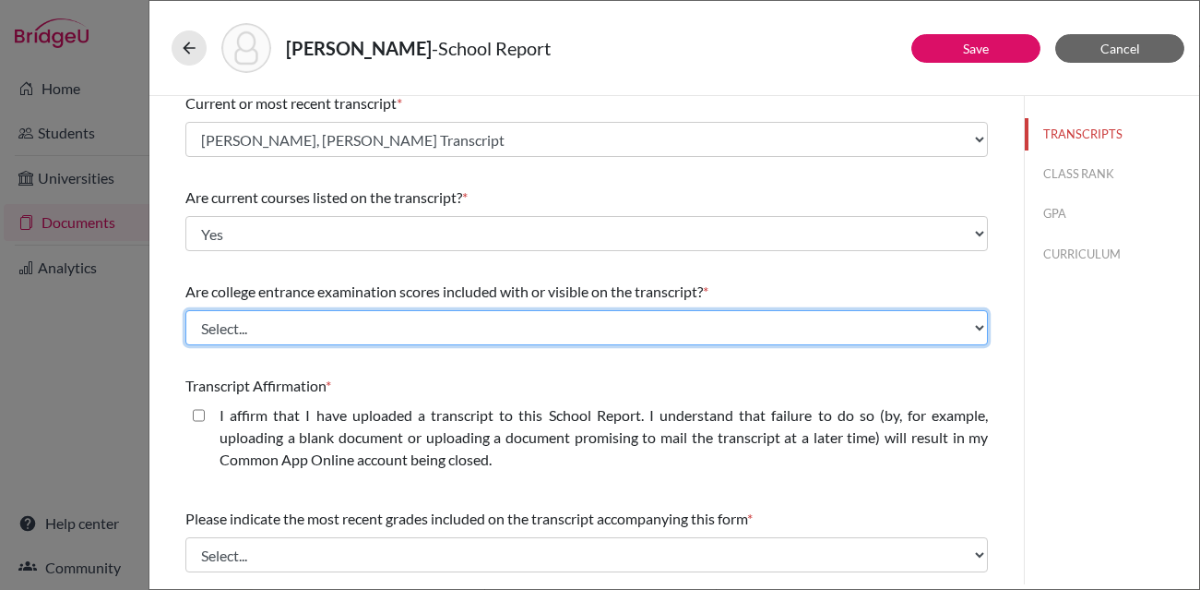
click at [311, 317] on select "Select... Yes No" at bounding box center [586, 327] width 803 height 35
select select "1"
click at [185, 310] on select "Select... Yes No" at bounding box center [586, 327] width 803 height 35
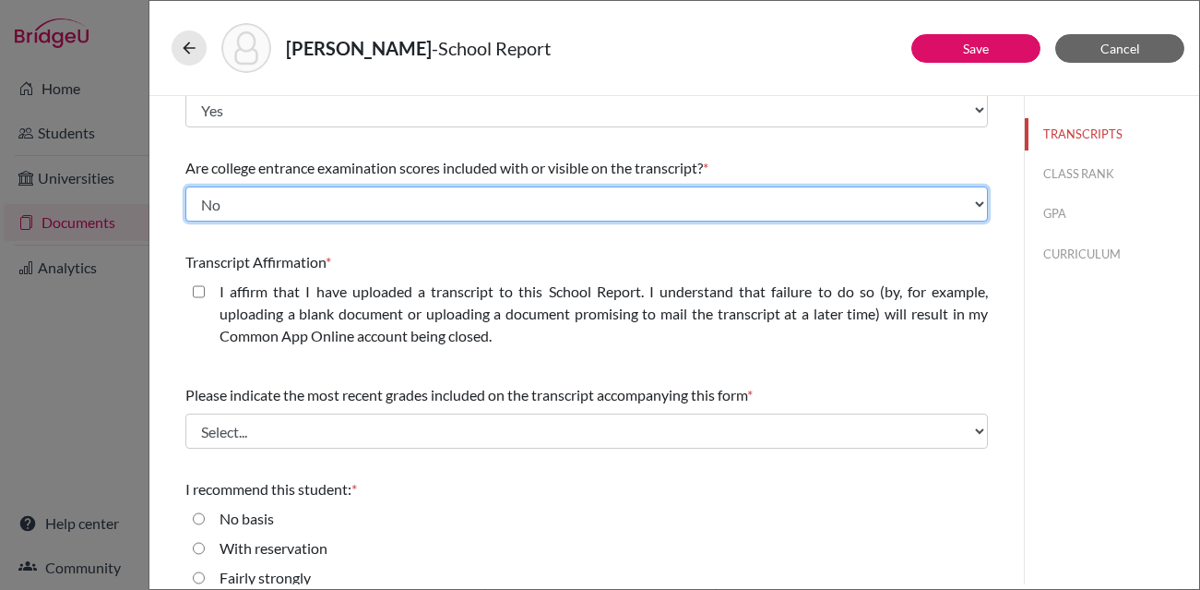
scroll to position [232, 0]
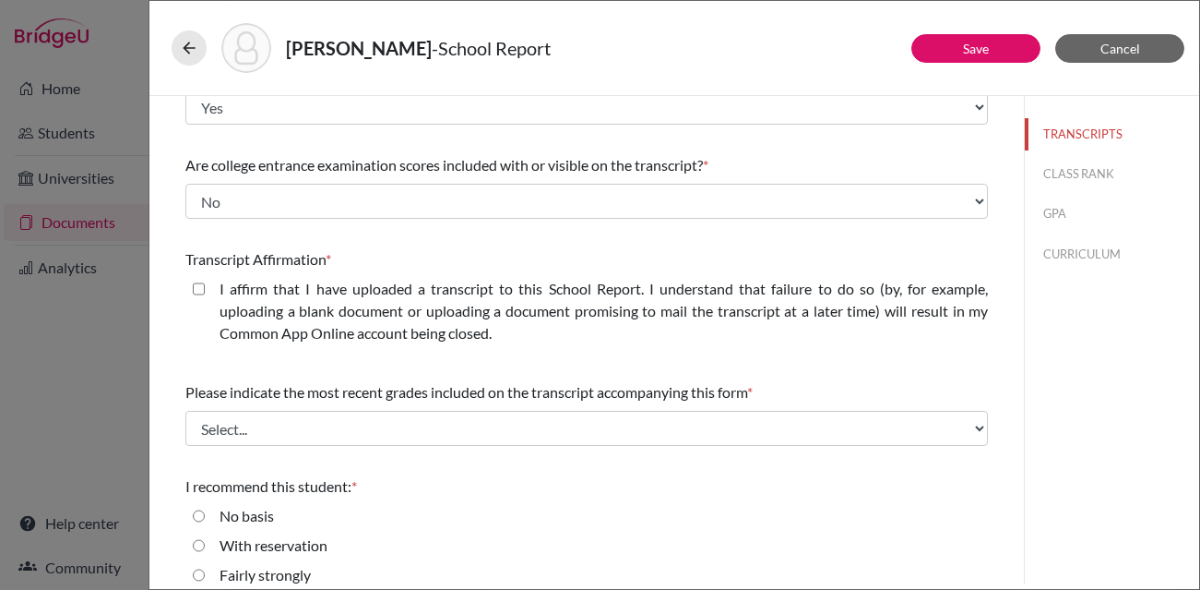
click at [198, 286] on closed\ "I affirm that I have uploaded a transcript to this School Report. I understand …" at bounding box center [199, 289] width 12 height 22
checkbox closed\ "true"
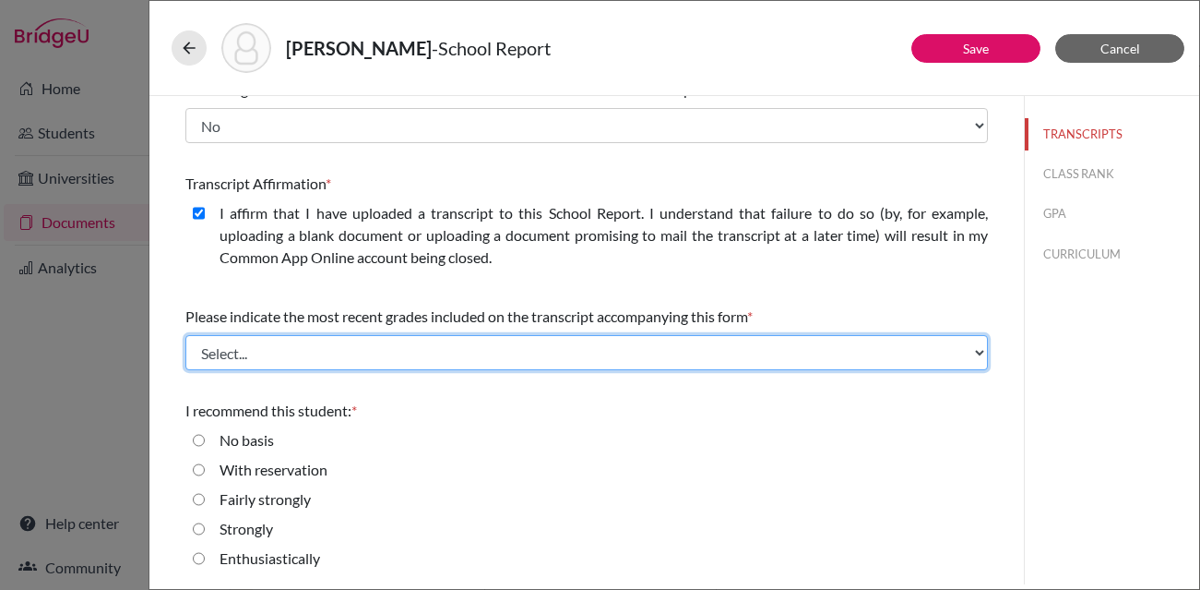
click at [320, 355] on select "Select... Final junior year grades 1st Quarter senior year grades 2nd Quarter/1…" at bounding box center [586, 352] width 803 height 35
select select "0"
click at [185, 335] on select "Select... Final junior year grades 1st Quarter senior year grades 2nd Quarter/1…" at bounding box center [586, 352] width 803 height 35
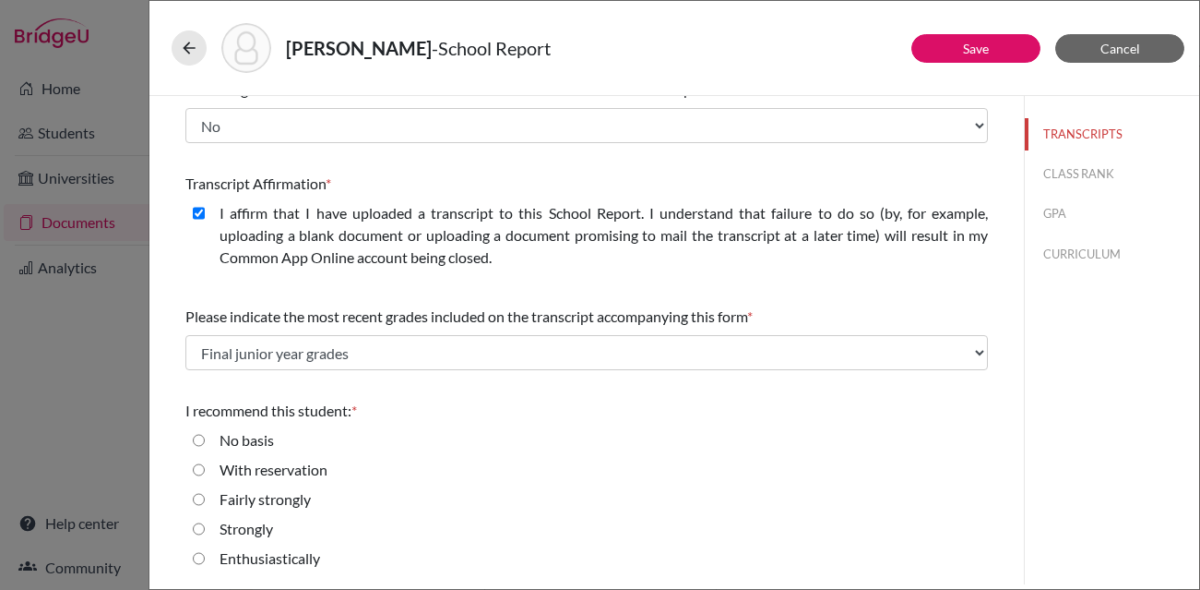
click at [199, 528] on input "Strongly" at bounding box center [199, 529] width 12 height 22
radio input "true"
click at [958, 54] on button "Save" at bounding box center [976, 48] width 129 height 29
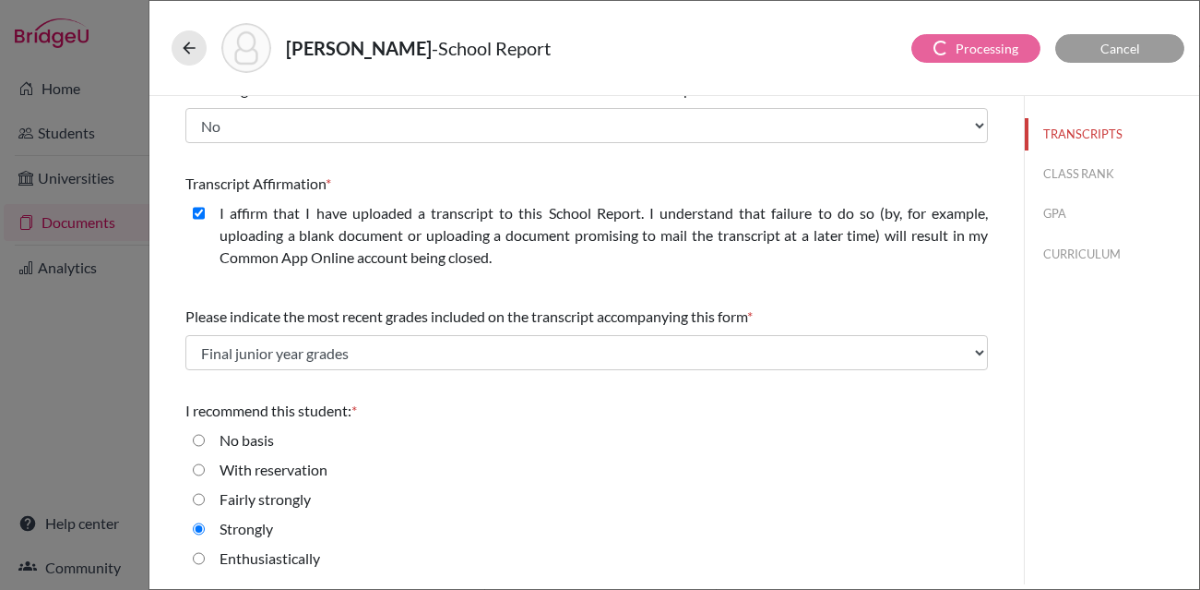
scroll to position [0, 0]
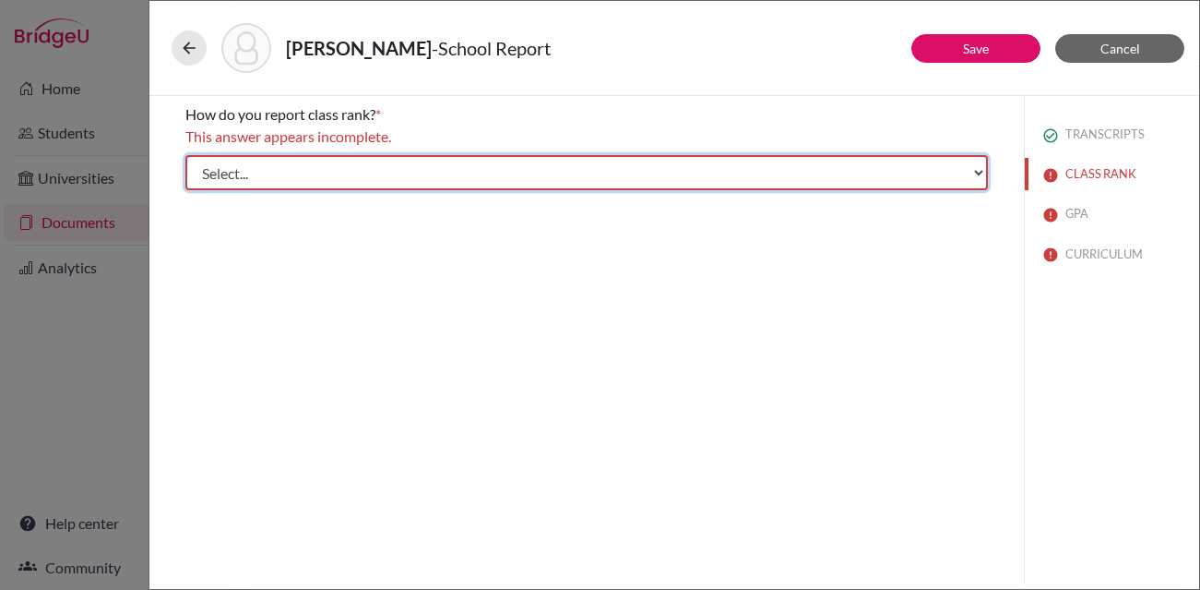
click at [400, 175] on select "Select... Exact Decile Quintile Quartile None" at bounding box center [586, 172] width 803 height 35
select select "5"
click at [185, 155] on select "Select... Exact Decile Quintile Quartile None" at bounding box center [586, 172] width 803 height 35
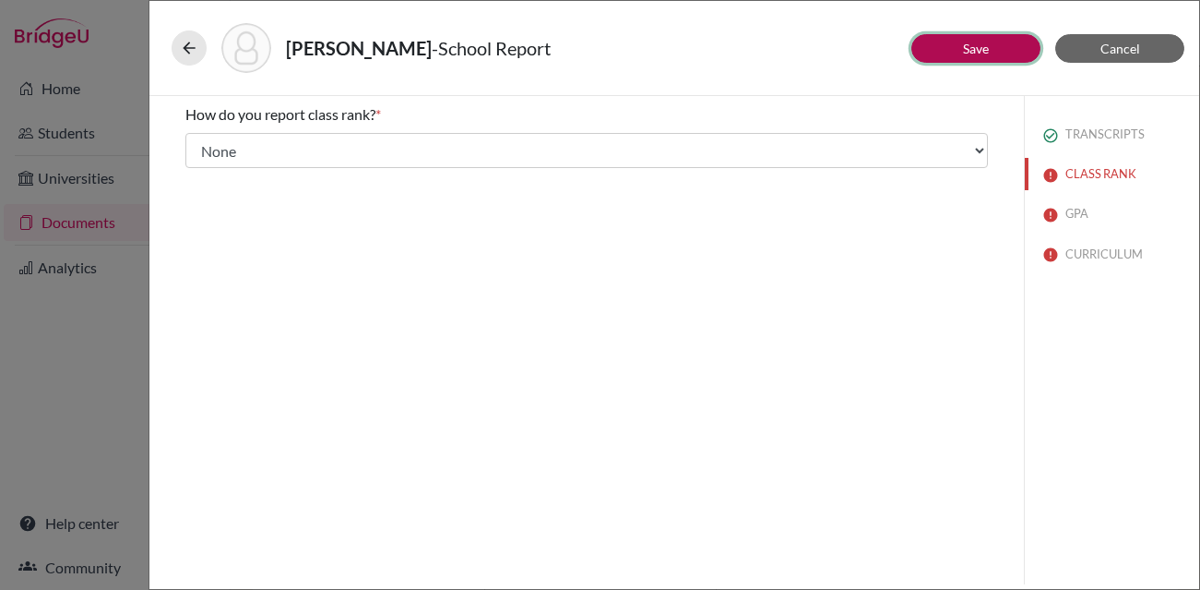
click at [982, 50] on link "Save" at bounding box center [976, 49] width 26 height 16
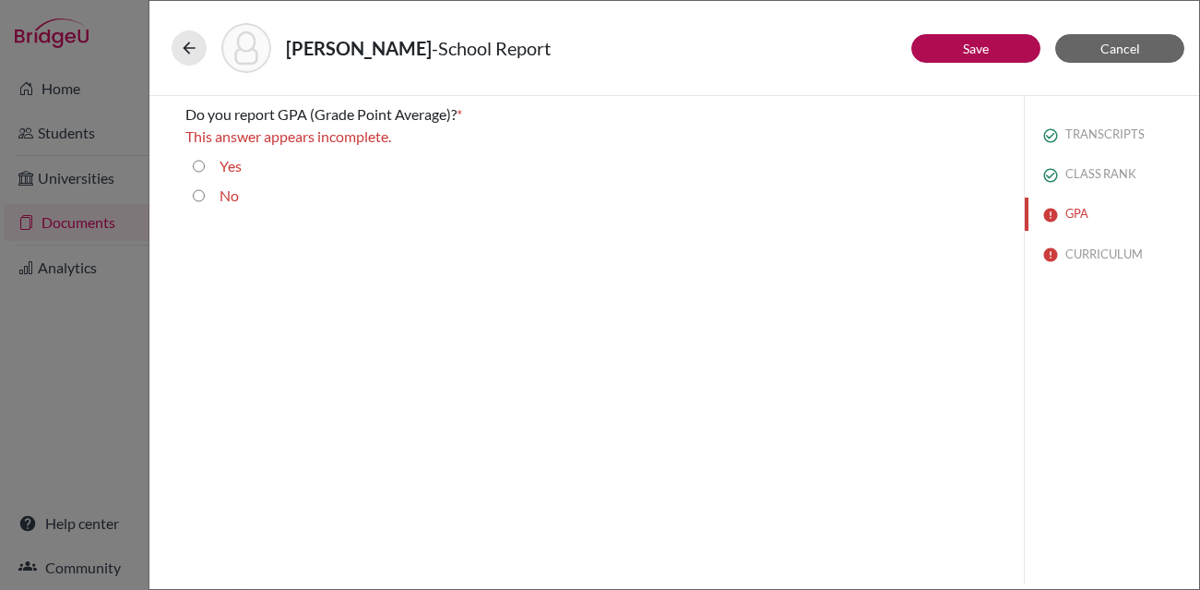
click at [228, 171] on label "Yes" at bounding box center [231, 166] width 22 height 22
click at [205, 171] on input "Yes" at bounding box center [199, 166] width 12 height 22
radio input "true"
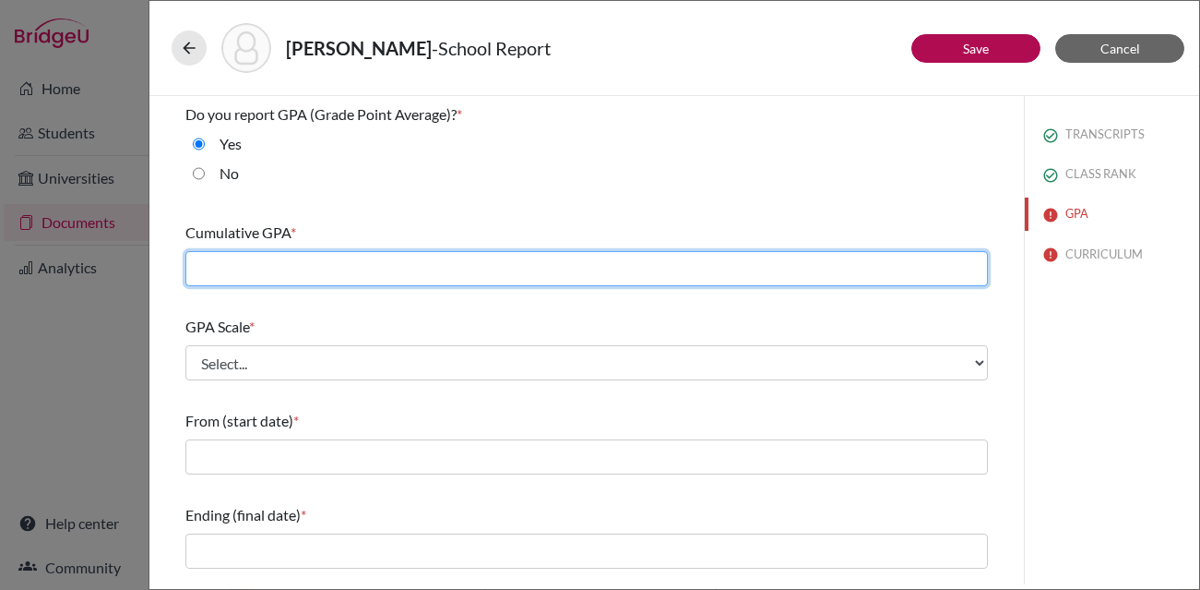
click at [355, 266] on input "text" at bounding box center [586, 268] width 803 height 35
type input "4.32"
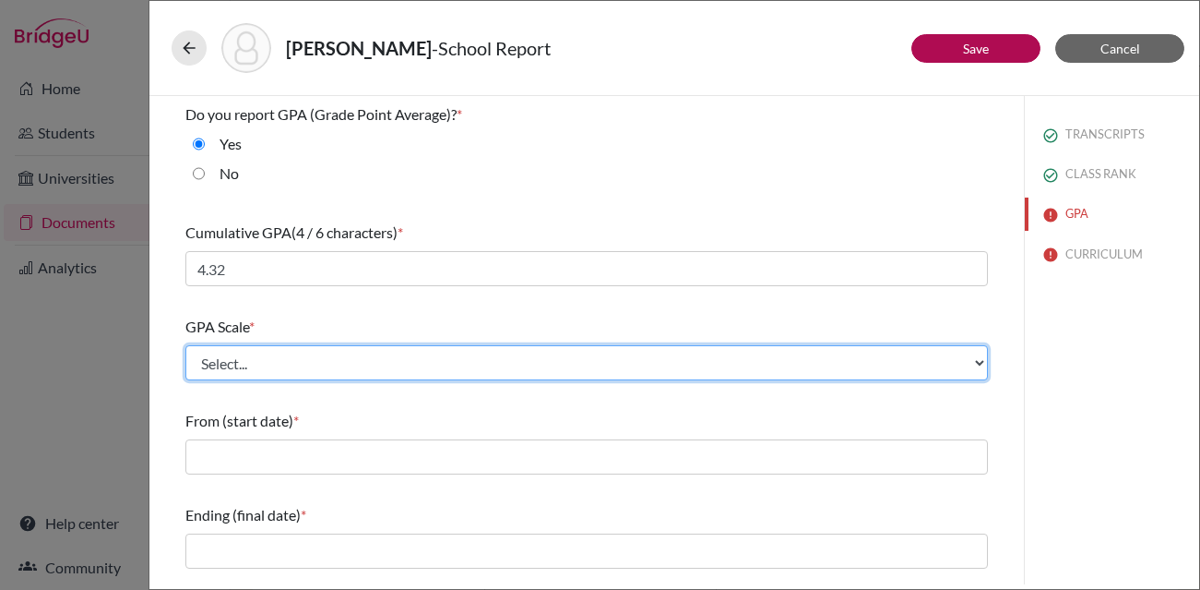
click at [404, 361] on select "Select... 4 5 6 7 8 9 10 11 12 13 14 15 16 17 18 19 20 100" at bounding box center [586, 362] width 803 height 35
select select "4"
click at [185, 345] on select "Select... 4 5 6 7 8 9 10 11 12 13 14 15 16 17 18 19 20 100" at bounding box center [586, 362] width 803 height 35
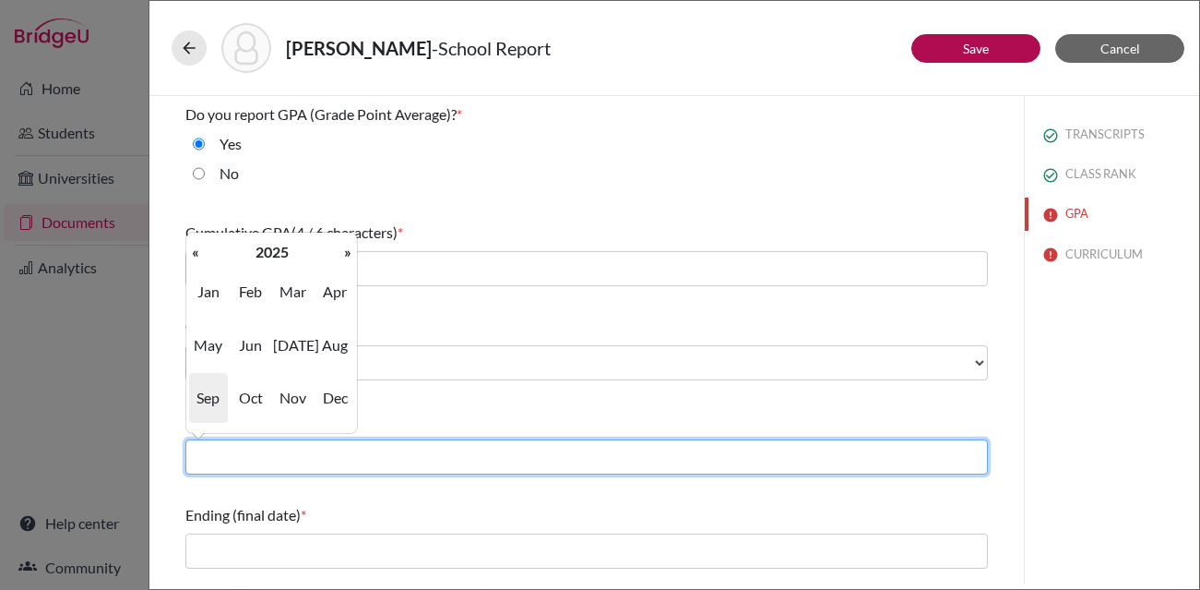
click at [345, 454] on input "text" at bounding box center [586, 456] width 803 height 35
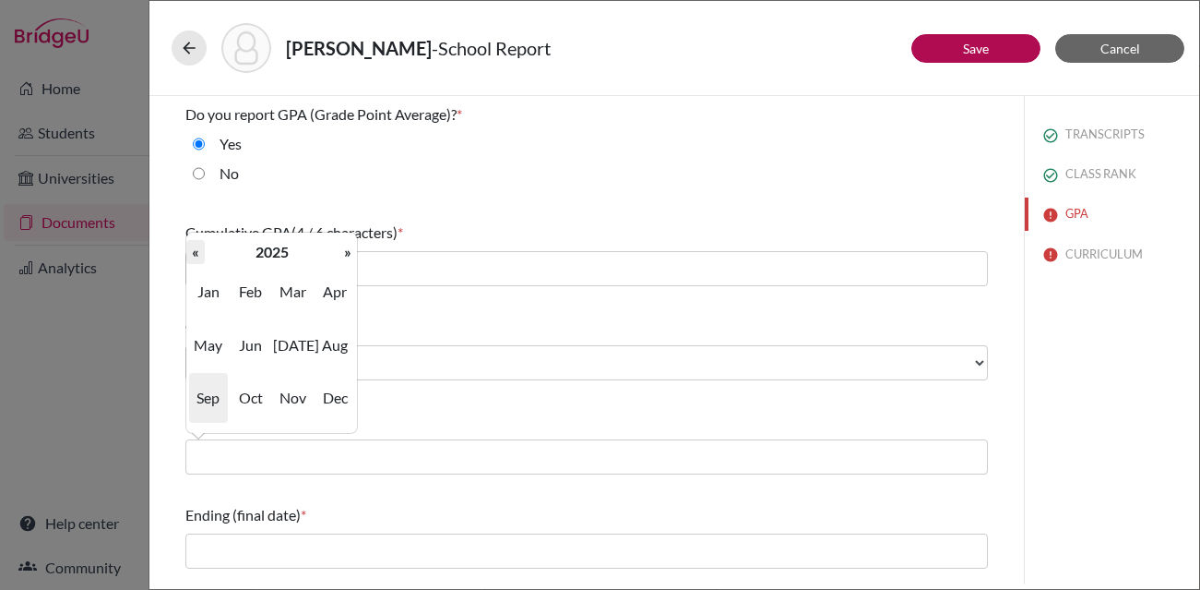
click at [197, 253] on th "«" at bounding box center [195, 252] width 18 height 24
click at [197, 252] on th "«" at bounding box center [195, 252] width 18 height 24
click at [299, 343] on span "Jul" at bounding box center [292, 345] width 39 height 50
type input "07/2022"
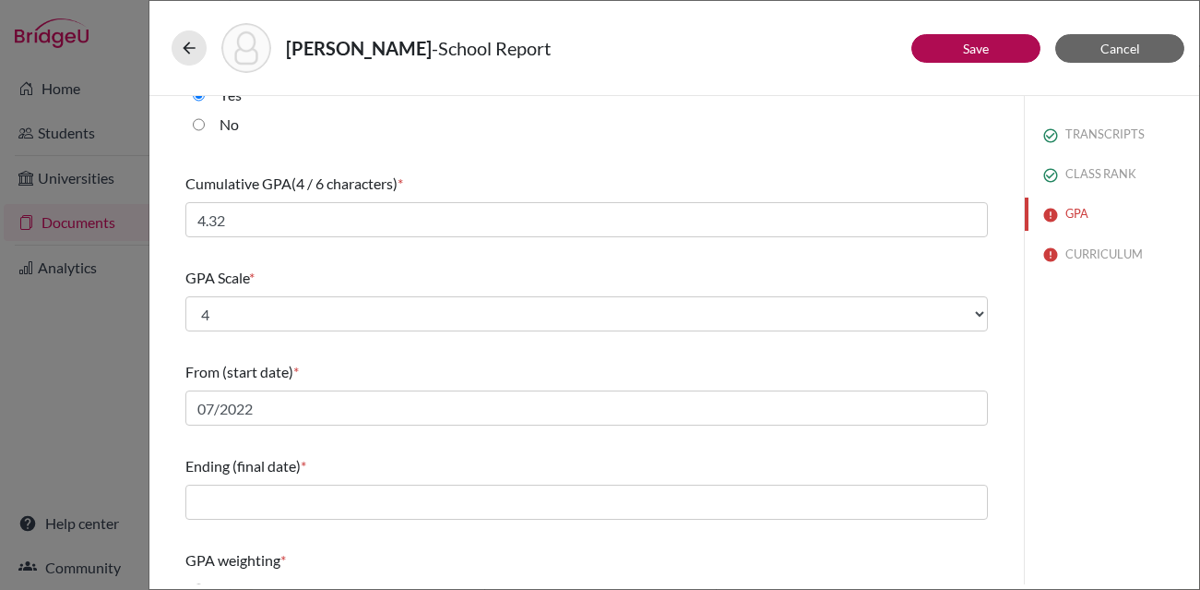
scroll to position [72, 0]
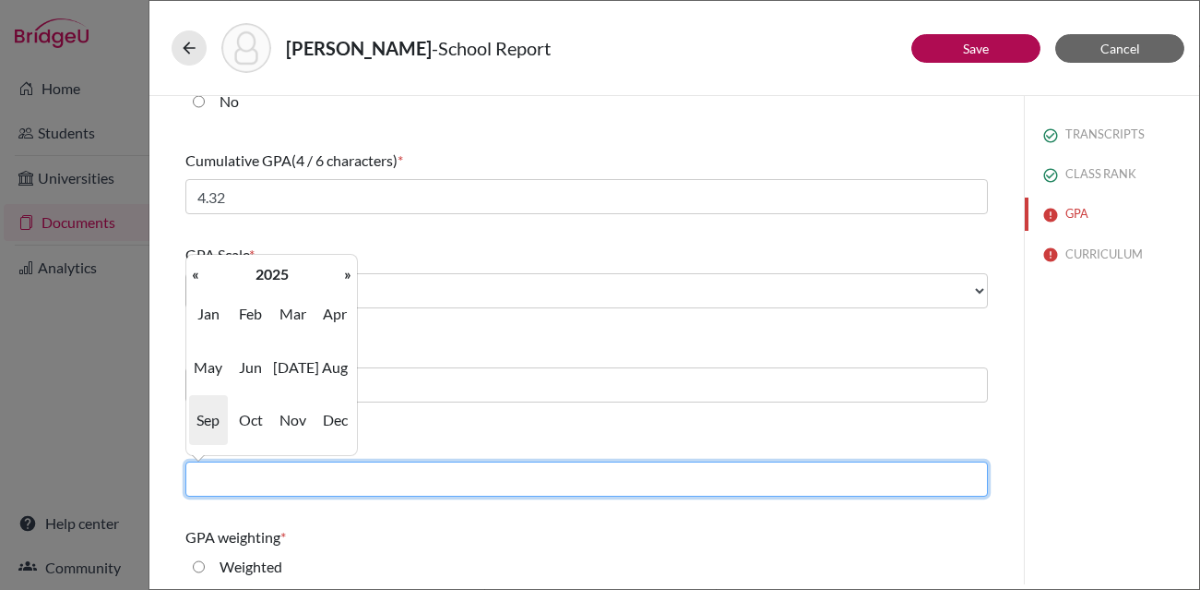
click at [308, 477] on input "text" at bounding box center [586, 478] width 803 height 35
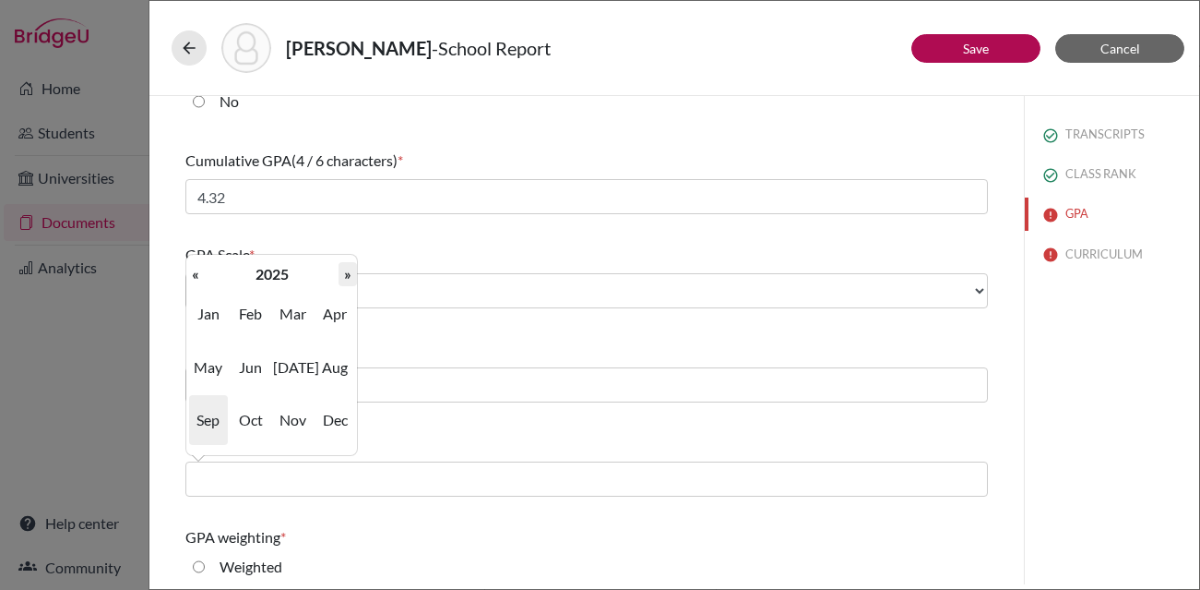
click at [344, 281] on th "»" at bounding box center [348, 274] width 18 height 24
click at [255, 367] on span "Jun" at bounding box center [251, 367] width 39 height 50
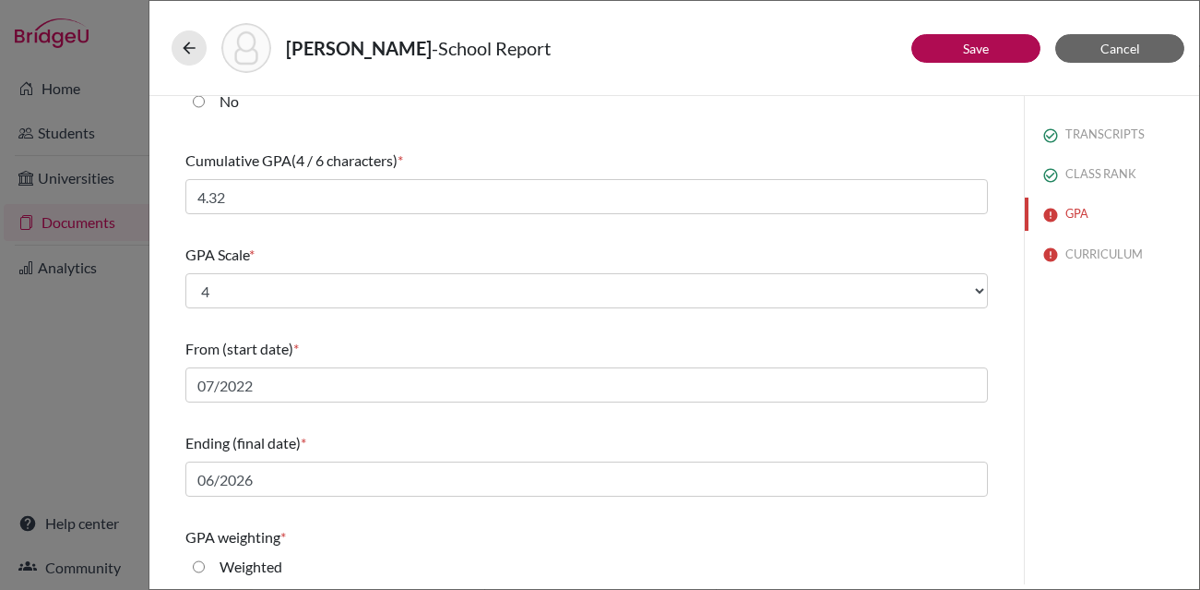
scroll to position [128, 0]
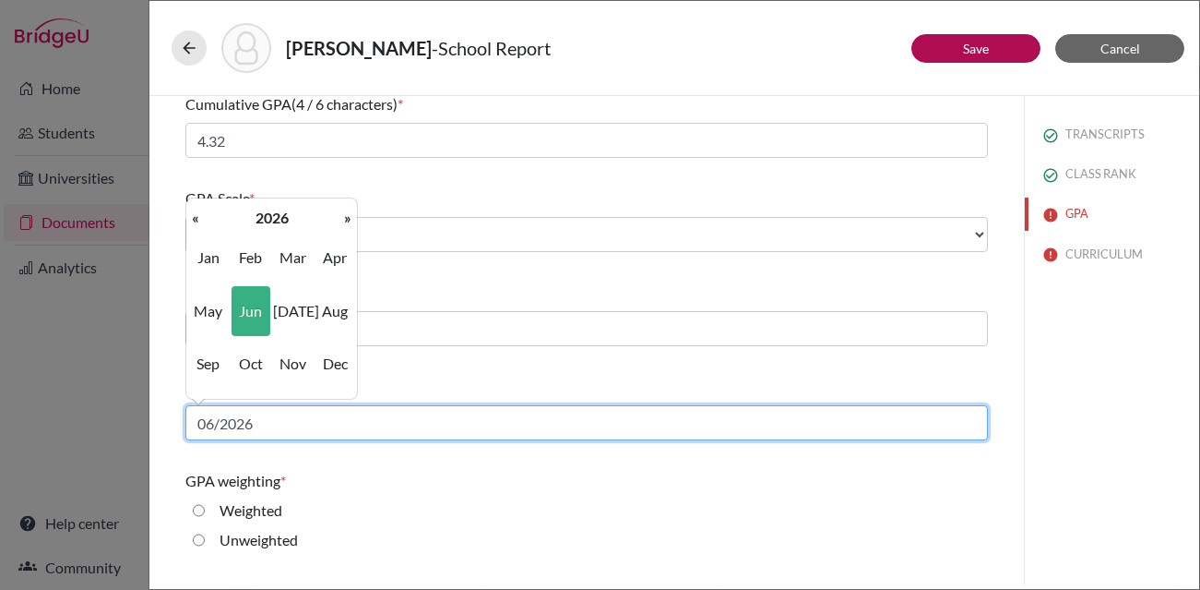
click at [295, 439] on input "06/2026" at bounding box center [586, 422] width 803 height 35
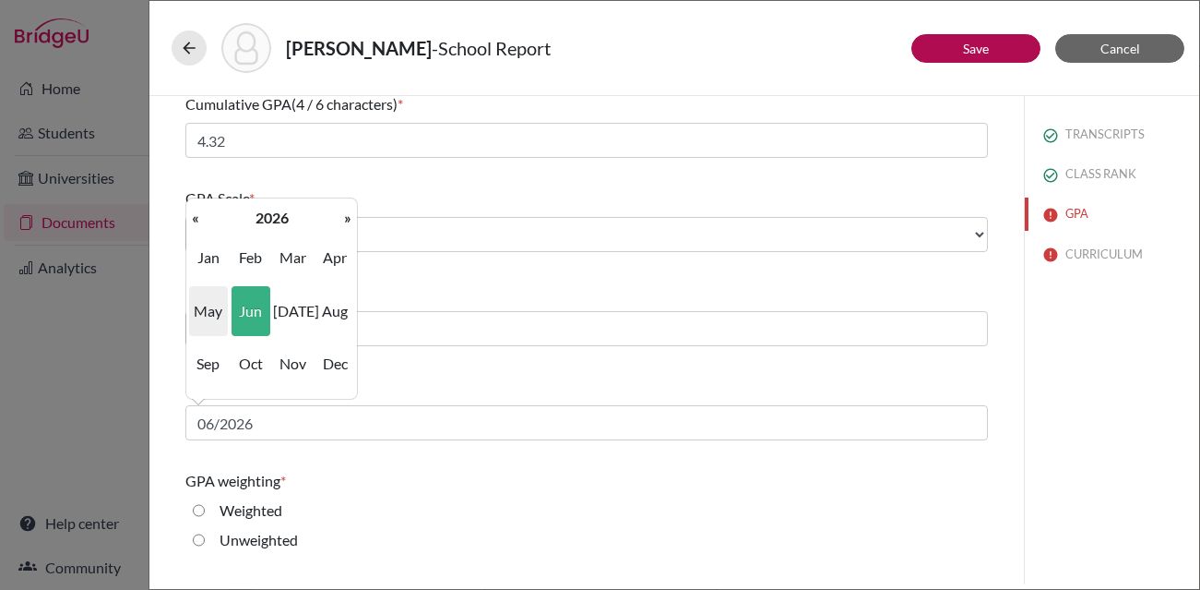
click at [209, 312] on span "May" at bounding box center [208, 311] width 39 height 50
type input "05/2026"
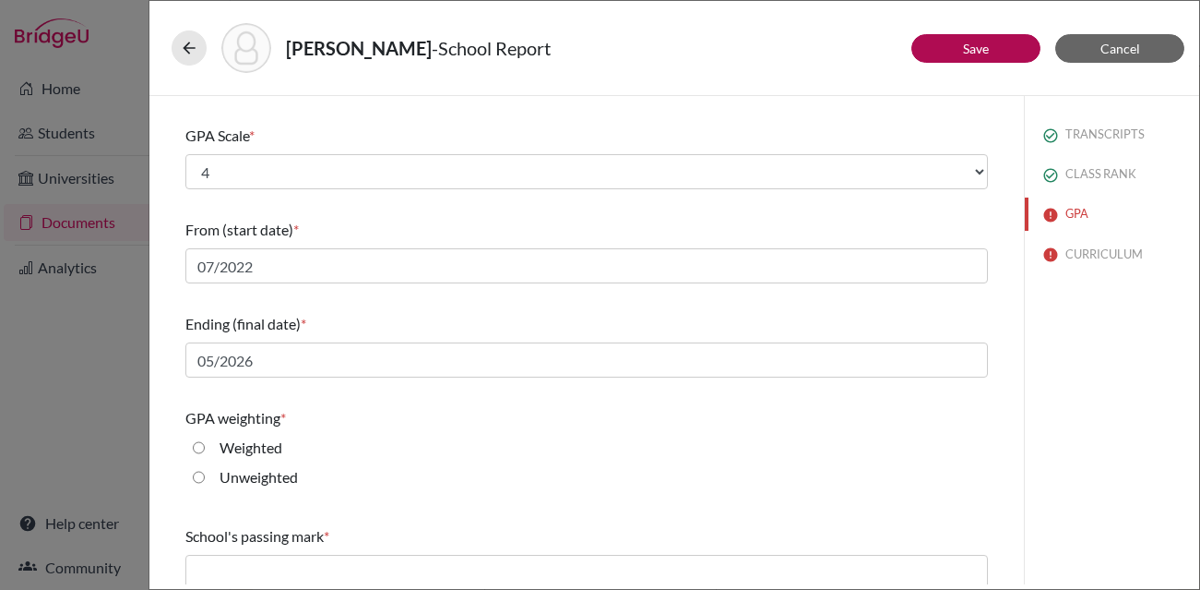
scroll to position [192, 0]
click at [339, 421] on div "GPA weighting *" at bounding box center [586, 417] width 803 height 22
click at [201, 444] on input "Weighted" at bounding box center [199, 446] width 12 height 22
radio input "true"
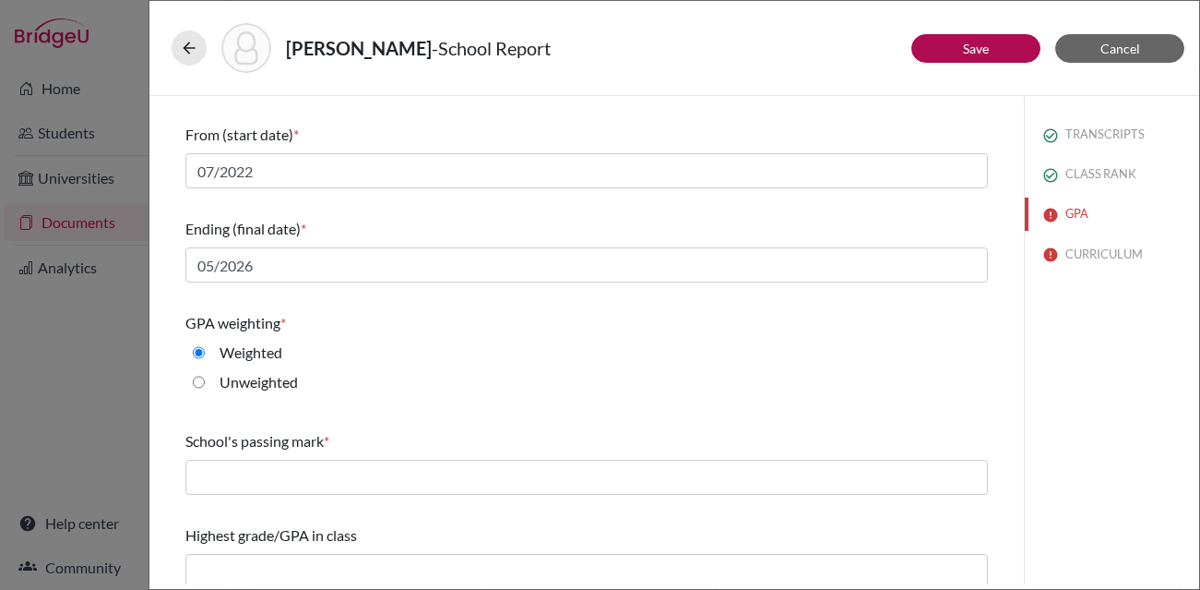
scroll to position [298, 0]
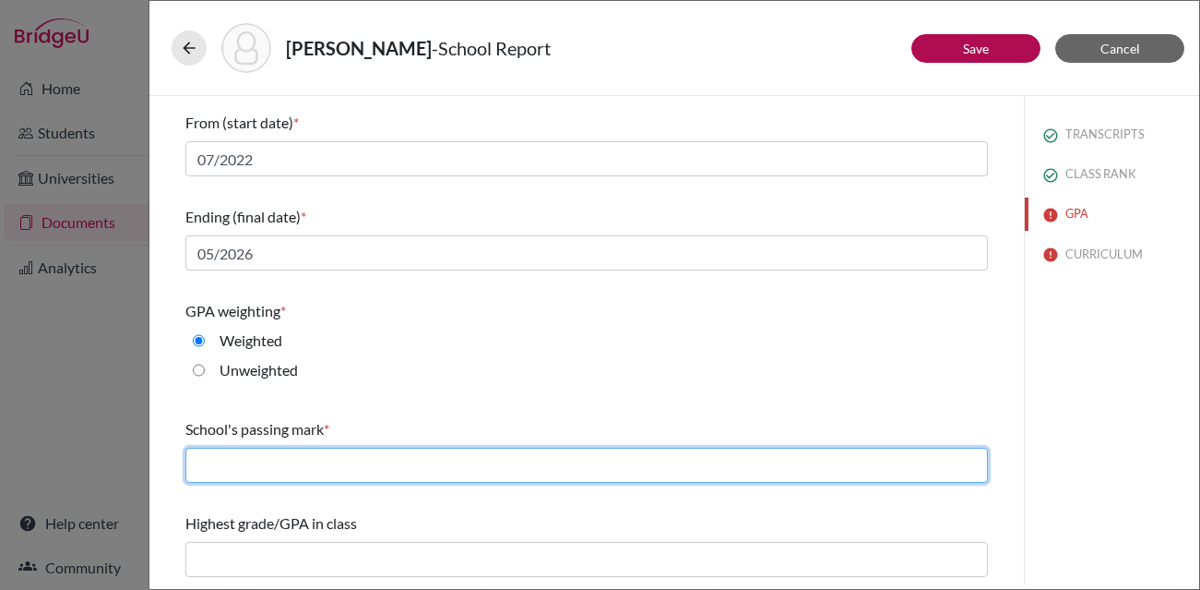
click at [363, 460] on input "text" at bounding box center [586, 464] width 803 height 35
type input "60"
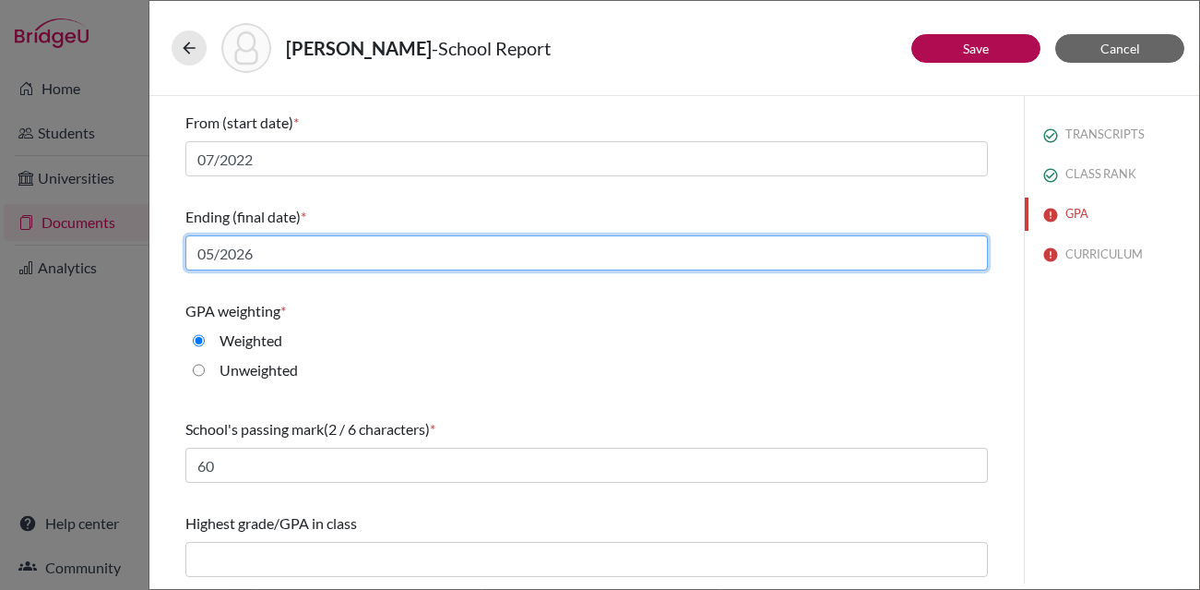
click at [289, 257] on input "05/2026" at bounding box center [586, 252] width 803 height 35
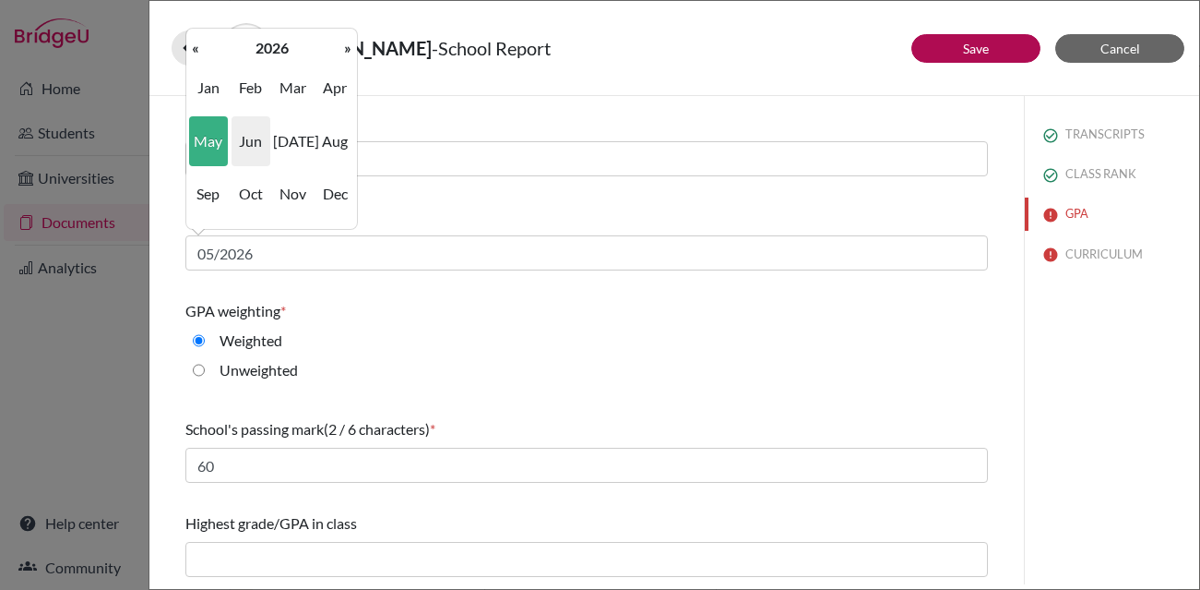
click at [251, 148] on span "Jun" at bounding box center [251, 141] width 39 height 50
type input "06/2026"
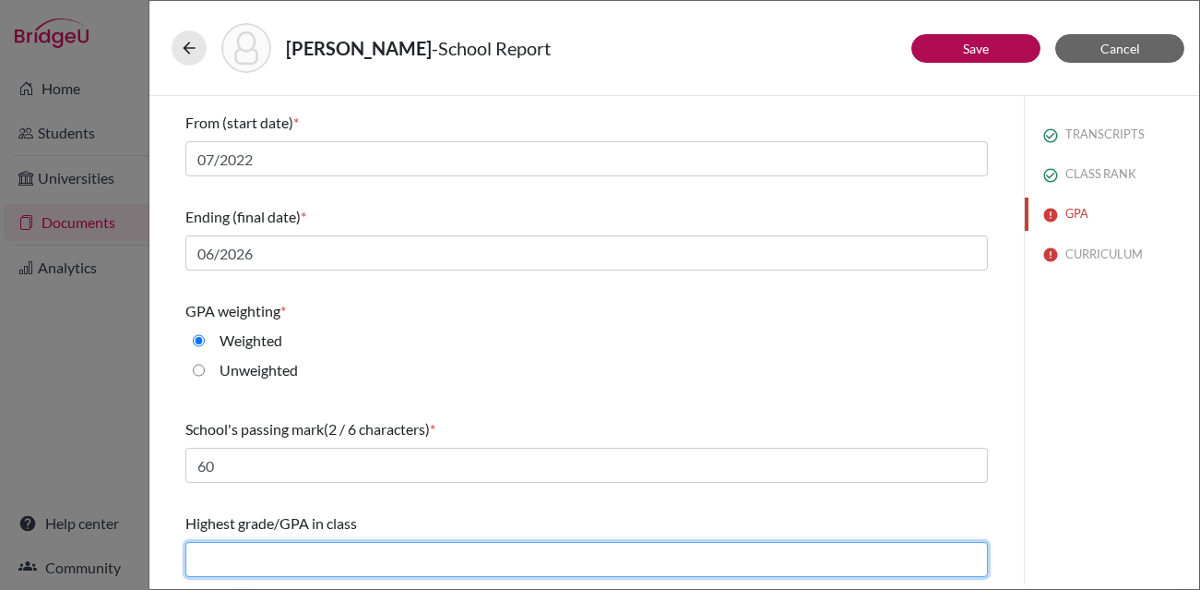
click at [324, 560] on input "text" at bounding box center [586, 559] width 803 height 35
type input "4.39"
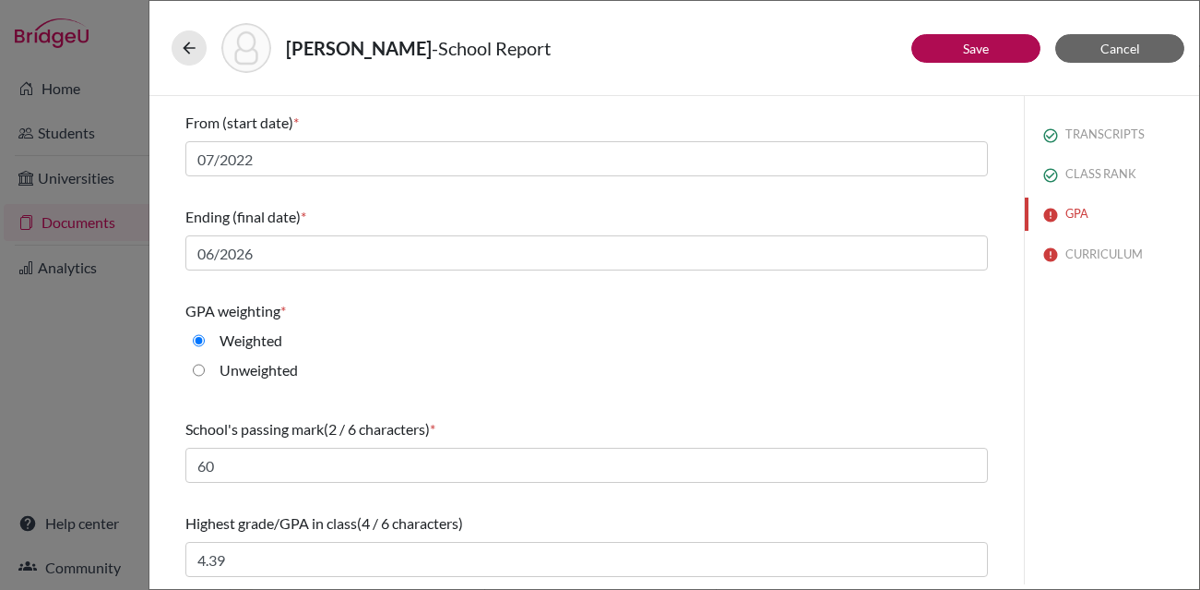
click at [561, 499] on div "Do you report GPA (Grade Point Average)? * Yes No Cumulative GPA (4 / 6 charact…" at bounding box center [586, 191] width 803 height 786
click at [948, 64] on div "Timmerman, Jakob Andrew - School Report" at bounding box center [675, 48] width 1006 height 50
click at [945, 50] on button "Save" at bounding box center [976, 48] width 129 height 29
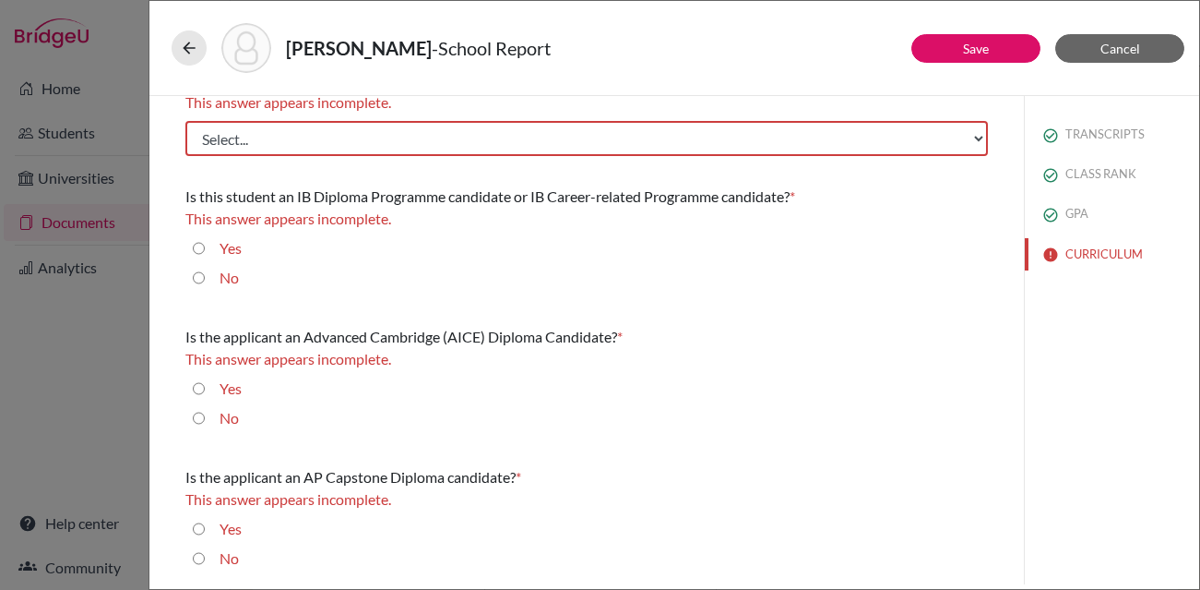
scroll to position [0, 0]
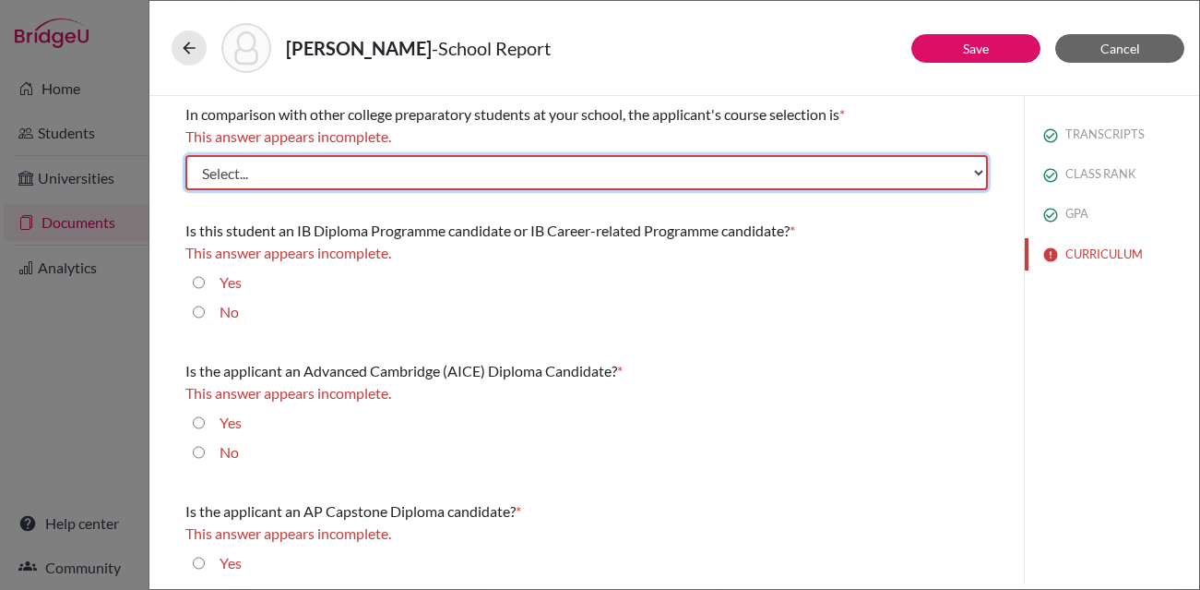
click at [278, 180] on select "Select... Less than demanding Average Demanding Very demanding Most demanding P…" at bounding box center [586, 172] width 803 height 35
select select "3"
click at [185, 155] on select "Select... Less than demanding Average Demanding Very demanding Most demanding P…" at bounding box center [586, 172] width 803 height 35
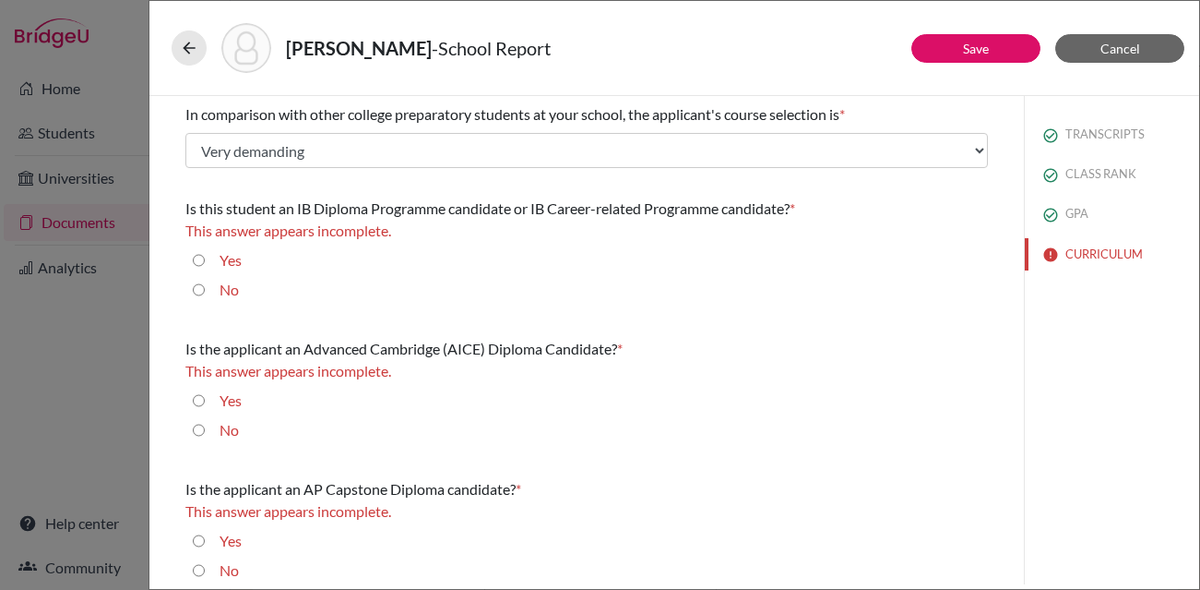
click at [222, 290] on label "No" at bounding box center [229, 290] width 19 height 22
click at [205, 290] on input "No" at bounding box center [199, 290] width 12 height 22
radio input "true"
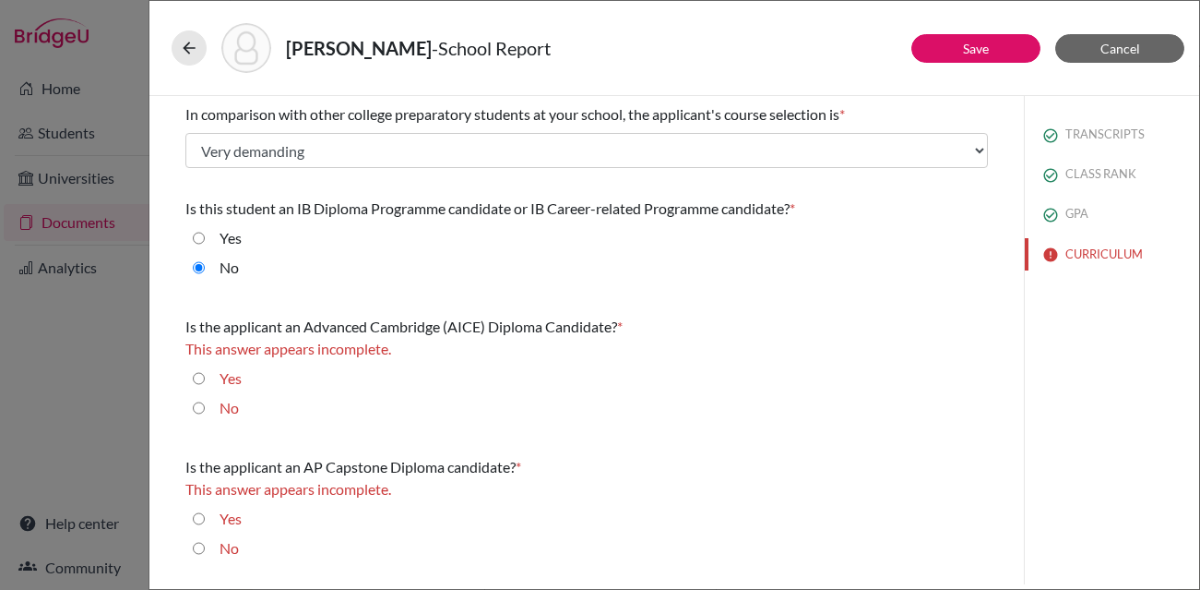
click at [205, 407] on div "No" at bounding box center [222, 412] width 34 height 30
click at [197, 410] on input "No" at bounding box center [199, 408] width 12 height 22
radio input "true"
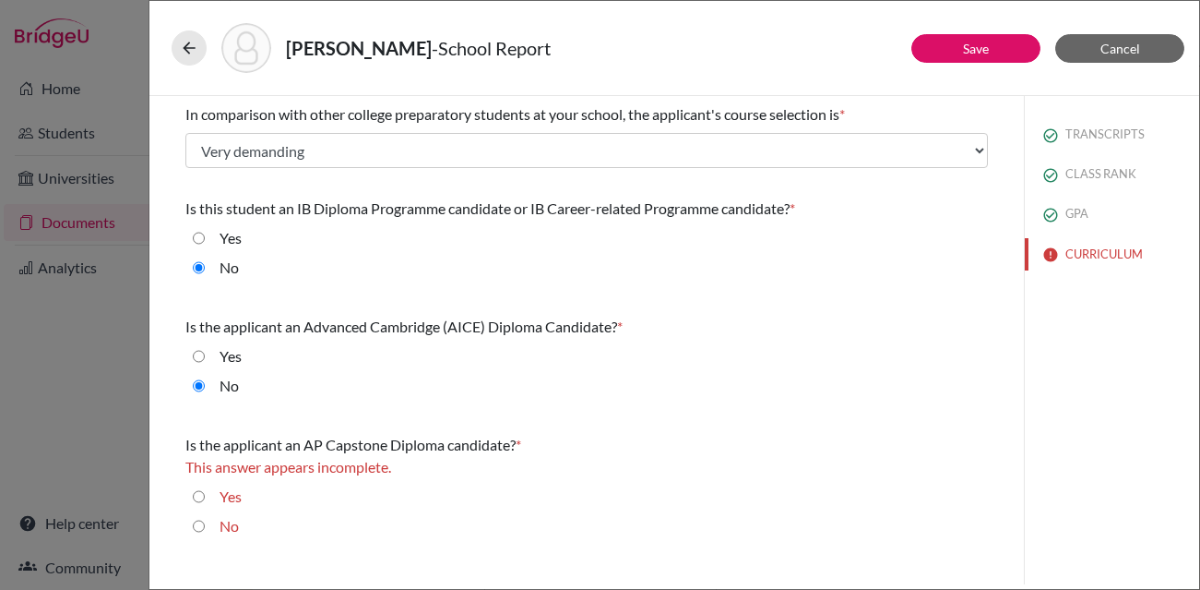
click at [196, 526] on input "No" at bounding box center [199, 526] width 12 height 22
radio input "true"
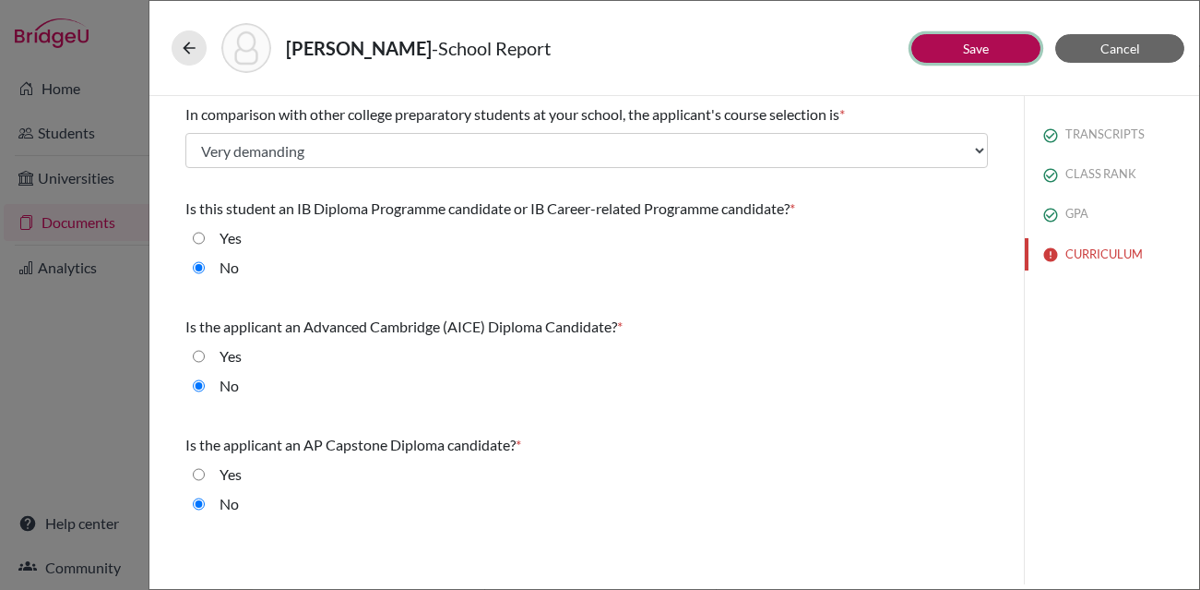
click at [983, 46] on link "Save" at bounding box center [976, 49] width 26 height 16
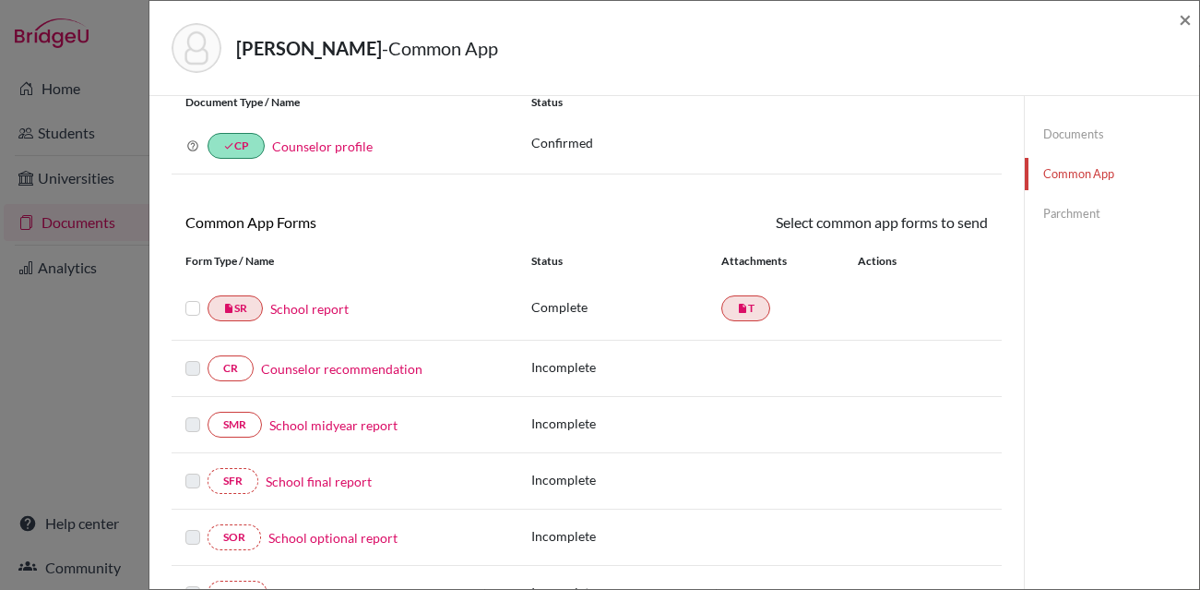
scroll to position [67, 0]
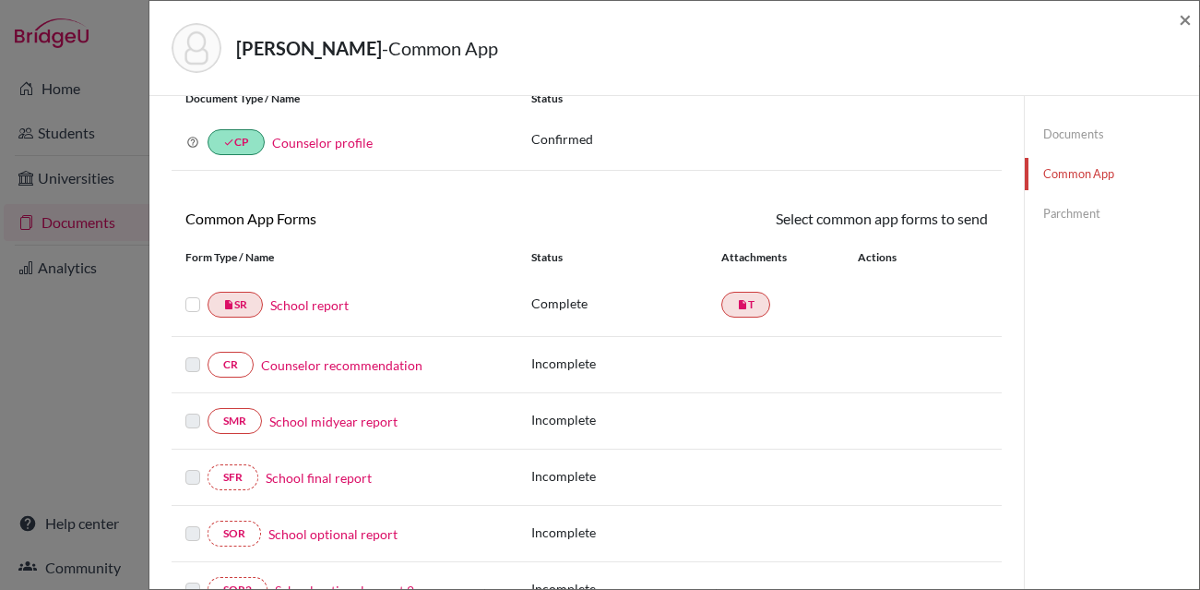
click at [186, 293] on label at bounding box center [192, 293] width 15 height 0
click at [0, 0] on input "checkbox" at bounding box center [0, 0] width 0 height 0
click at [945, 216] on link "Send" at bounding box center [950, 222] width 77 height 29
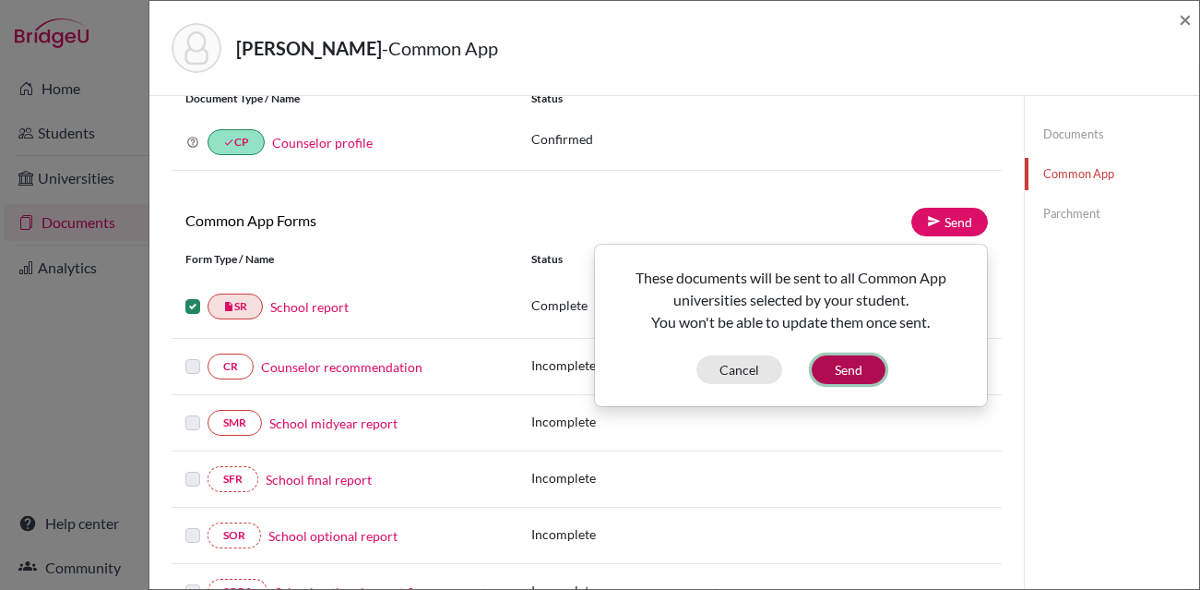
click at [857, 382] on button "Send" at bounding box center [849, 369] width 74 height 29
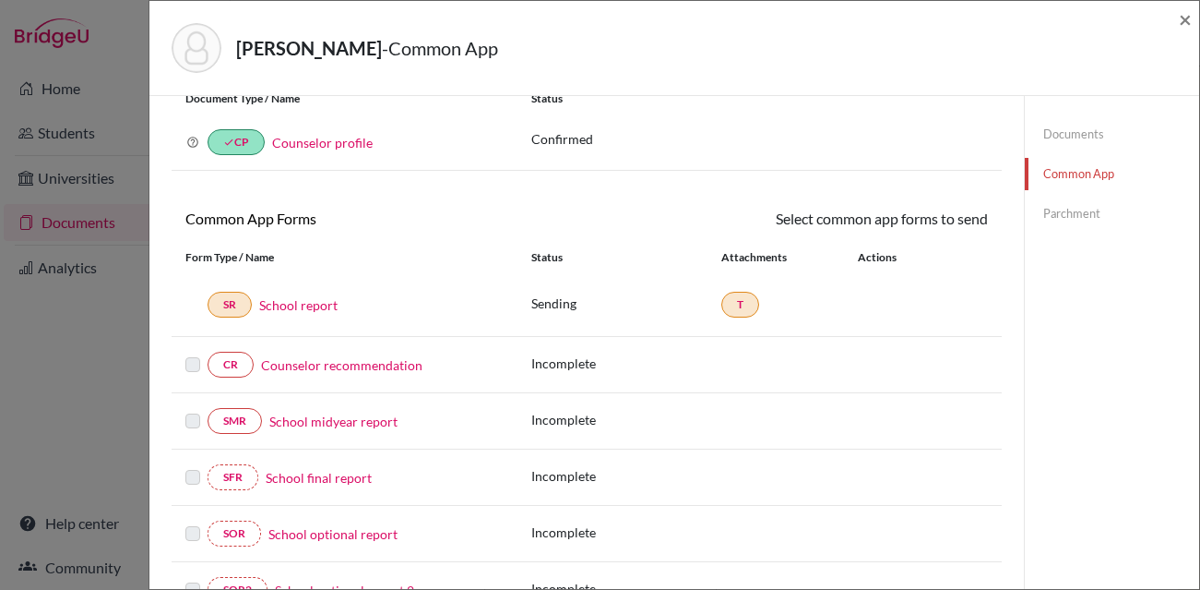
click at [1091, 217] on link "Parchment" at bounding box center [1112, 213] width 174 height 32
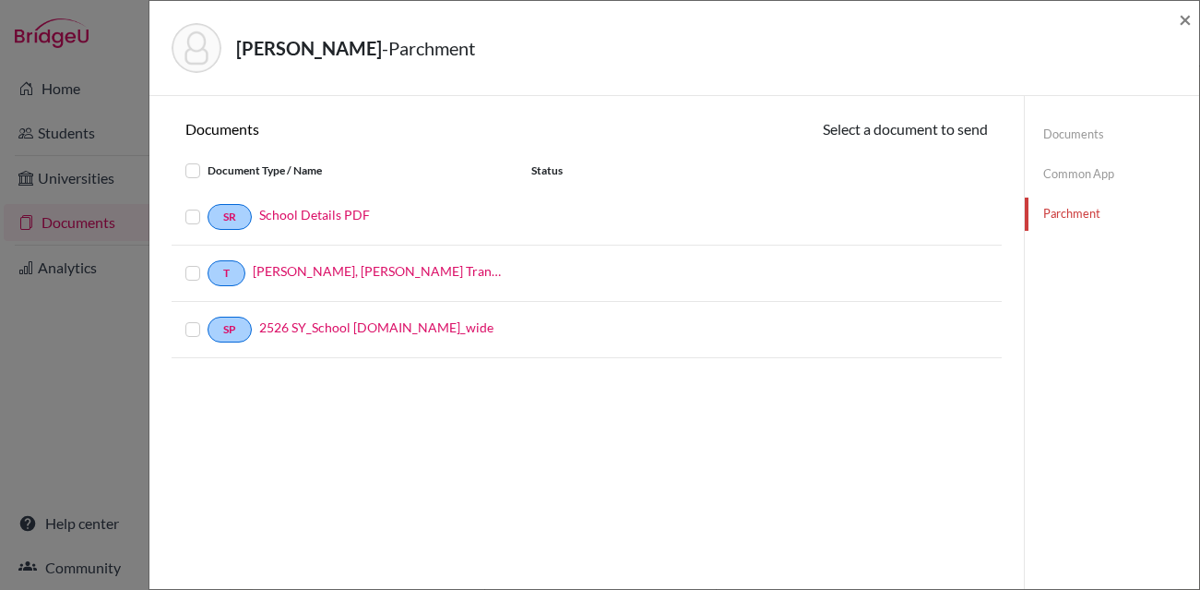
click at [208, 160] on label at bounding box center [208, 160] width 0 height 0
click at [0, 0] on input "checkbox" at bounding box center [0, 0] width 0 height 0
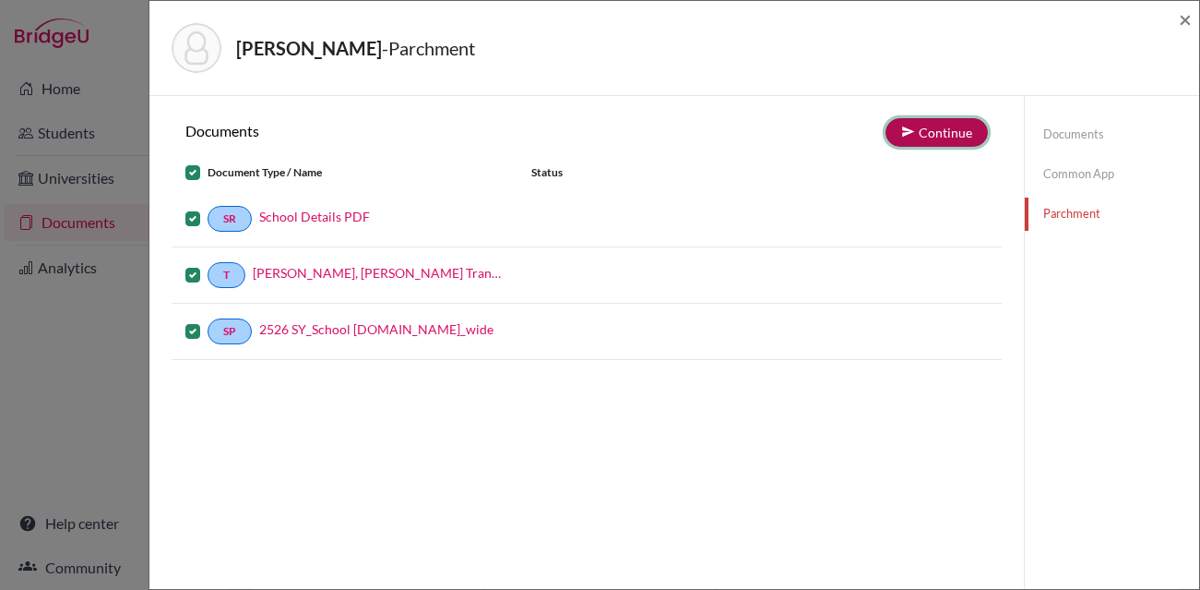
click at [955, 130] on button "Continue" at bounding box center [937, 132] width 102 height 29
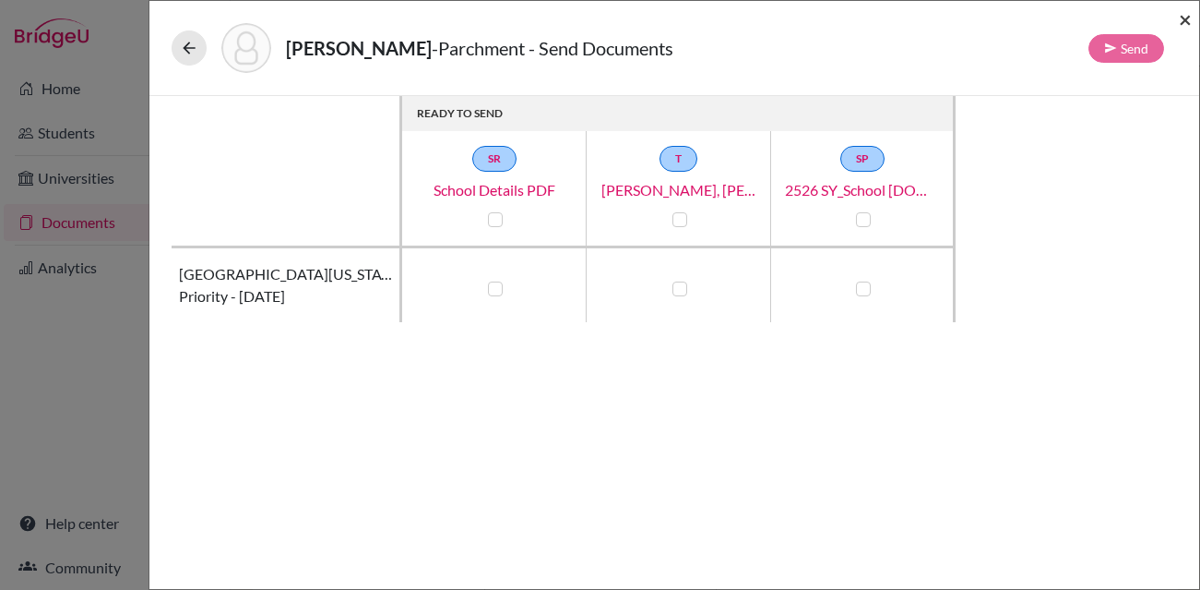
click at [1188, 18] on span "×" at bounding box center [1185, 19] width 13 height 27
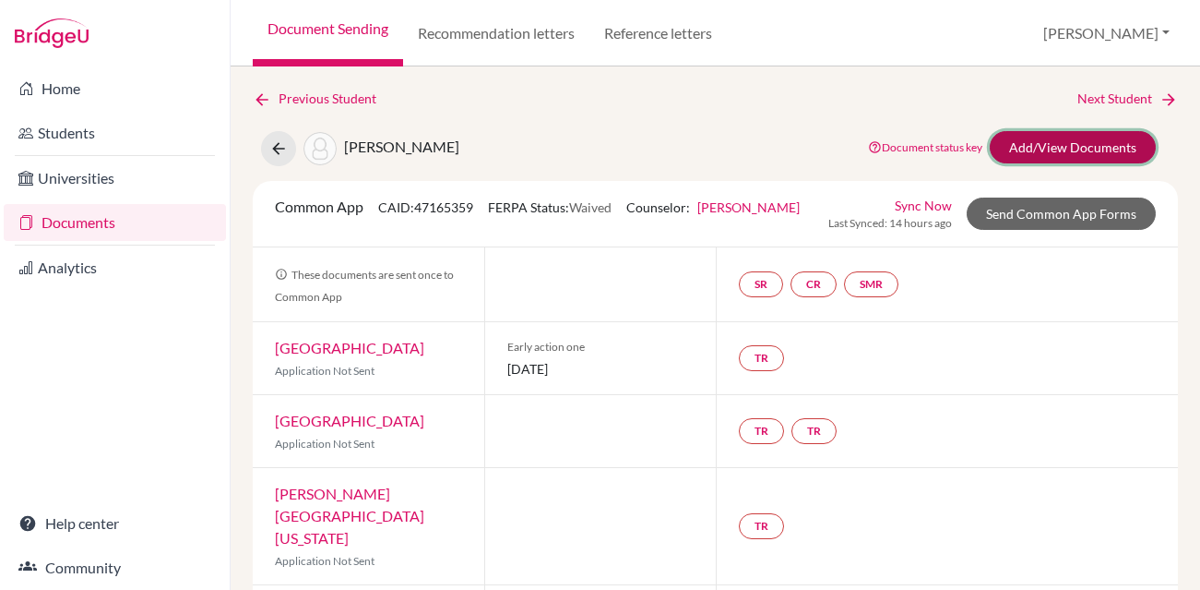
click at [1030, 152] on link "Add/View Documents" at bounding box center [1073, 147] width 166 height 32
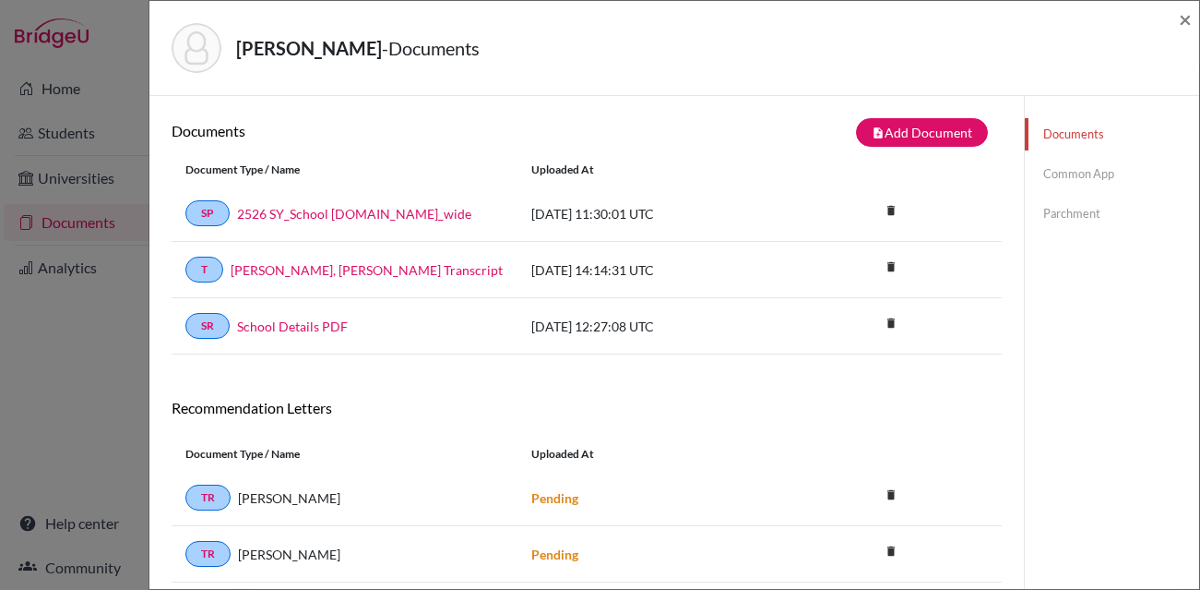
click at [1077, 177] on link "Common App" at bounding box center [1112, 174] width 174 height 32
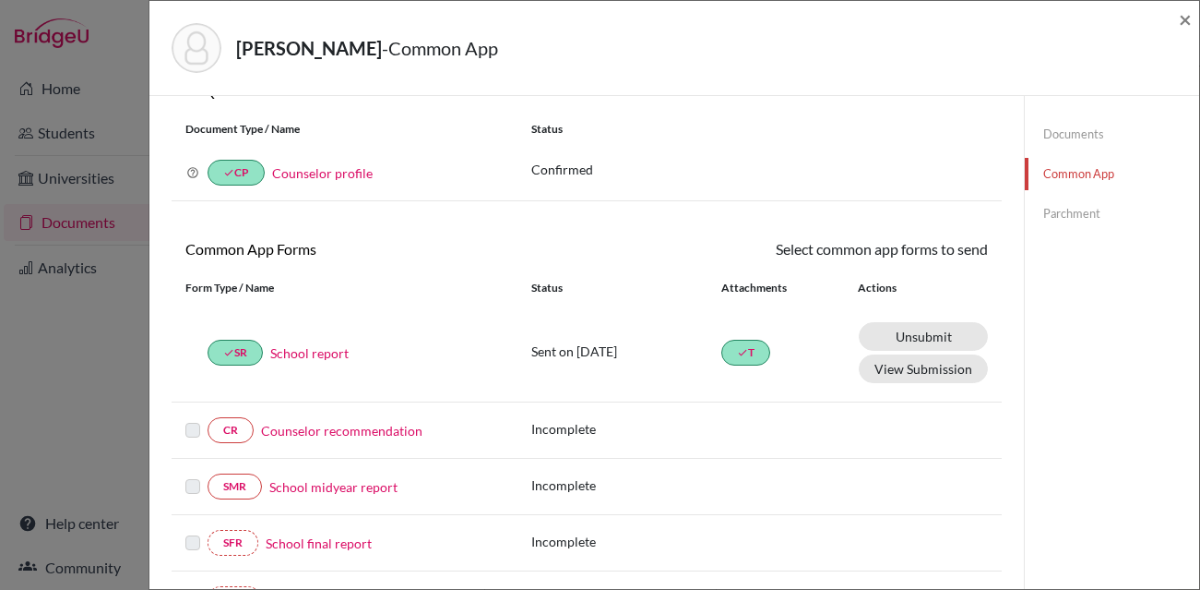
scroll to position [48, 0]
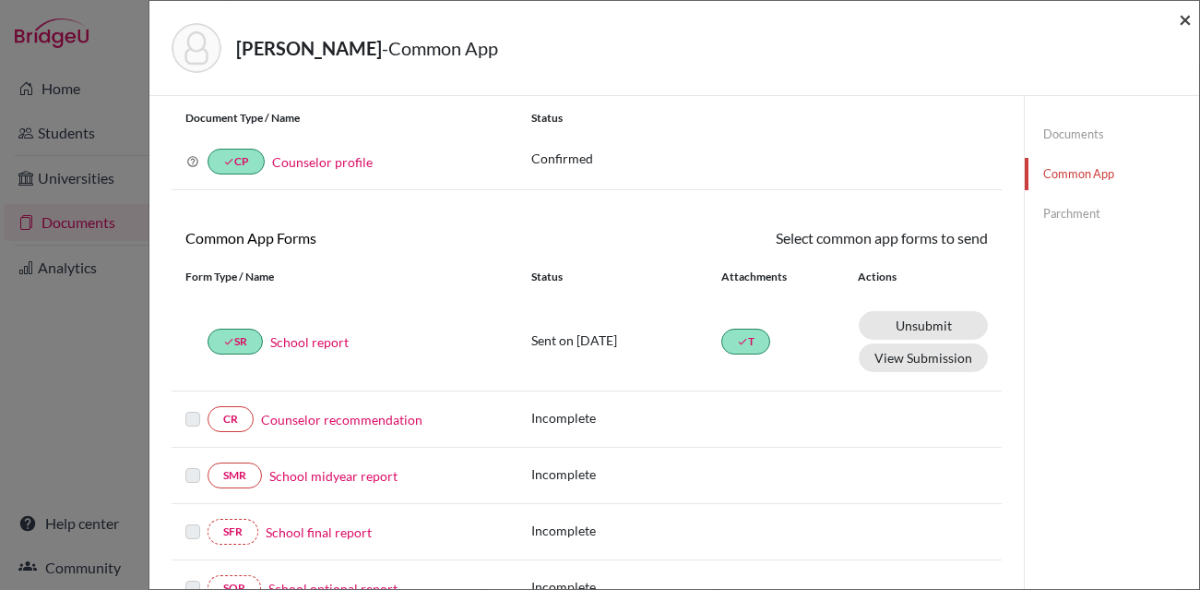
click at [1183, 28] on span "×" at bounding box center [1185, 19] width 13 height 27
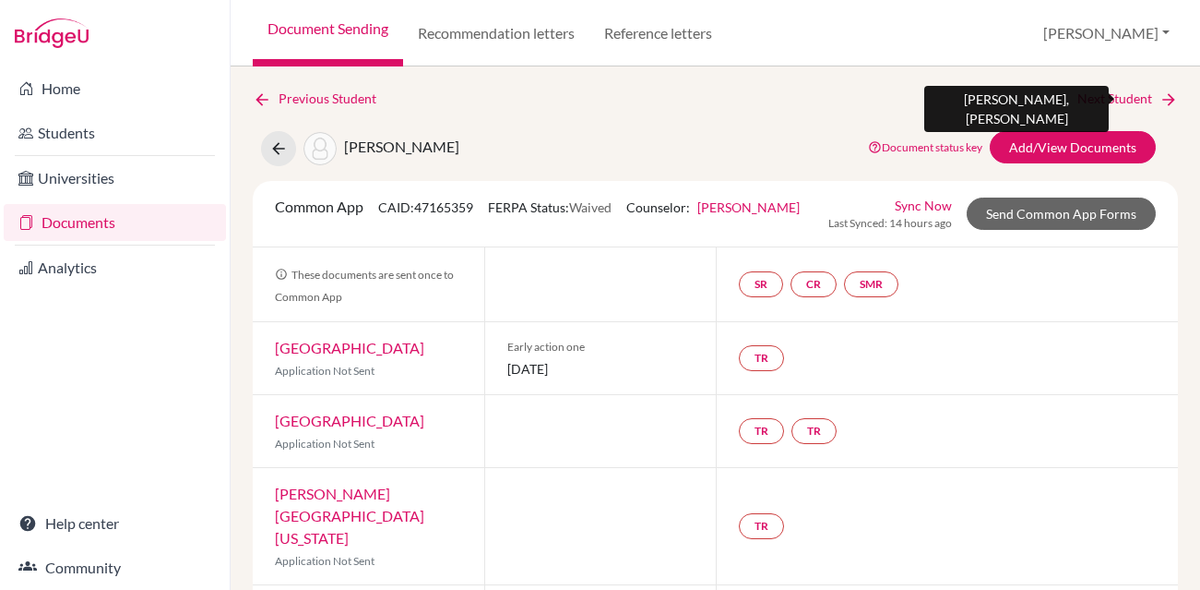
click at [1166, 102] on icon at bounding box center [1169, 99] width 18 height 18
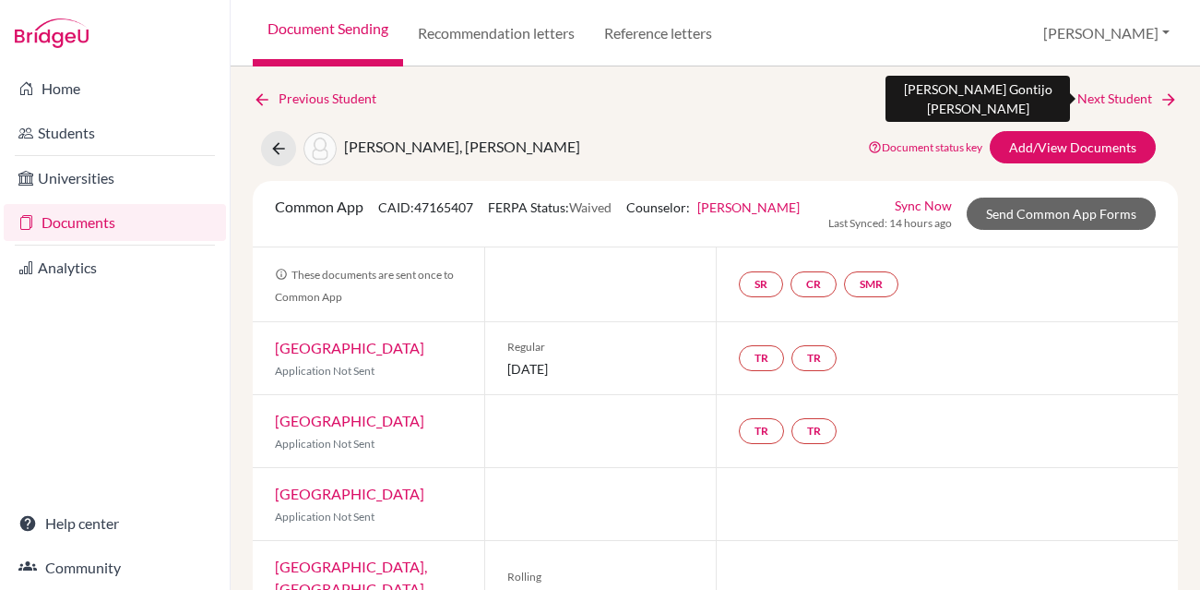
click at [1129, 93] on link "Next Student" at bounding box center [1128, 99] width 101 height 20
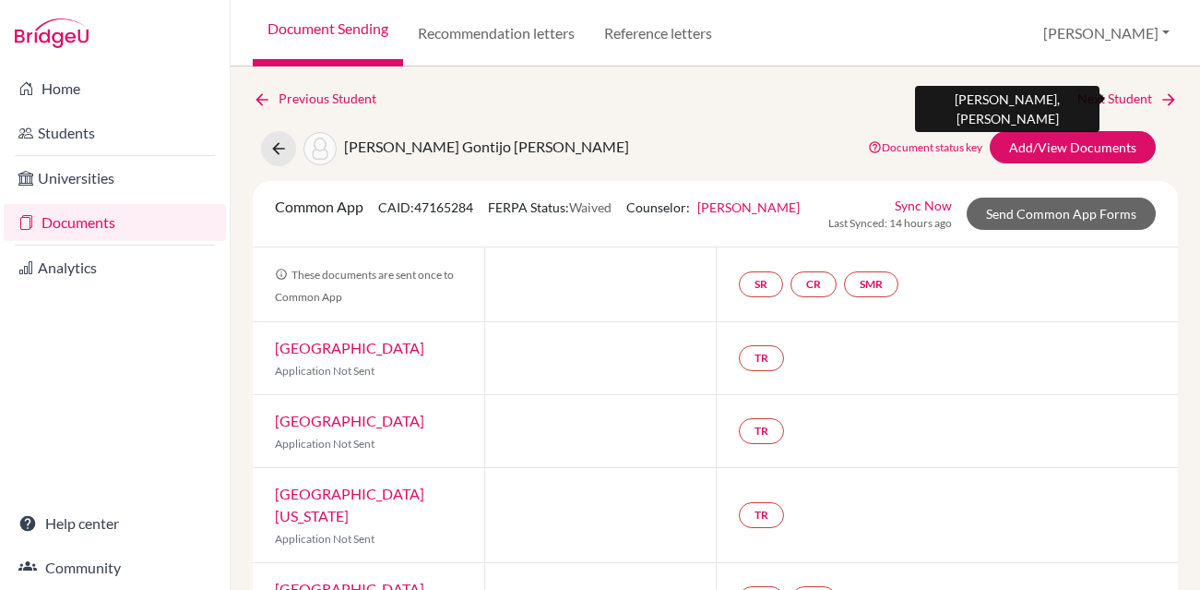
click at [1113, 95] on link "Next Student" at bounding box center [1128, 99] width 101 height 20
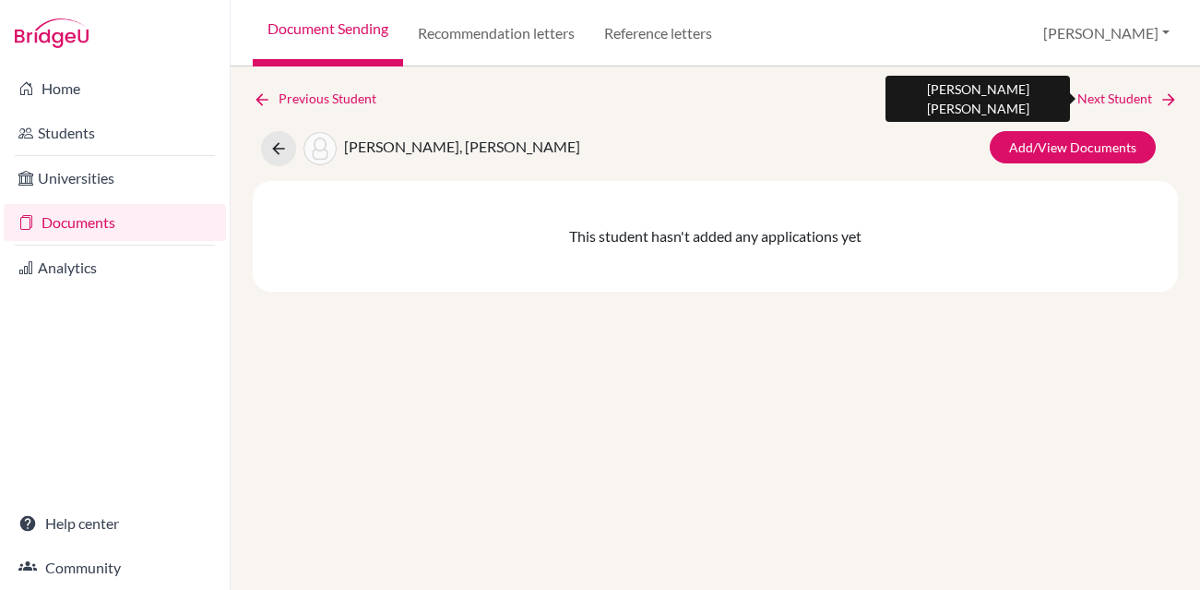
click at [1137, 92] on link "Next Student" at bounding box center [1128, 99] width 101 height 20
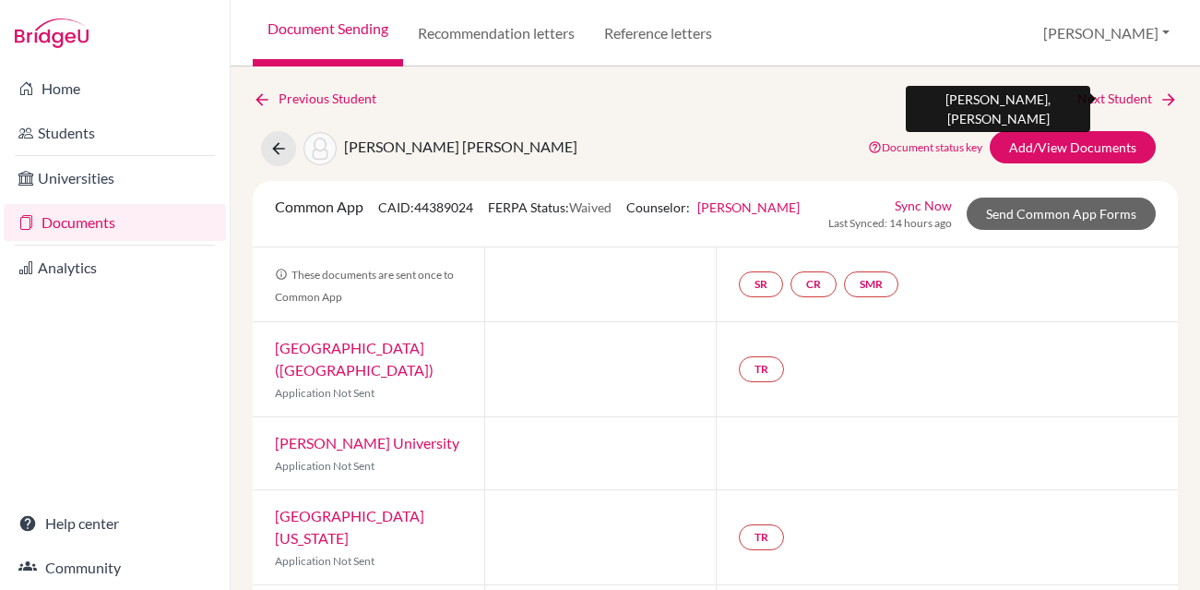
click at [1119, 93] on link "Next Student" at bounding box center [1128, 99] width 101 height 20
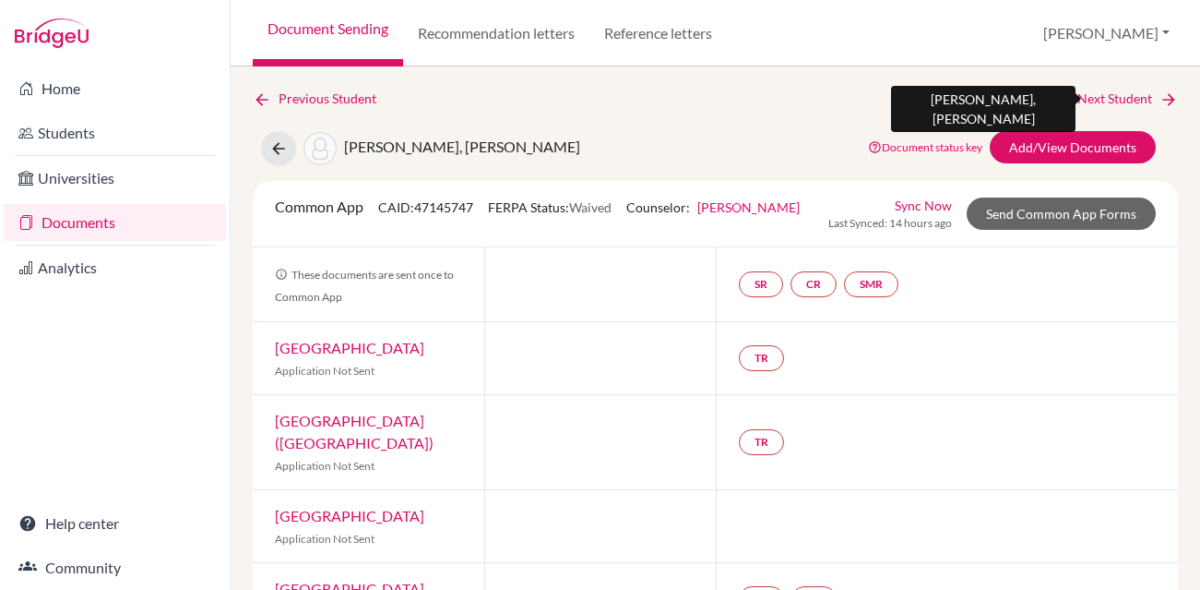
click at [1132, 95] on link "Next Student" at bounding box center [1128, 99] width 101 height 20
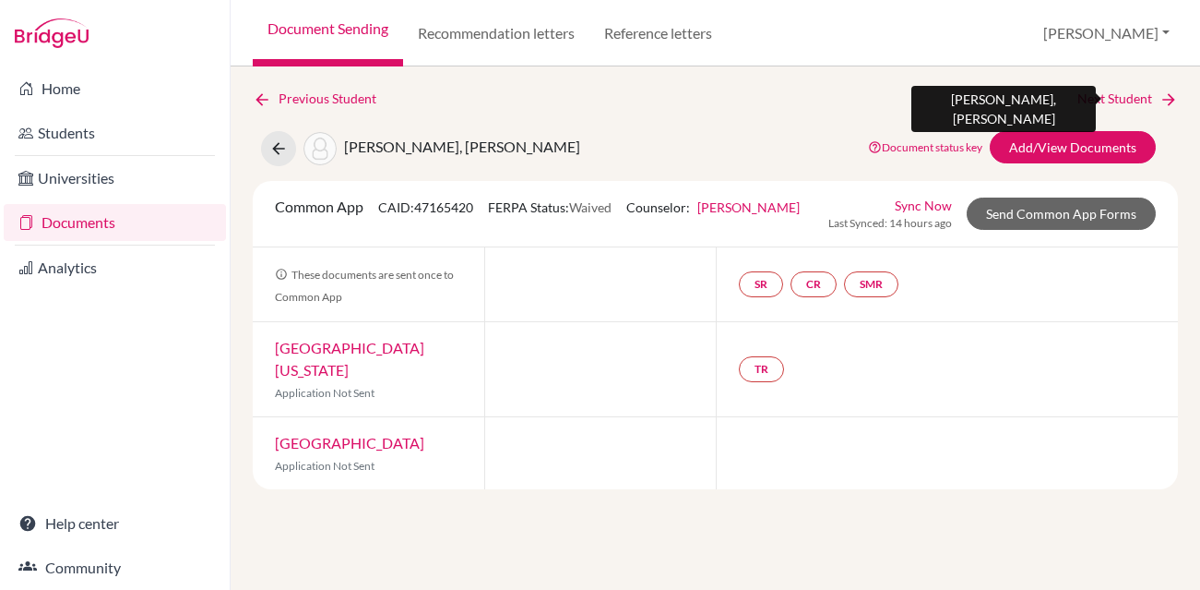
click at [1096, 98] on link "Next Student" at bounding box center [1128, 99] width 101 height 20
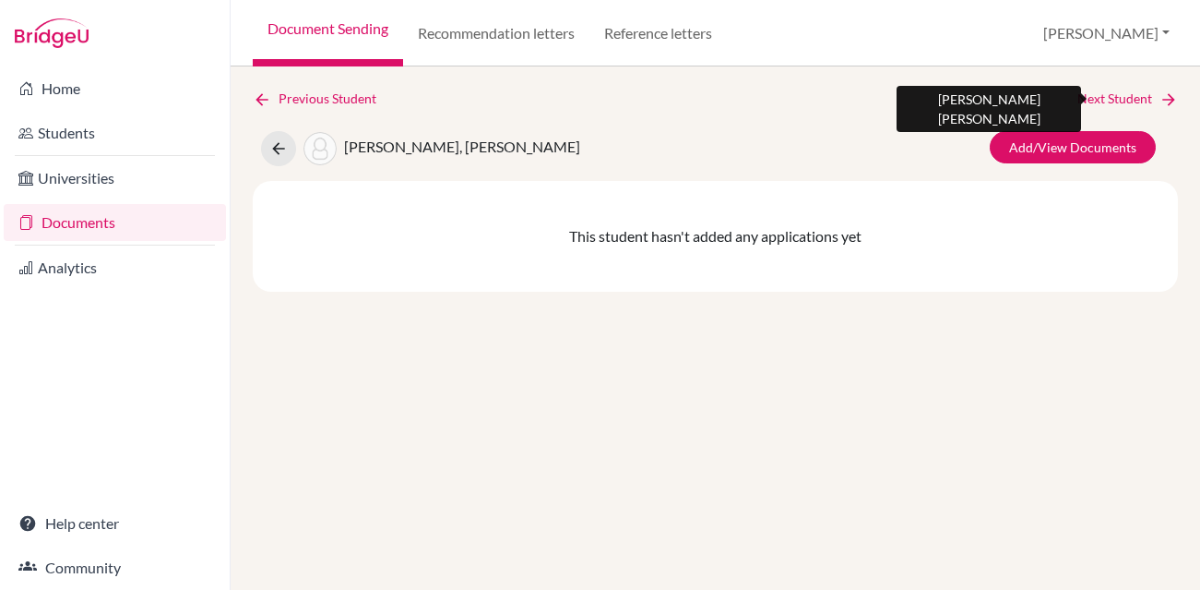
click at [1092, 101] on link "Next Student" at bounding box center [1128, 99] width 101 height 20
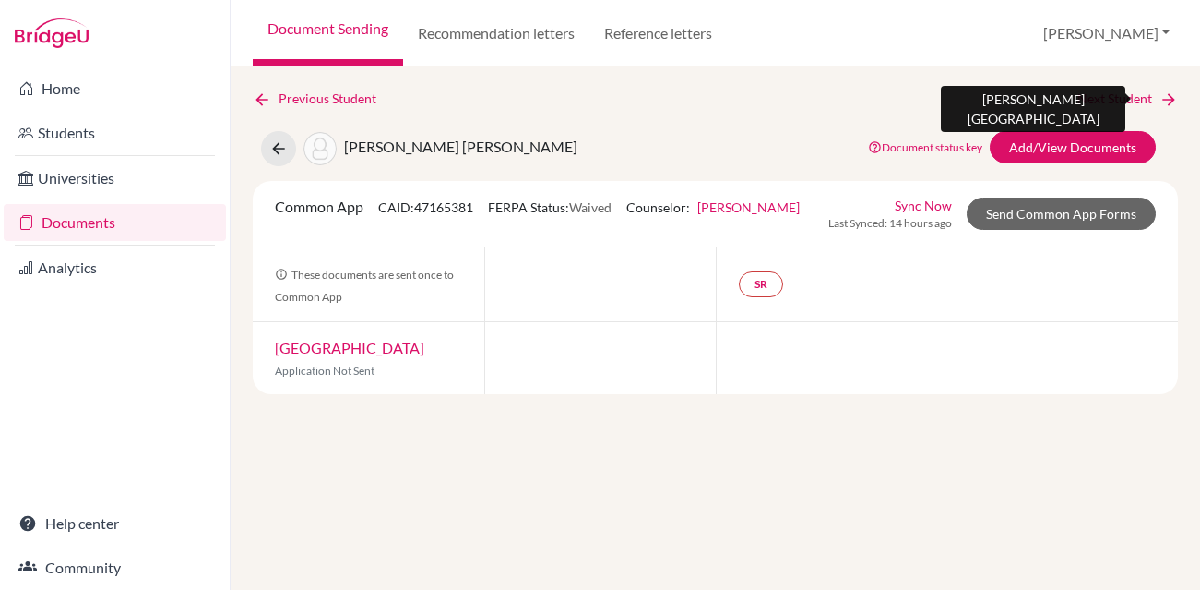
click at [1092, 99] on link "Next Student" at bounding box center [1128, 99] width 101 height 20
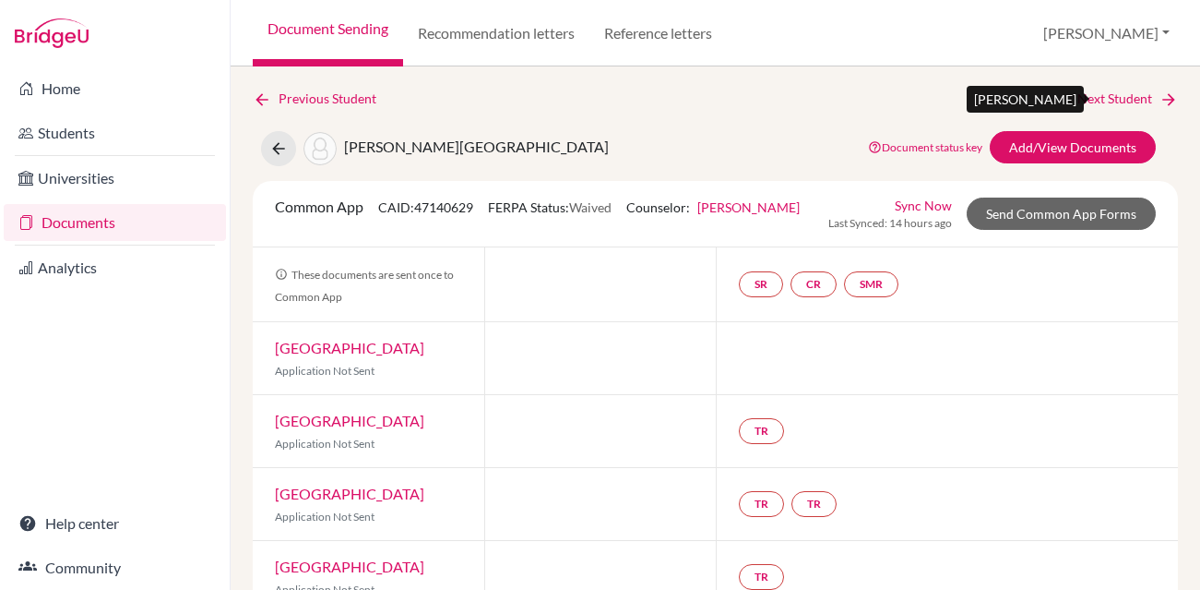
click at [1097, 100] on link "Next Student" at bounding box center [1128, 99] width 101 height 20
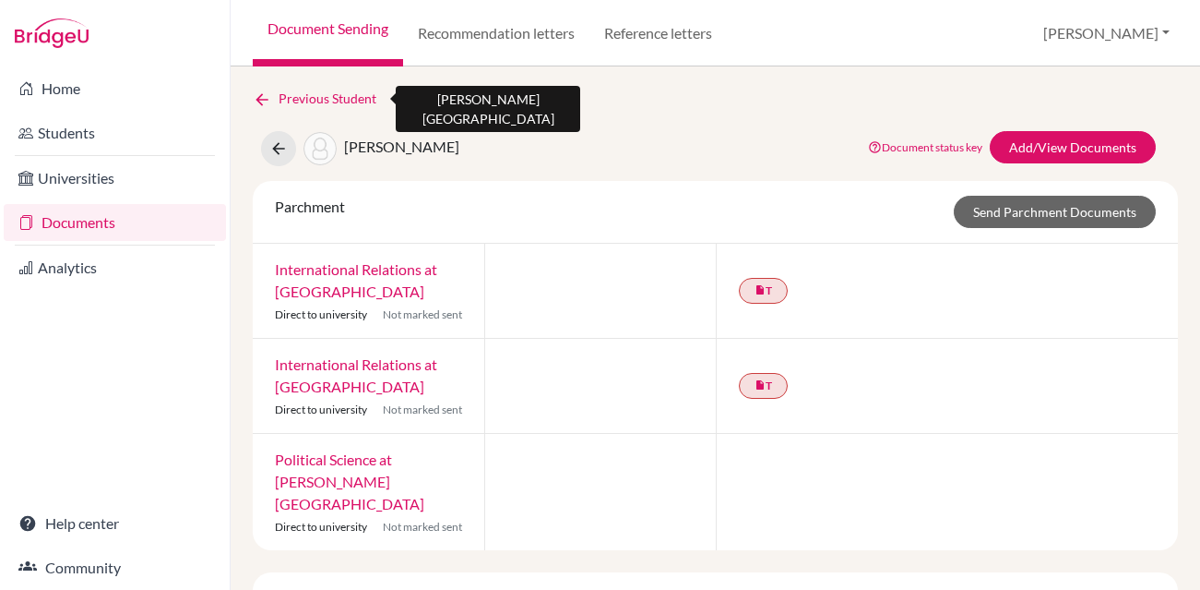
click at [291, 95] on link "Previous Student" at bounding box center [322, 99] width 138 height 20
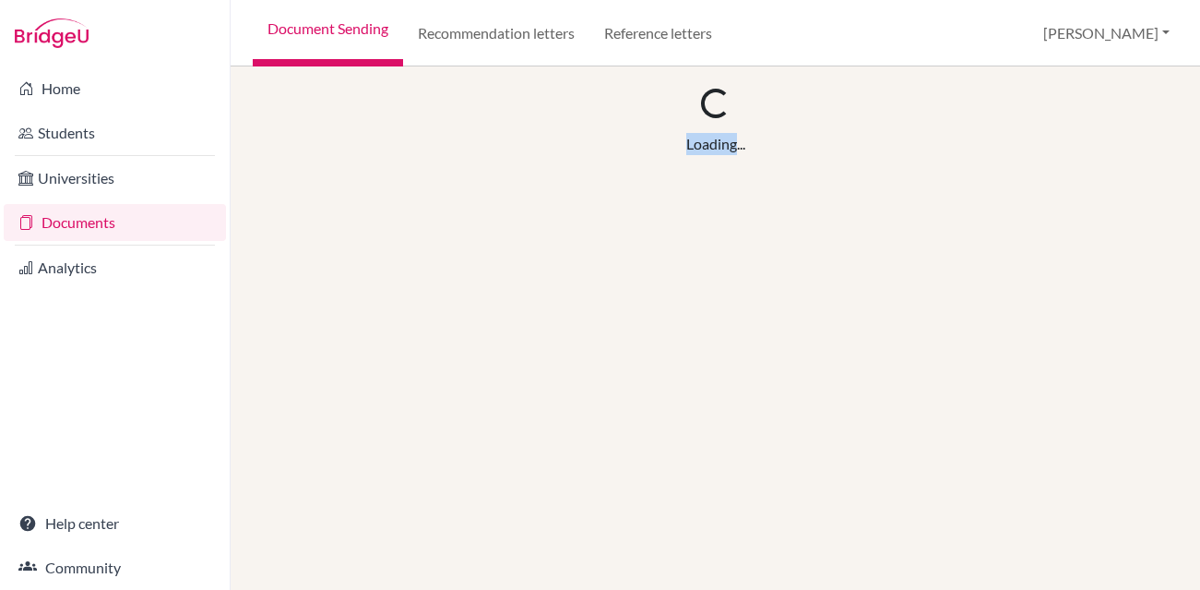
click at [291, 95] on div "Loading... Loading..." at bounding box center [715, 122] width 925 height 66
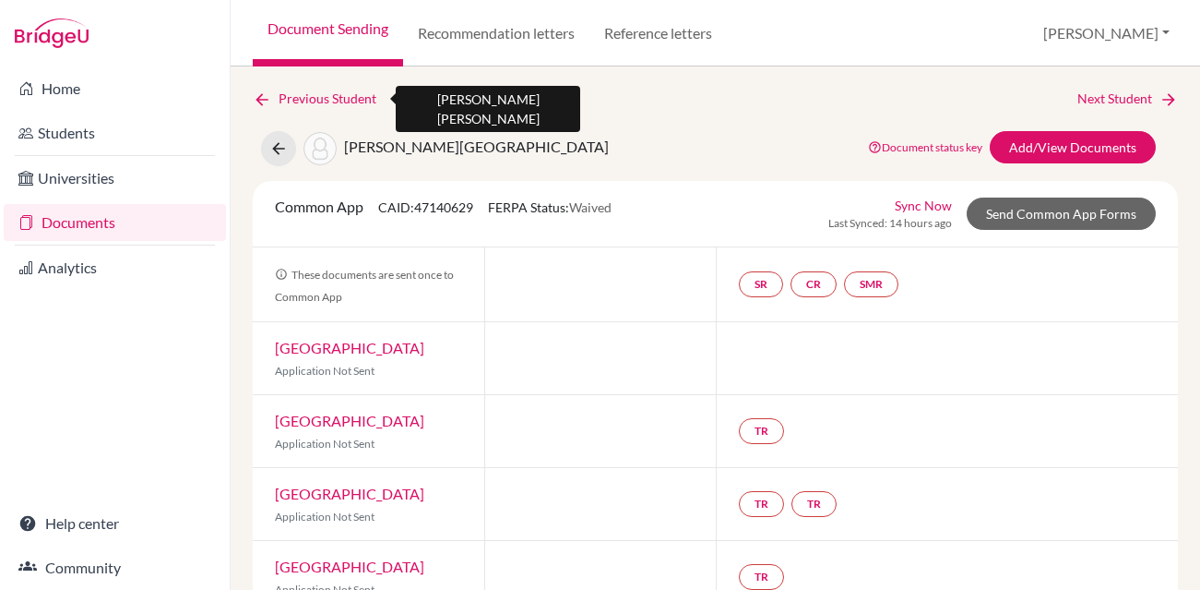
click at [291, 95] on link "Previous Student" at bounding box center [322, 99] width 138 height 20
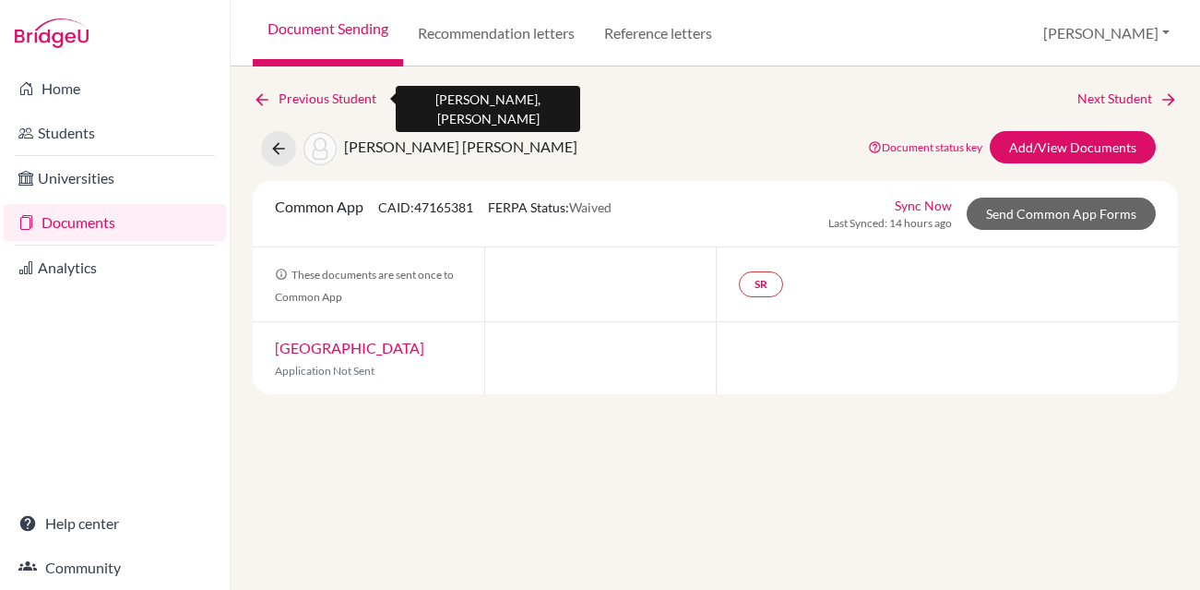
click at [291, 95] on link "Previous Student" at bounding box center [322, 99] width 138 height 20
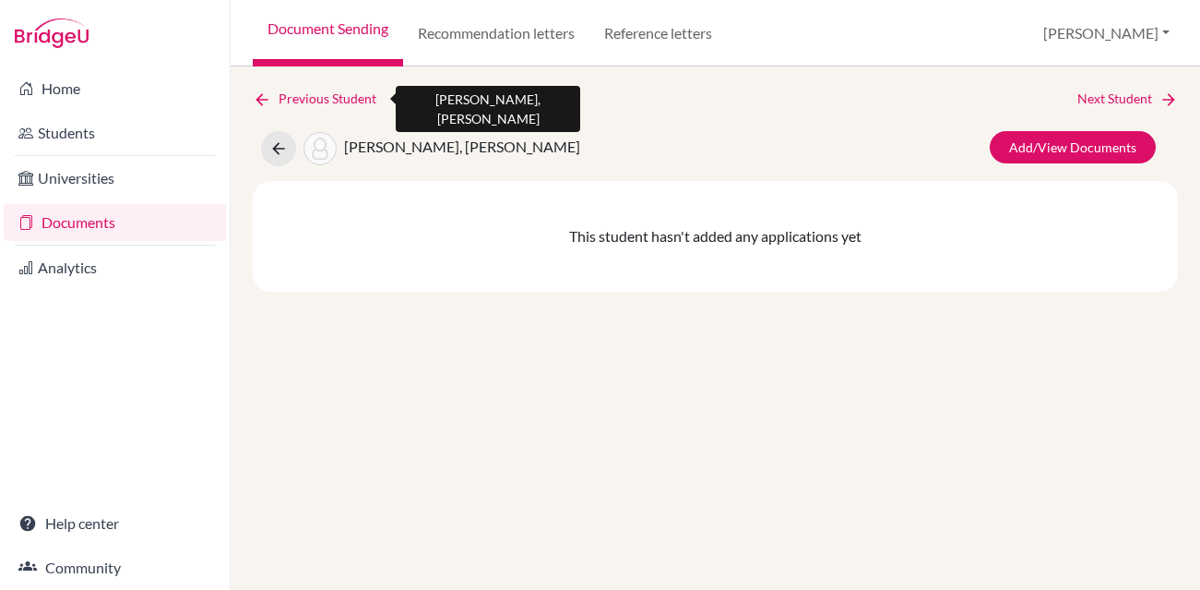
click at [291, 95] on link "Previous Student" at bounding box center [322, 99] width 138 height 20
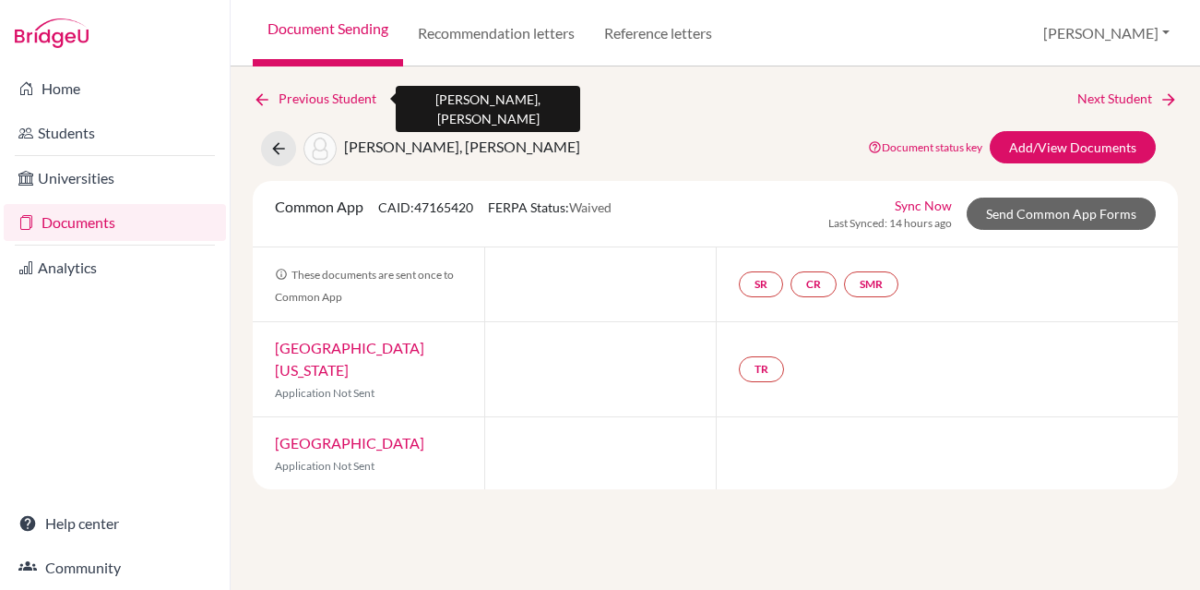
click at [291, 95] on link "Previous Student" at bounding box center [322, 99] width 138 height 20
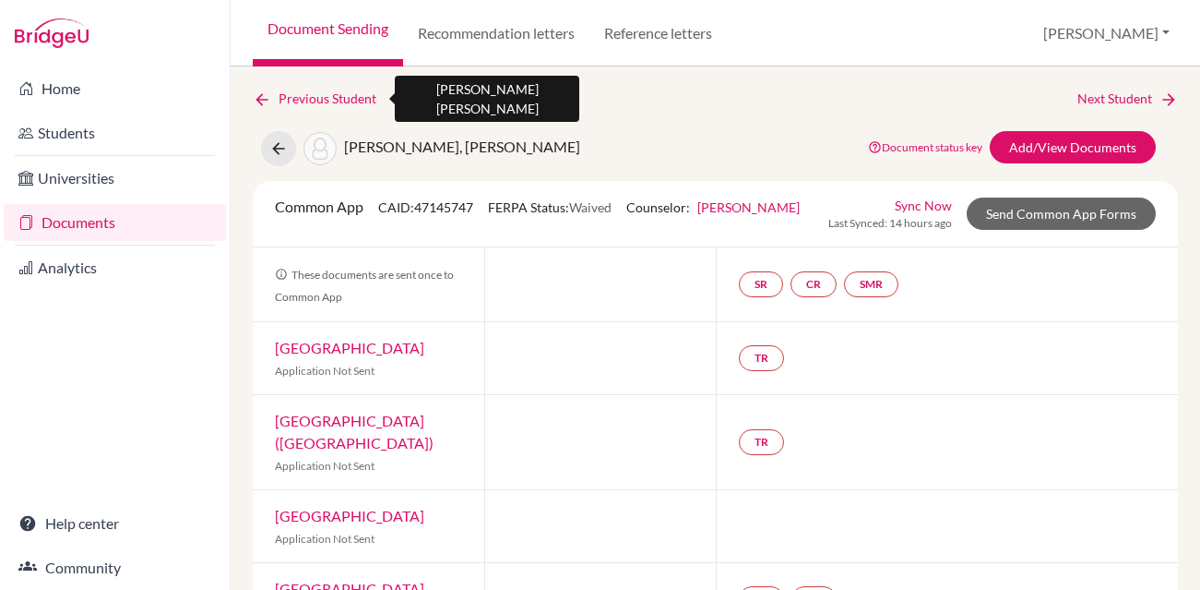
click at [291, 95] on link "Previous Student" at bounding box center [322, 99] width 138 height 20
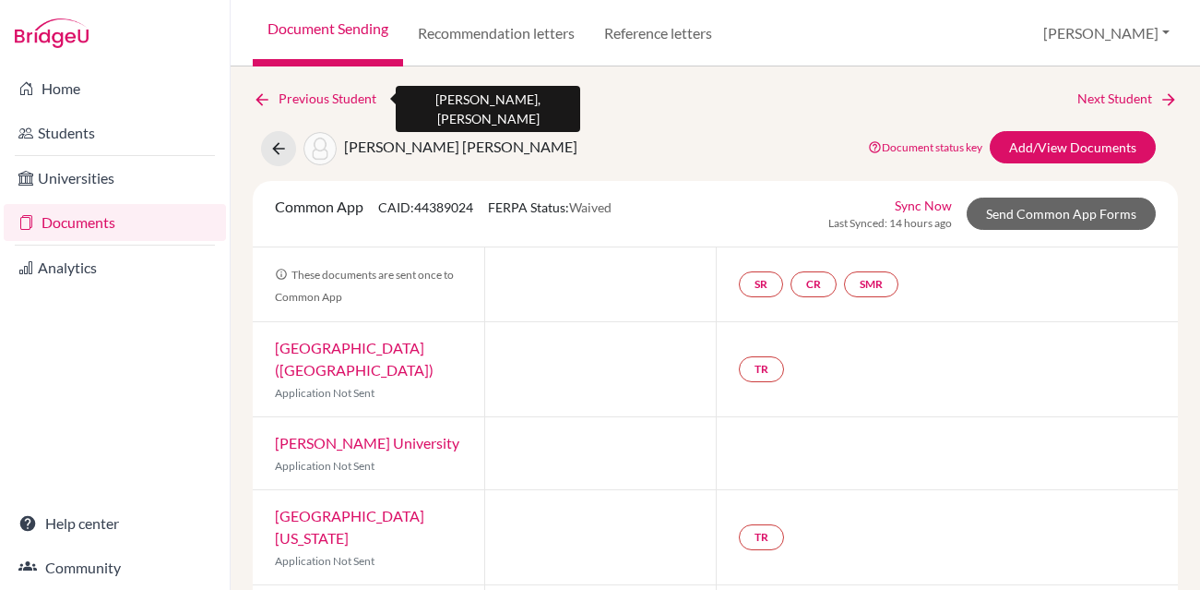
click at [291, 95] on link "Previous Student" at bounding box center [322, 99] width 138 height 20
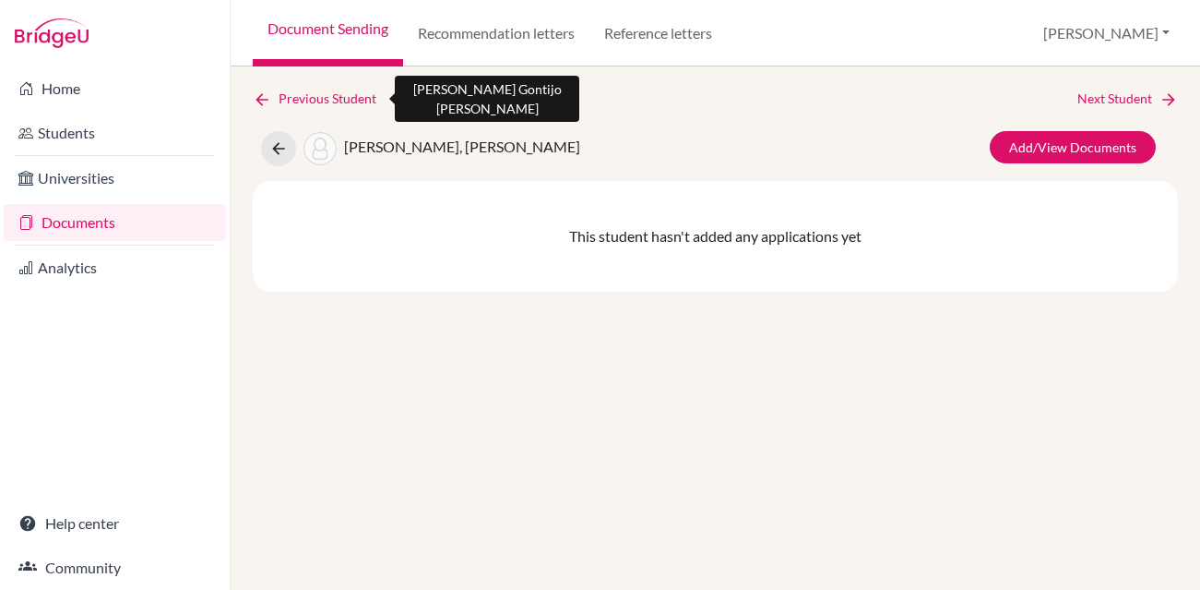
click at [291, 95] on link "Previous Student" at bounding box center [322, 99] width 138 height 20
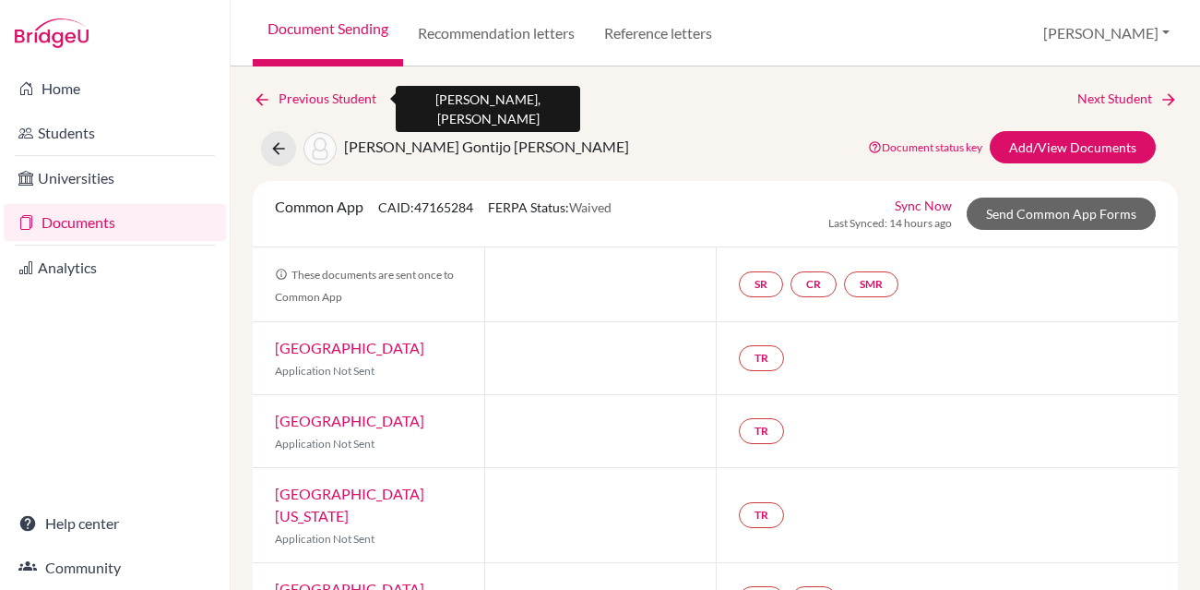
click at [291, 95] on link "Previous Student" at bounding box center [322, 99] width 138 height 20
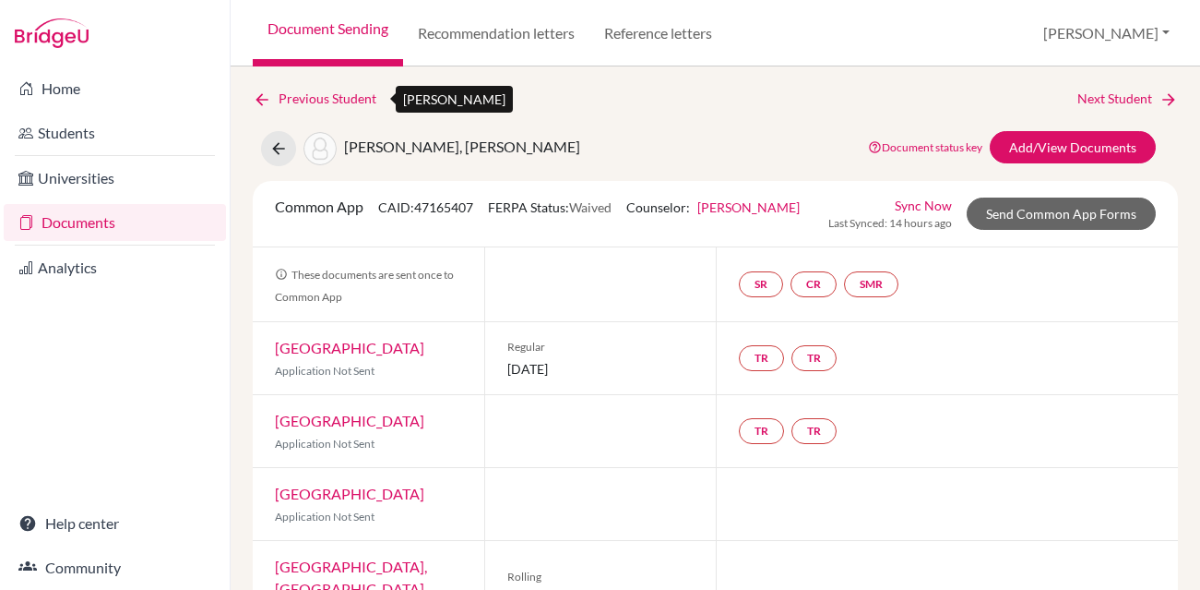
click at [291, 95] on link "Previous Student" at bounding box center [322, 99] width 138 height 20
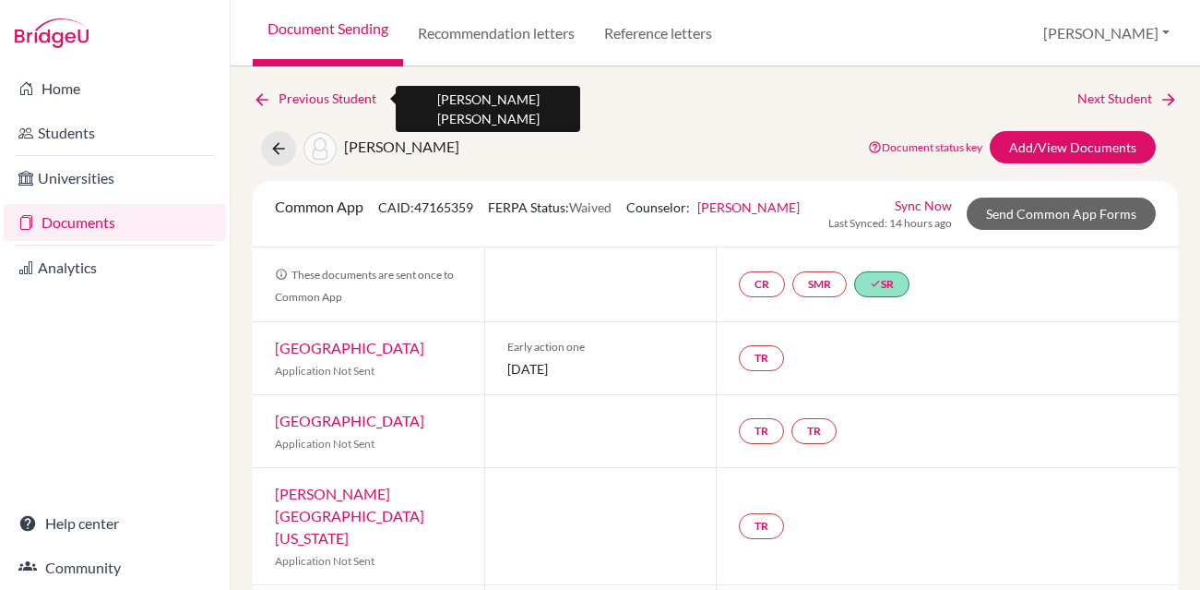
click at [291, 95] on link "Previous Student" at bounding box center [322, 99] width 138 height 20
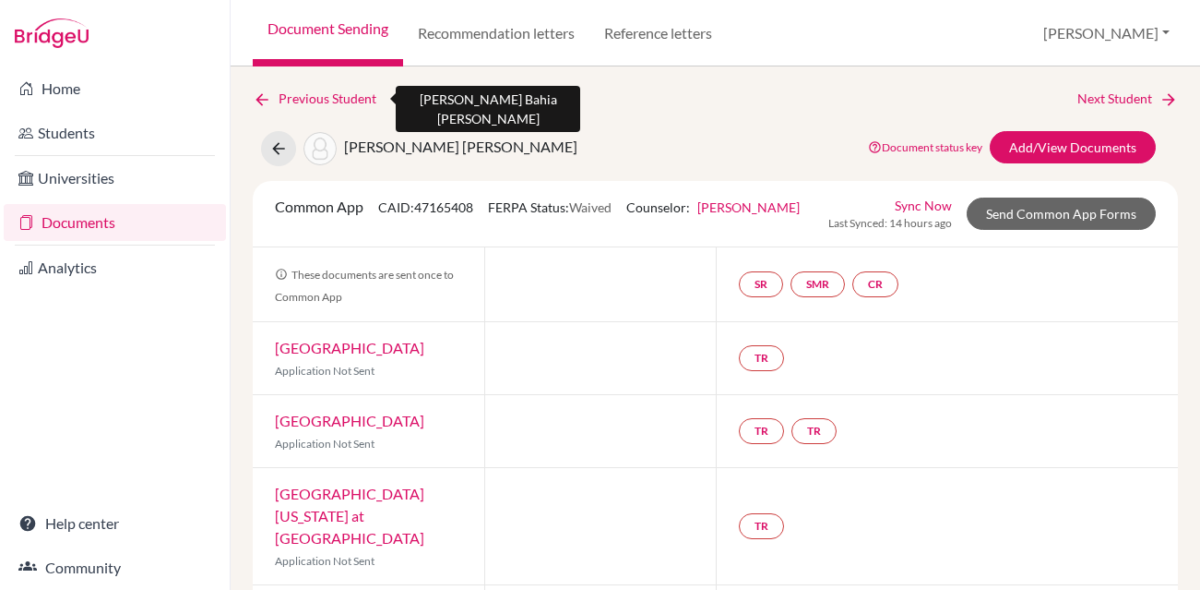
click at [291, 95] on link "Previous Student" at bounding box center [322, 99] width 138 height 20
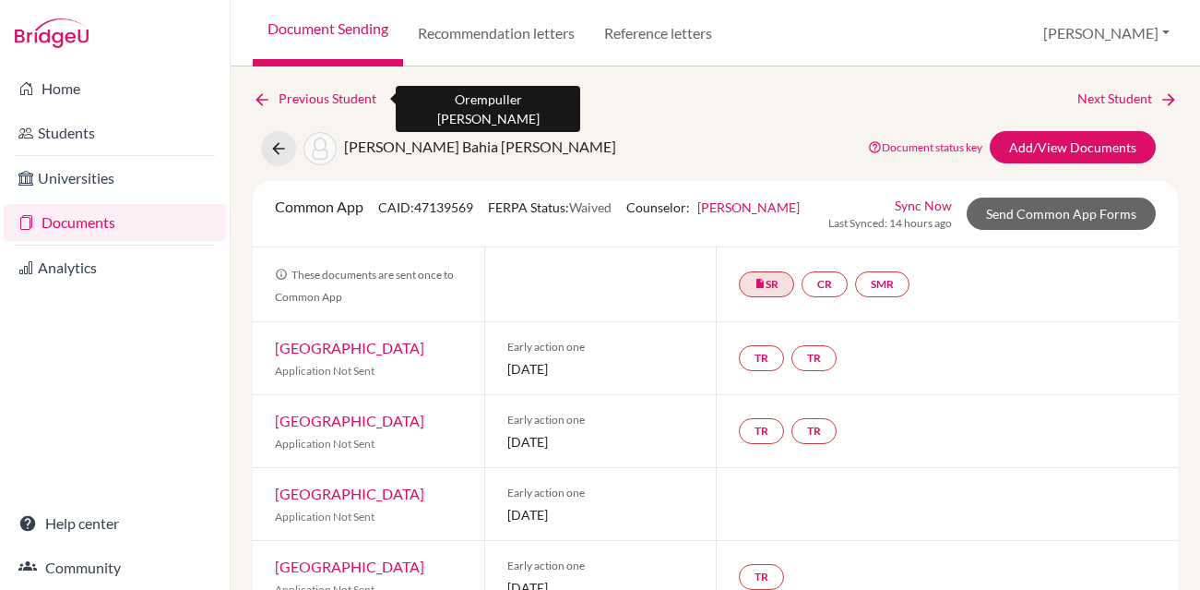
click at [291, 95] on link "Previous Student" at bounding box center [322, 99] width 138 height 20
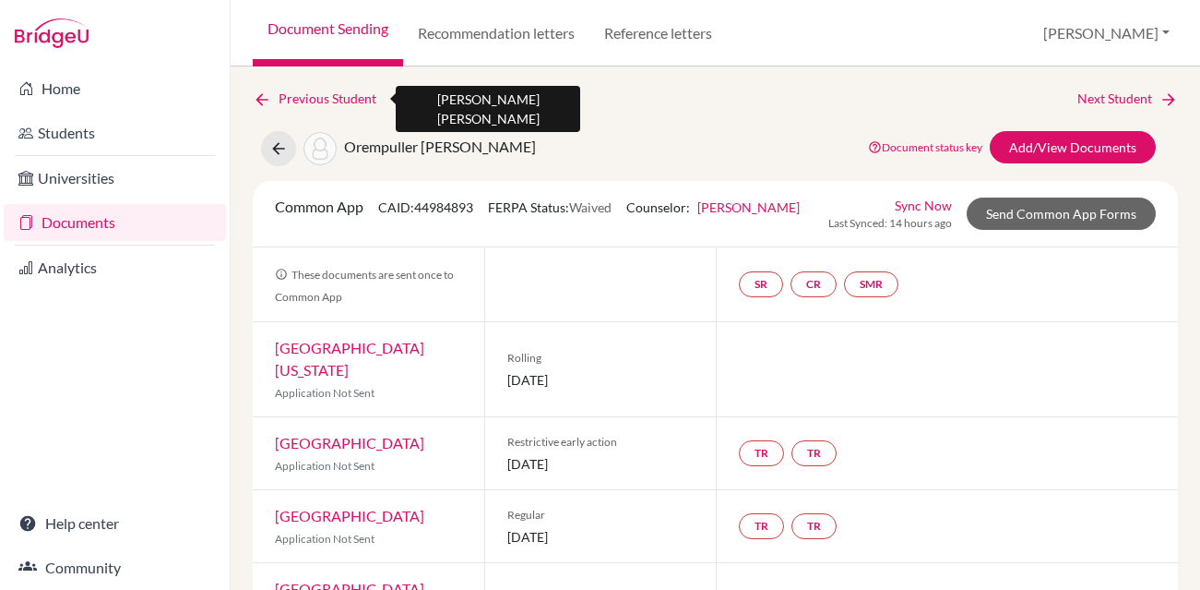
click at [297, 99] on link "Previous Student" at bounding box center [322, 99] width 138 height 20
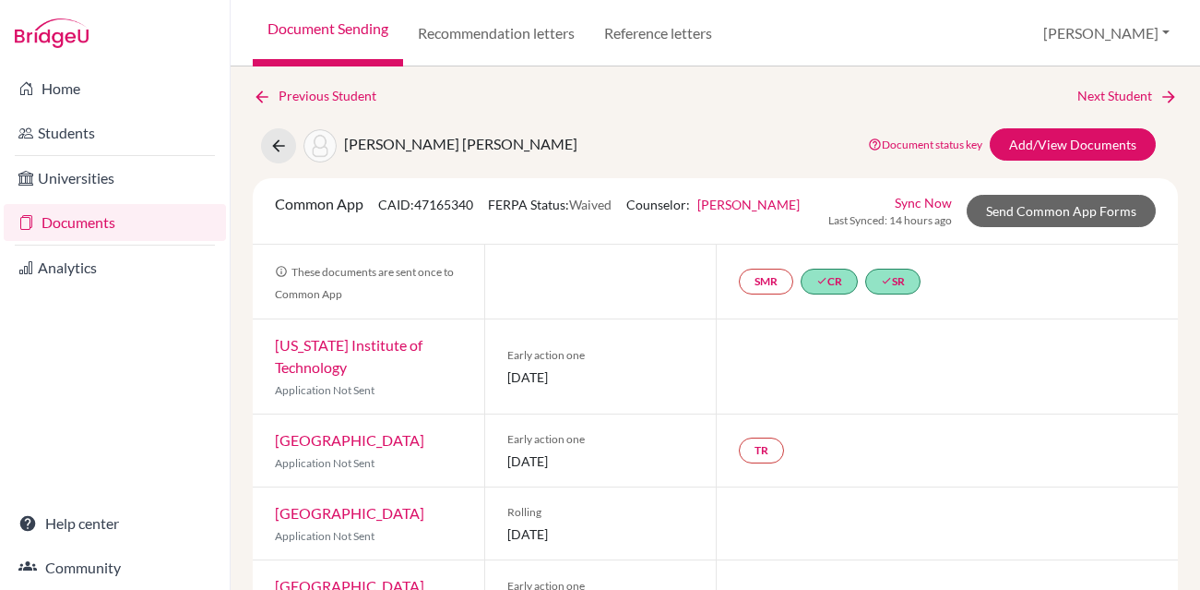
scroll to position [4, 0]
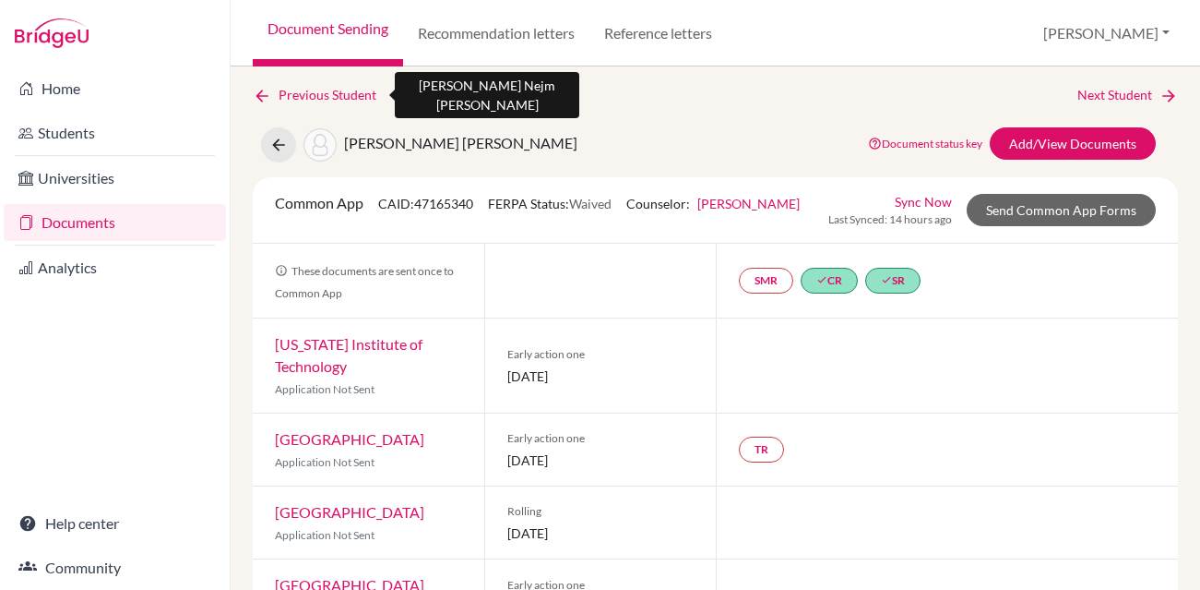
click at [257, 95] on icon at bounding box center [262, 96] width 18 height 18
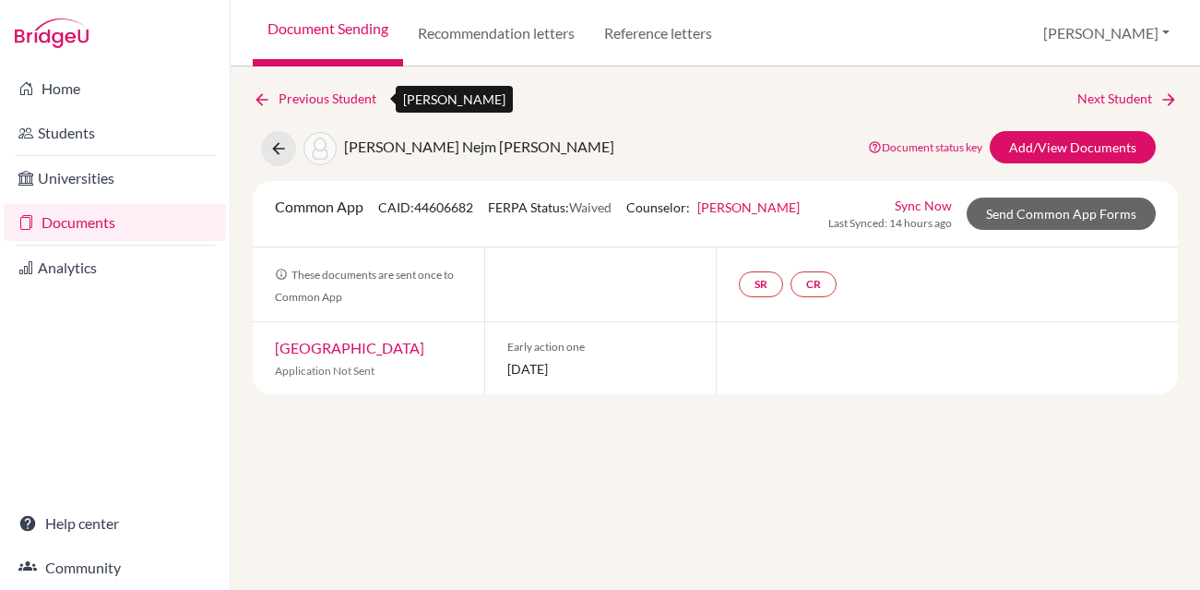
click at [264, 96] on icon at bounding box center [262, 99] width 18 height 18
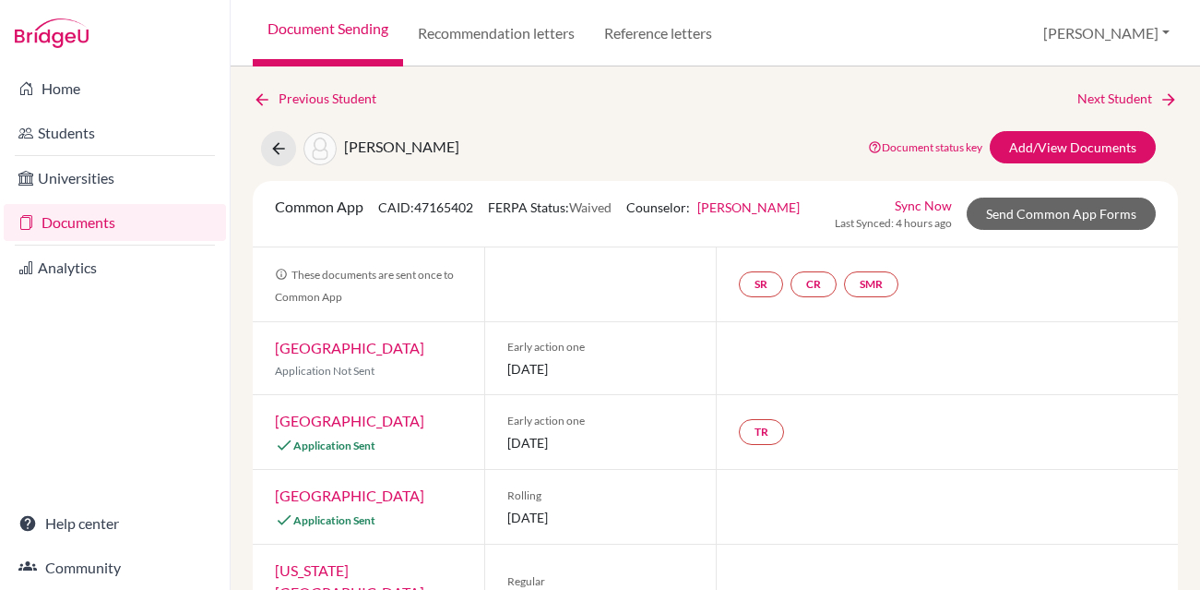
drag, startPoint x: 439, startPoint y: 420, endPoint x: 278, endPoint y: 418, distance: 161.5
click at [278, 418] on div "Northeastern University Application Sent" at bounding box center [369, 432] width 232 height 74
copy link "Northeastern University"
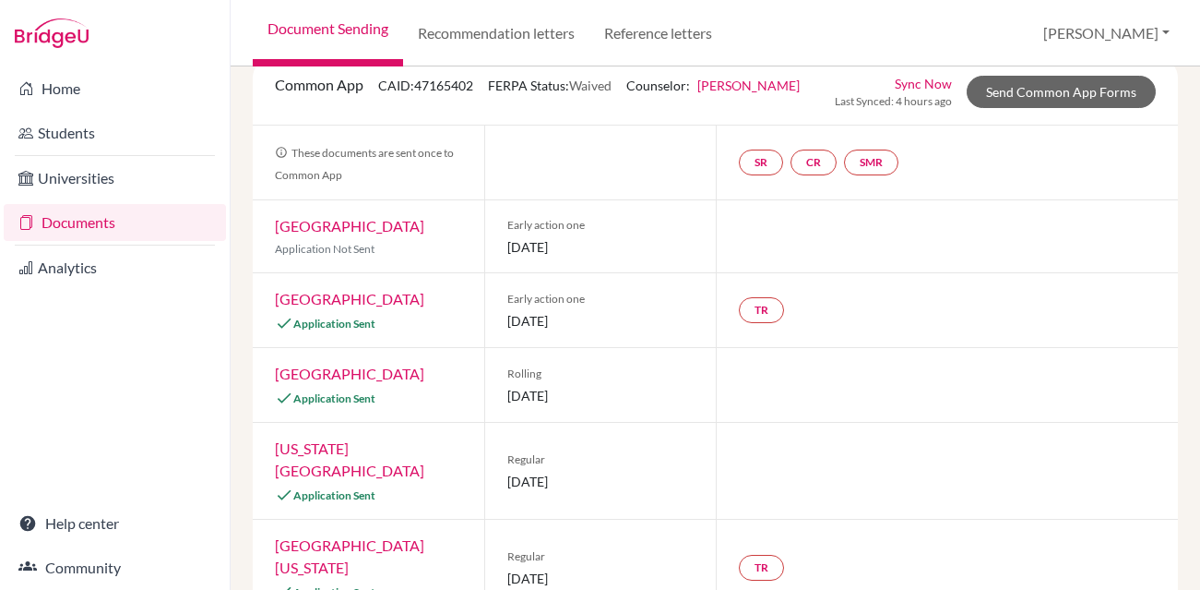
scroll to position [140, 0]
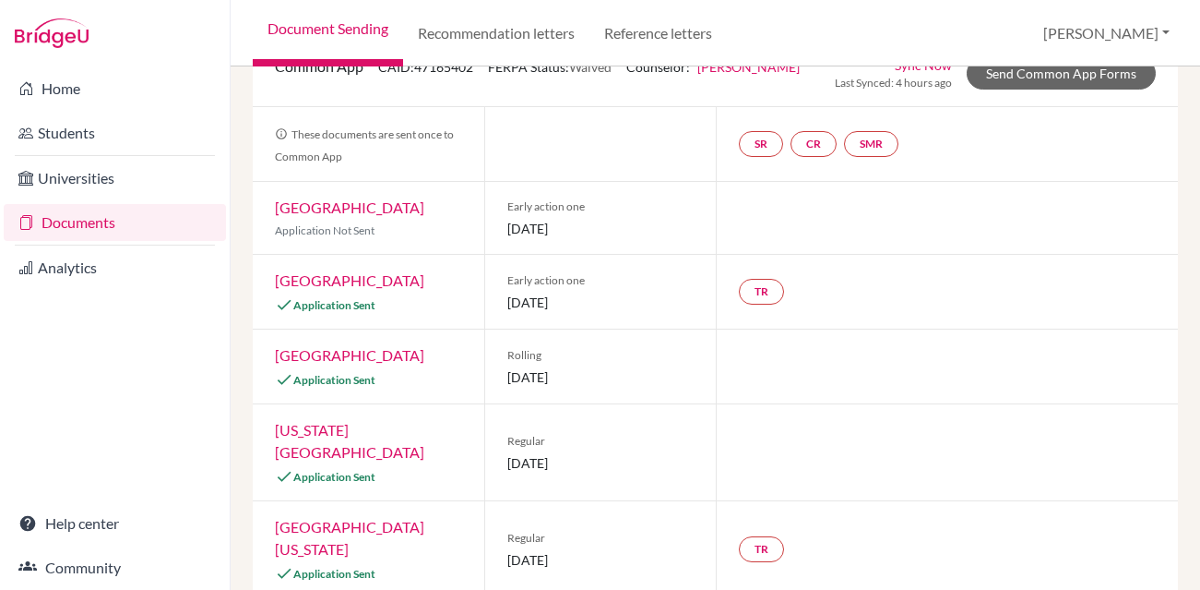
drag, startPoint x: 433, startPoint y: 359, endPoint x: 274, endPoint y: 361, distance: 158.7
click at [274, 361] on div "East Carolina University Application Sent" at bounding box center [369, 366] width 232 height 74
copy link "East Carolina University"
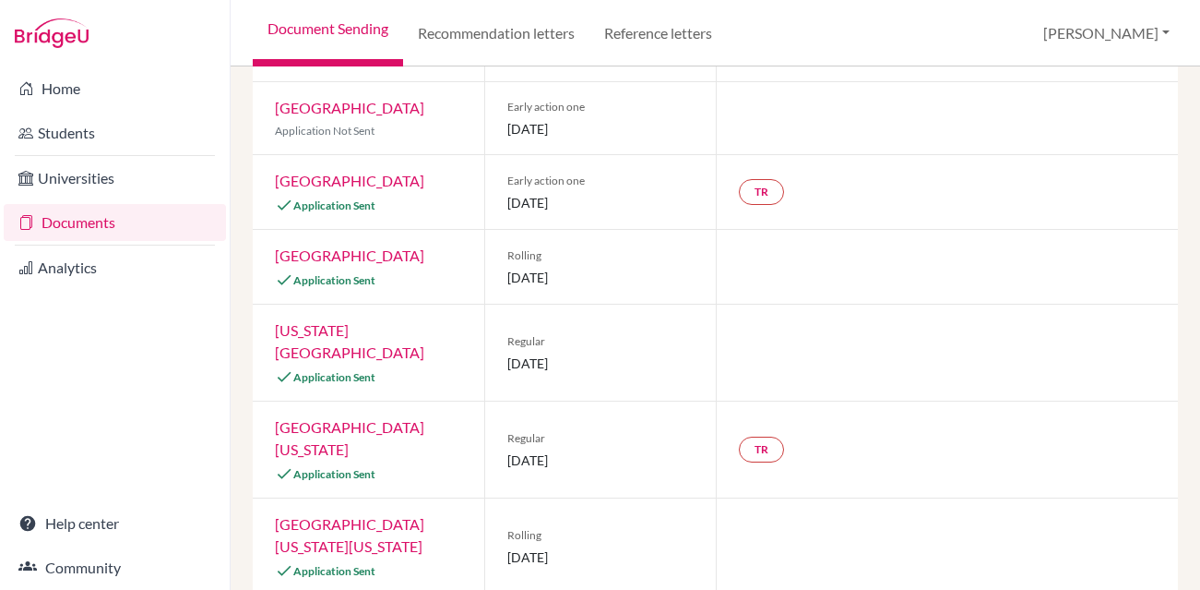
drag, startPoint x: 359, startPoint y: 350, endPoint x: 270, endPoint y: 331, distance: 90.5
click at [270, 331] on div "North Carolina State University Application Sent" at bounding box center [369, 352] width 232 height 96
copy link "North Carolina State University"
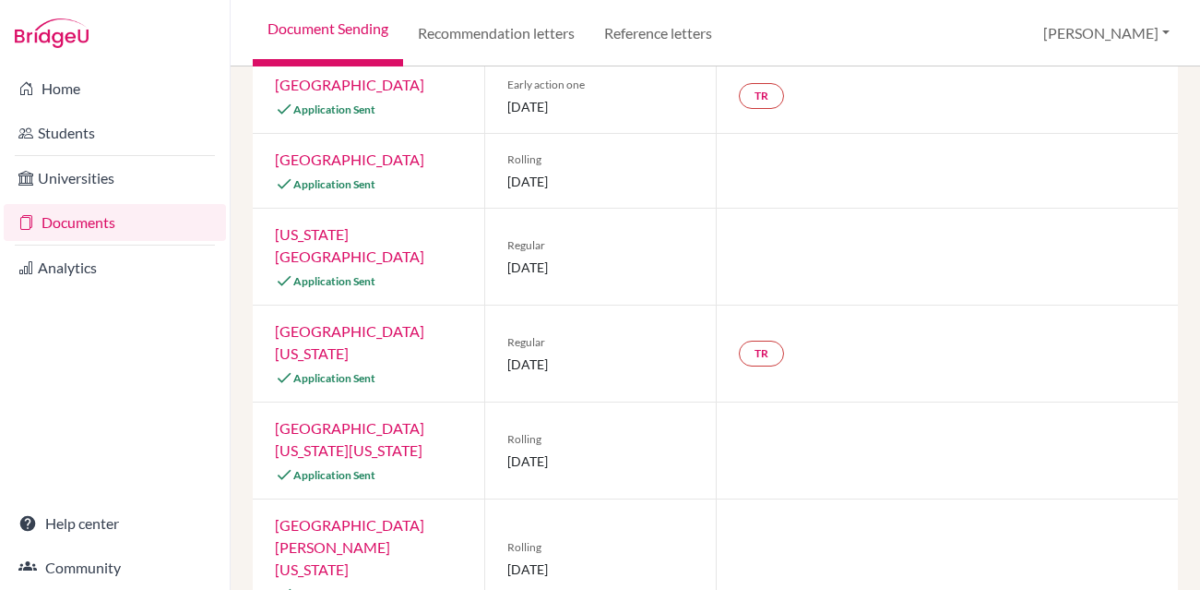
drag, startPoint x: 329, startPoint y: 357, endPoint x: 273, endPoint y: 339, distance: 59.2
click at [273, 339] on div "University of Colorado Boulder Application Sent" at bounding box center [369, 353] width 232 height 96
copy link "University of Colorado Boulder"
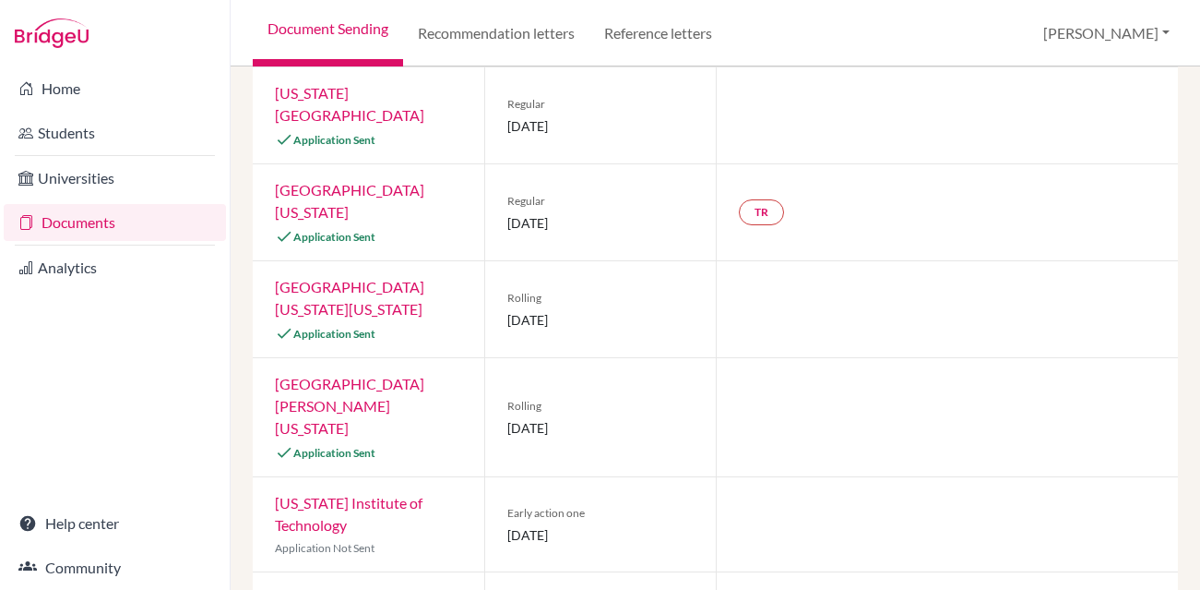
scroll to position [498, 0]
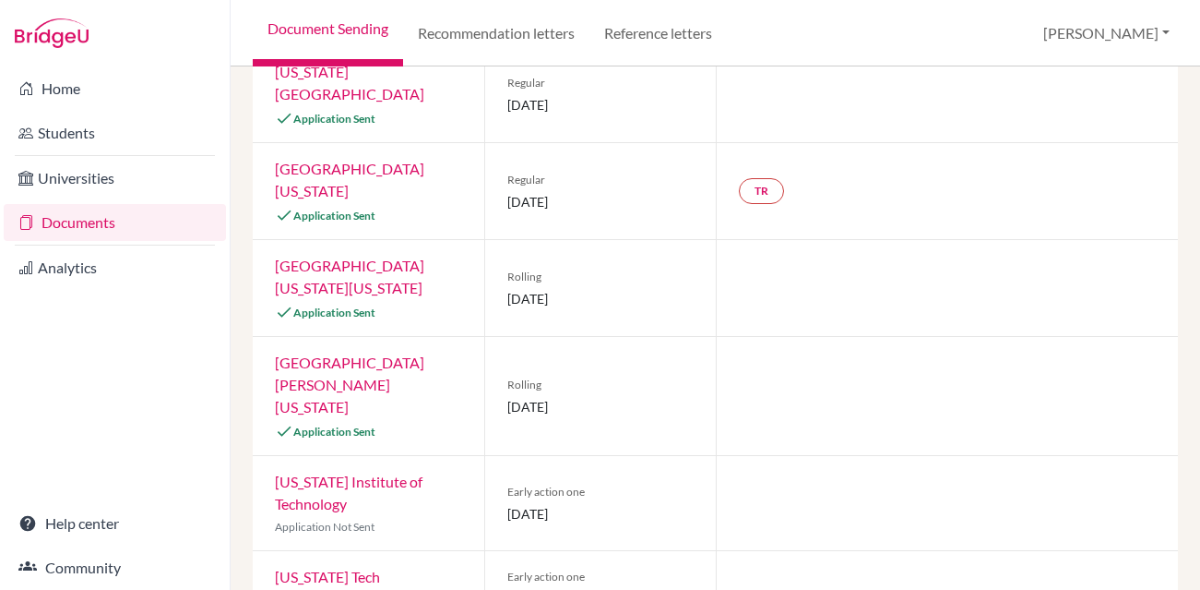
drag, startPoint x: 390, startPoint y: 292, endPoint x: 278, endPoint y: 264, distance: 115.9
click at [278, 264] on div "University of Colorado Colorado Springs Application Sent" at bounding box center [369, 288] width 232 height 96
copy link "University of Colorado Colorado Springs"
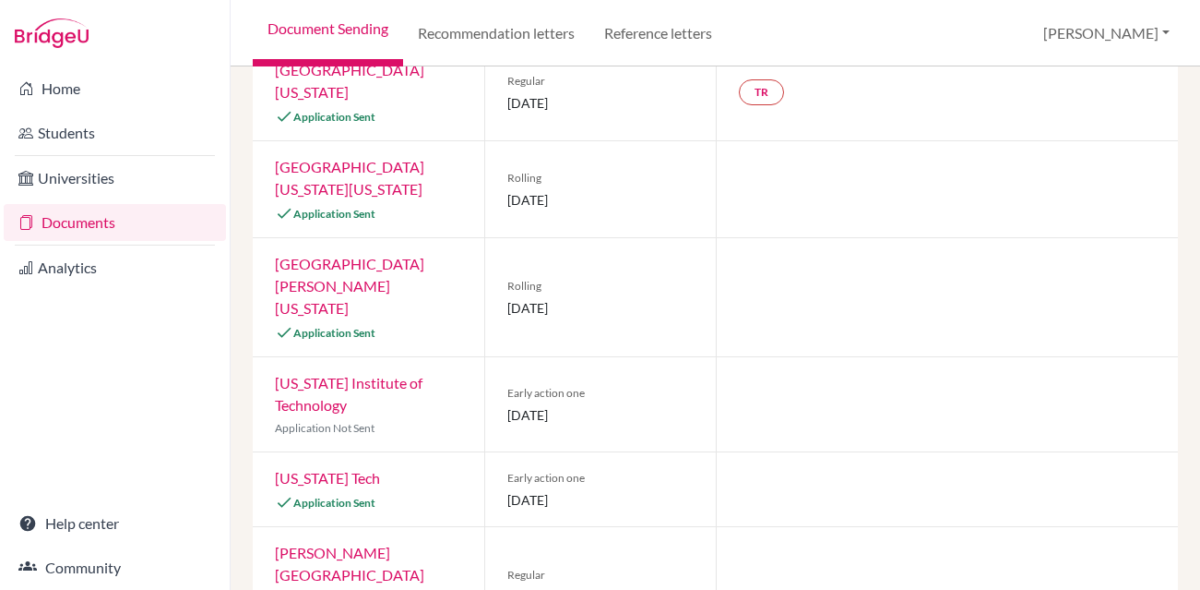
scroll to position [603, 0]
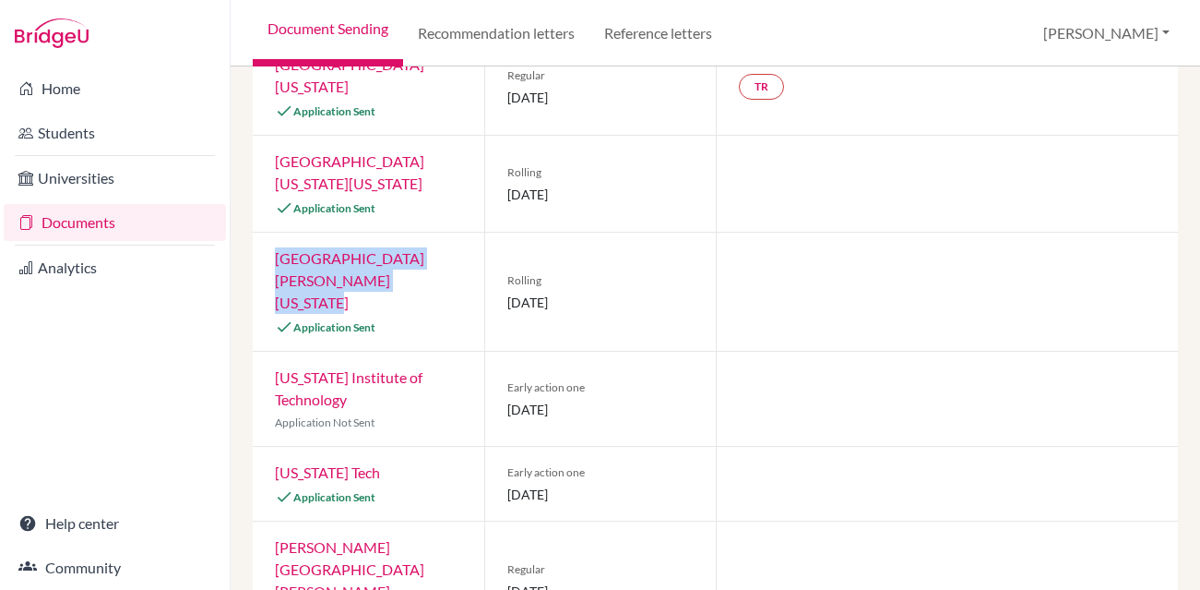
drag, startPoint x: 381, startPoint y: 283, endPoint x: 274, endPoint y: 265, distance: 108.6
click at [274, 265] on div "West Chester University of Pennsylvania Application Sent" at bounding box center [369, 292] width 232 height 118
copy link "West Chester University of Pennsylvania"
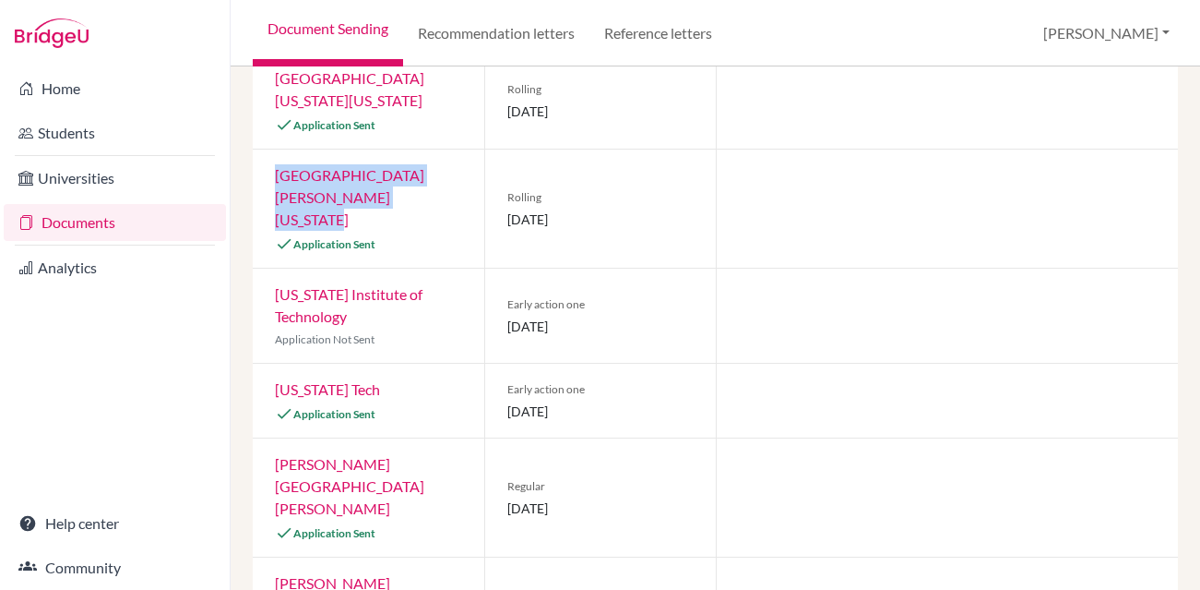
scroll to position [689, 0]
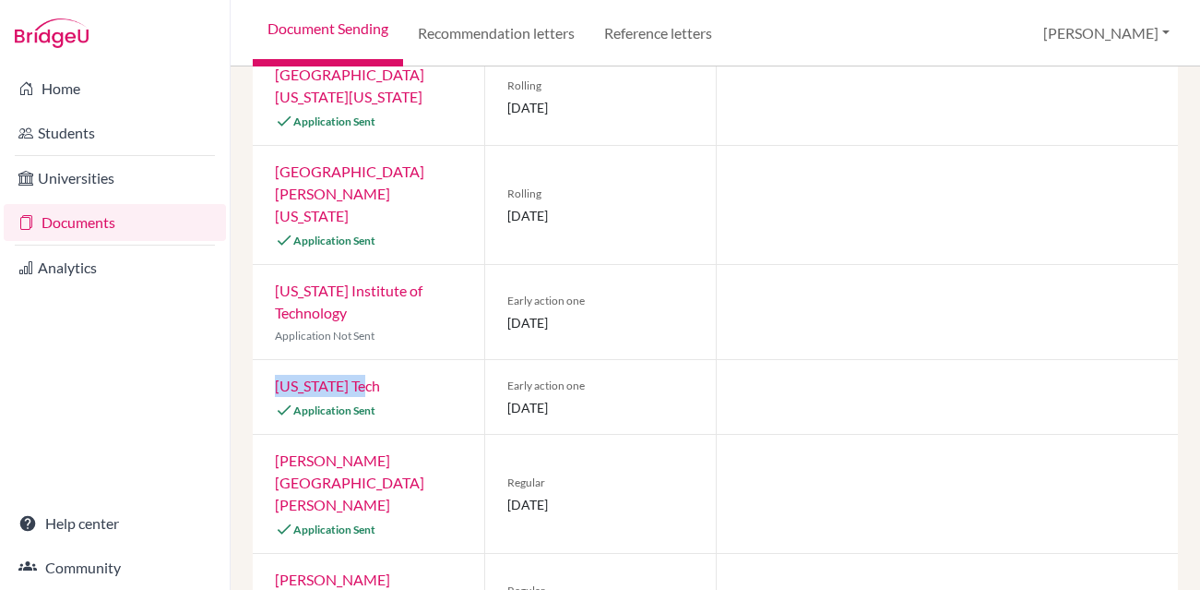
drag, startPoint x: 364, startPoint y: 364, endPoint x: 272, endPoint y: 365, distance: 91.4
click at [272, 365] on div "Virginia Tech Application Sent" at bounding box center [369, 397] width 232 height 74
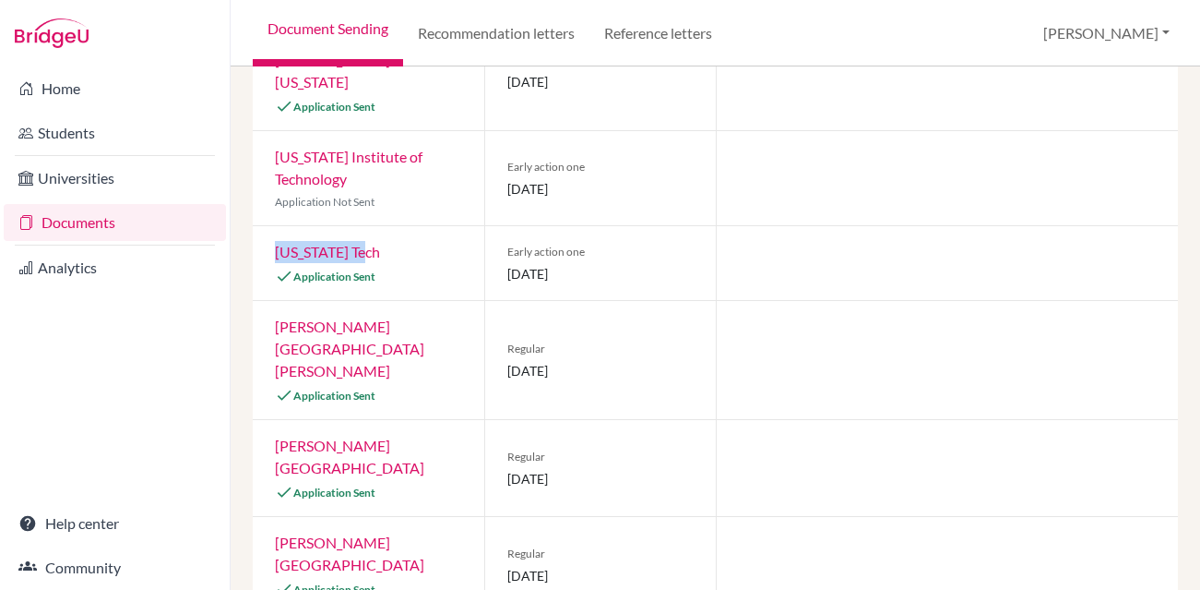
scroll to position [841, 0]
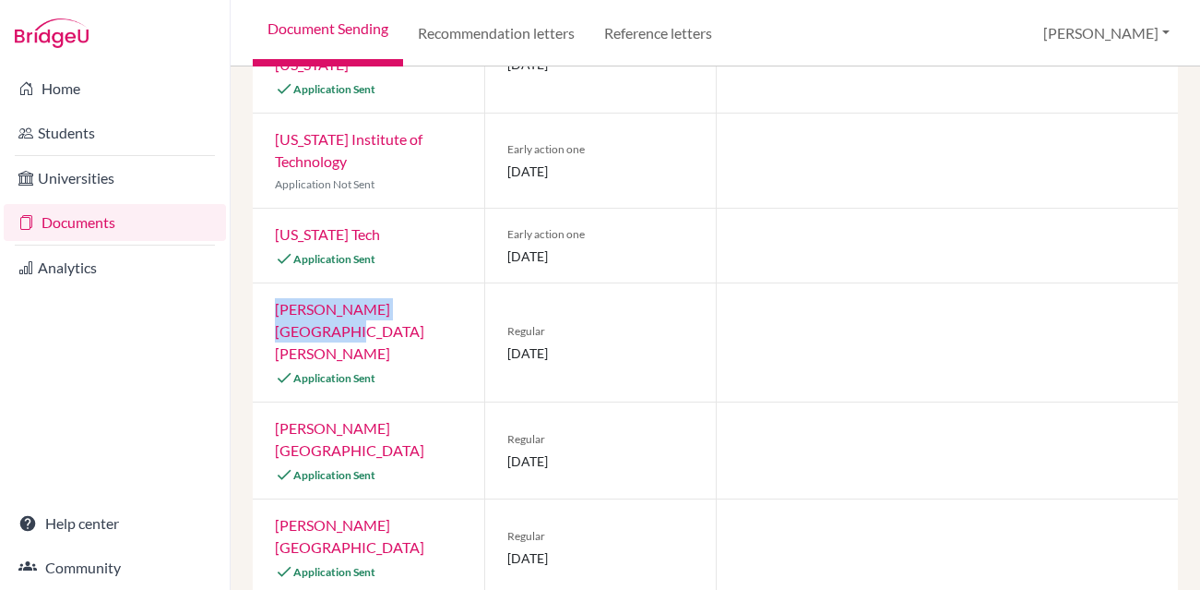
drag, startPoint x: 449, startPoint y: 289, endPoint x: 274, endPoint y: 294, distance: 175.4
click at [274, 294] on div "George Mason University Application Sent" at bounding box center [369, 342] width 232 height 118
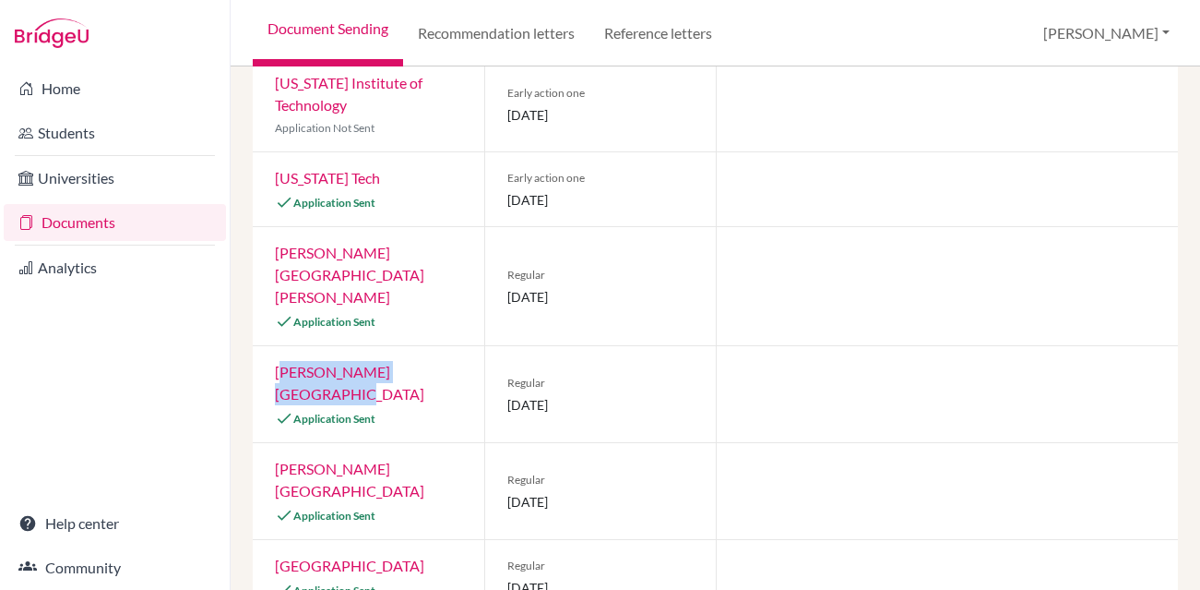
drag, startPoint x: 445, startPoint y: 305, endPoint x: 279, endPoint y: 309, distance: 166.1
click at [279, 346] on div "James Madison University Application Sent" at bounding box center [369, 394] width 232 height 96
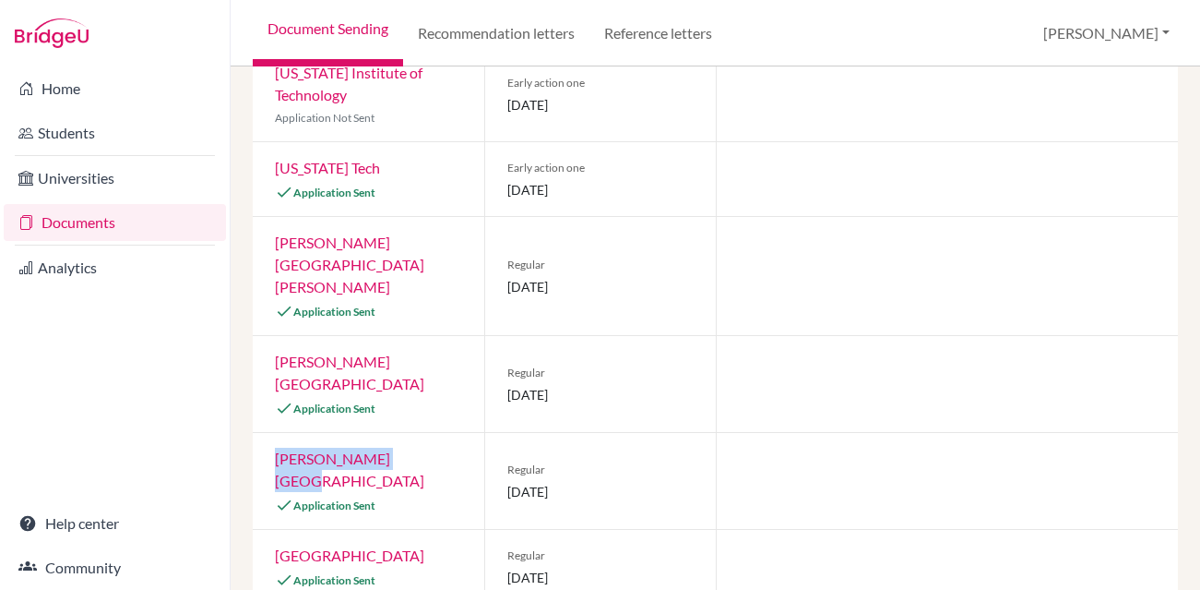
drag, startPoint x: 401, startPoint y: 370, endPoint x: 270, endPoint y: 368, distance: 131.0
click at [270, 433] on div "Radford University Application Sent" at bounding box center [369, 481] width 232 height 96
drag, startPoint x: 426, startPoint y: 442, endPoint x: 280, endPoint y: 447, distance: 146.8
click at [280, 530] on div "University of Houston Application Sent" at bounding box center [369, 567] width 232 height 74
drag, startPoint x: 420, startPoint y: 515, endPoint x: 274, endPoint y: 509, distance: 145.9
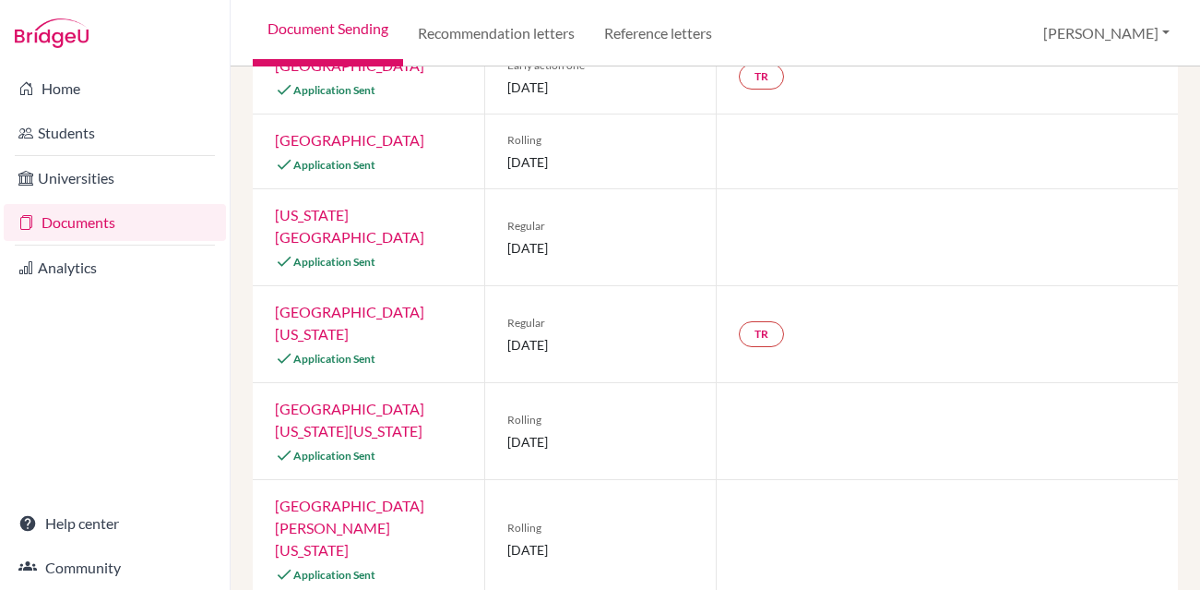
scroll to position [356, 0]
